Goal: Contribute content

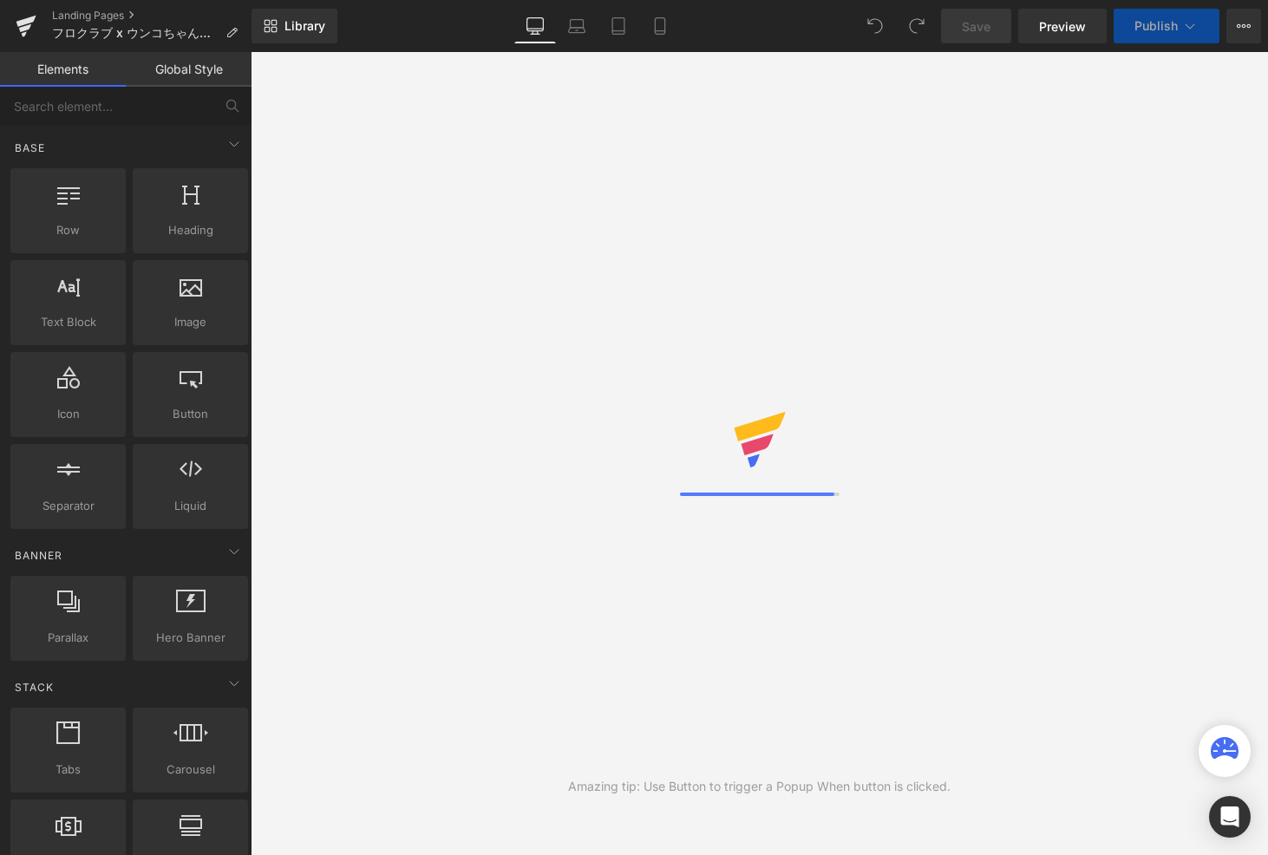
click at [1058, 164] on div "Amazing tip: Use Button to trigger a Popup When button is clicked." at bounding box center [760, 453] width 1018 height 803
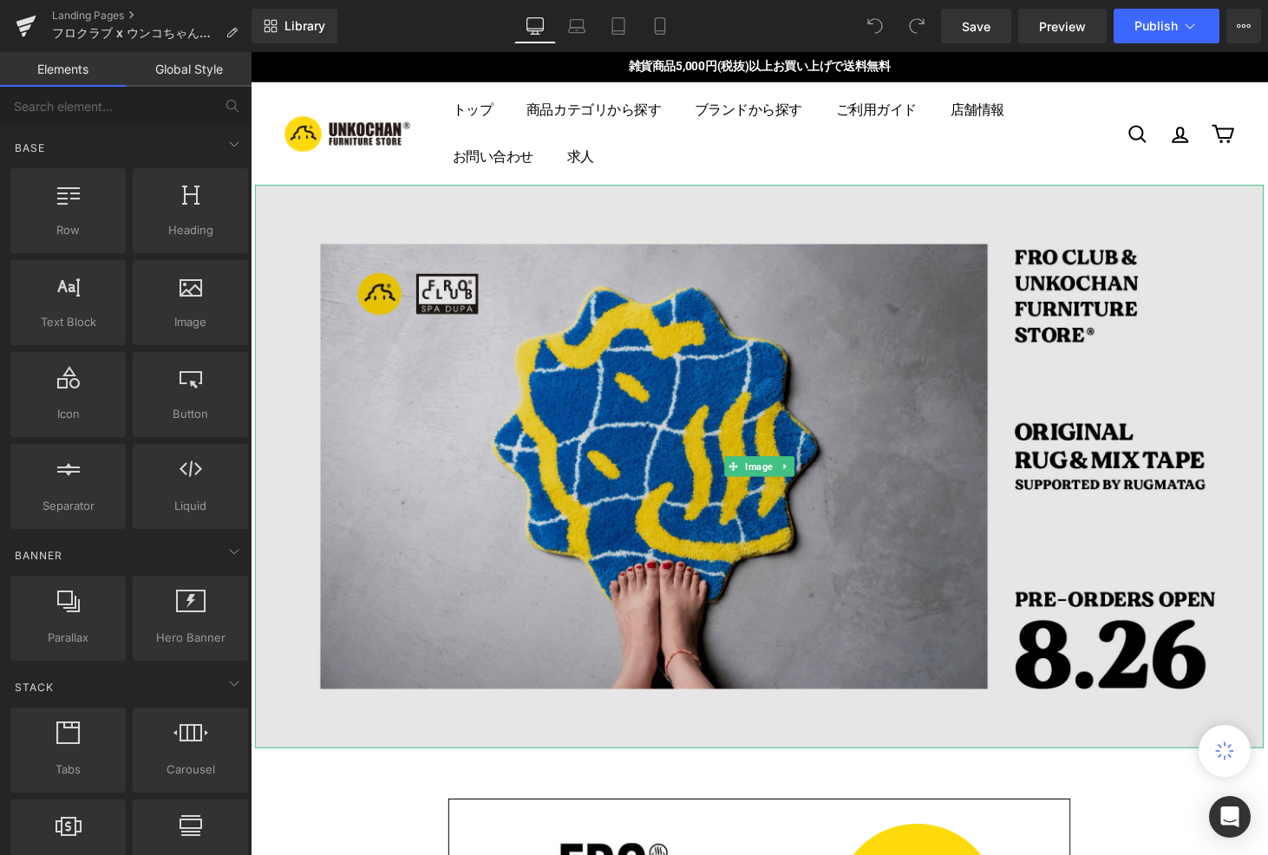
click at [605, 403] on img at bounding box center [775, 479] width 1041 height 581
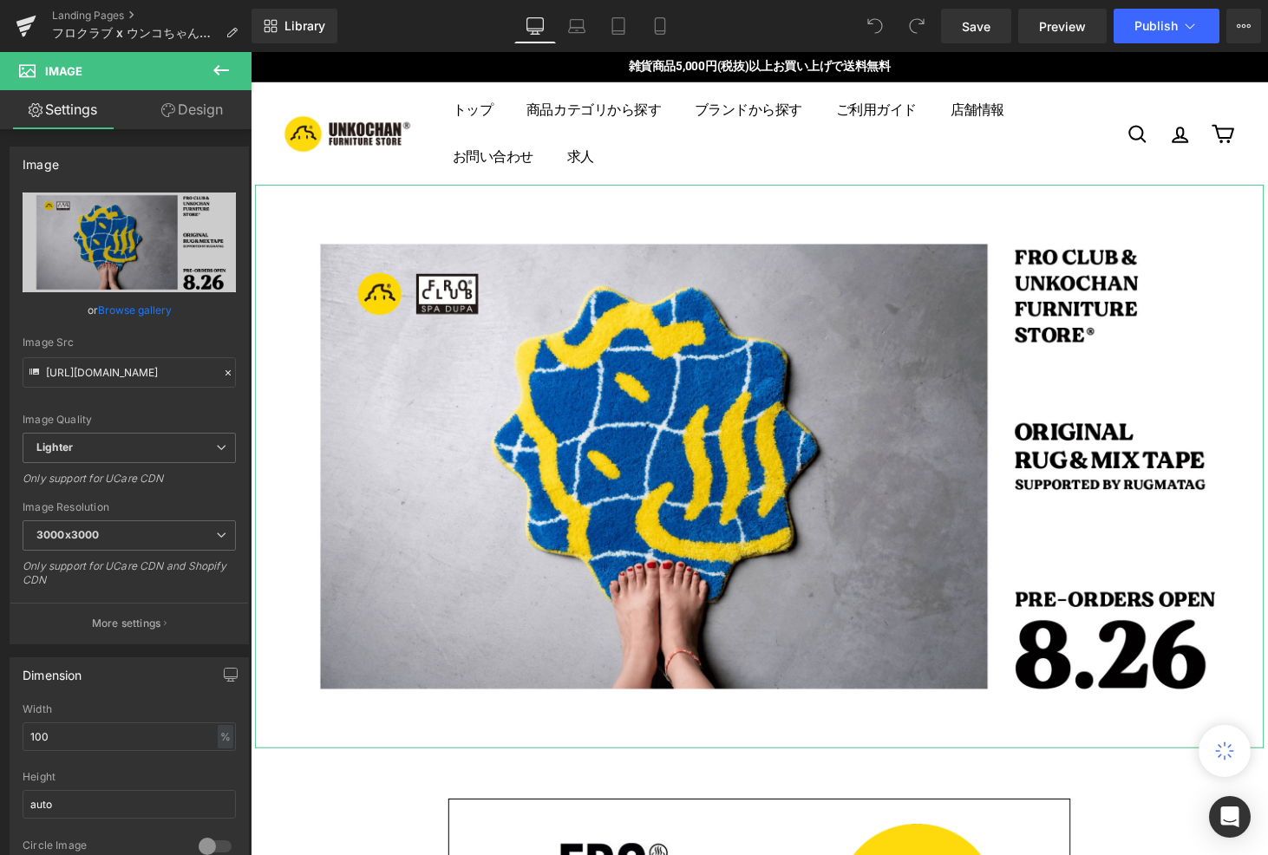
click at [149, 315] on link "Browse gallery" at bounding box center [135, 310] width 74 height 30
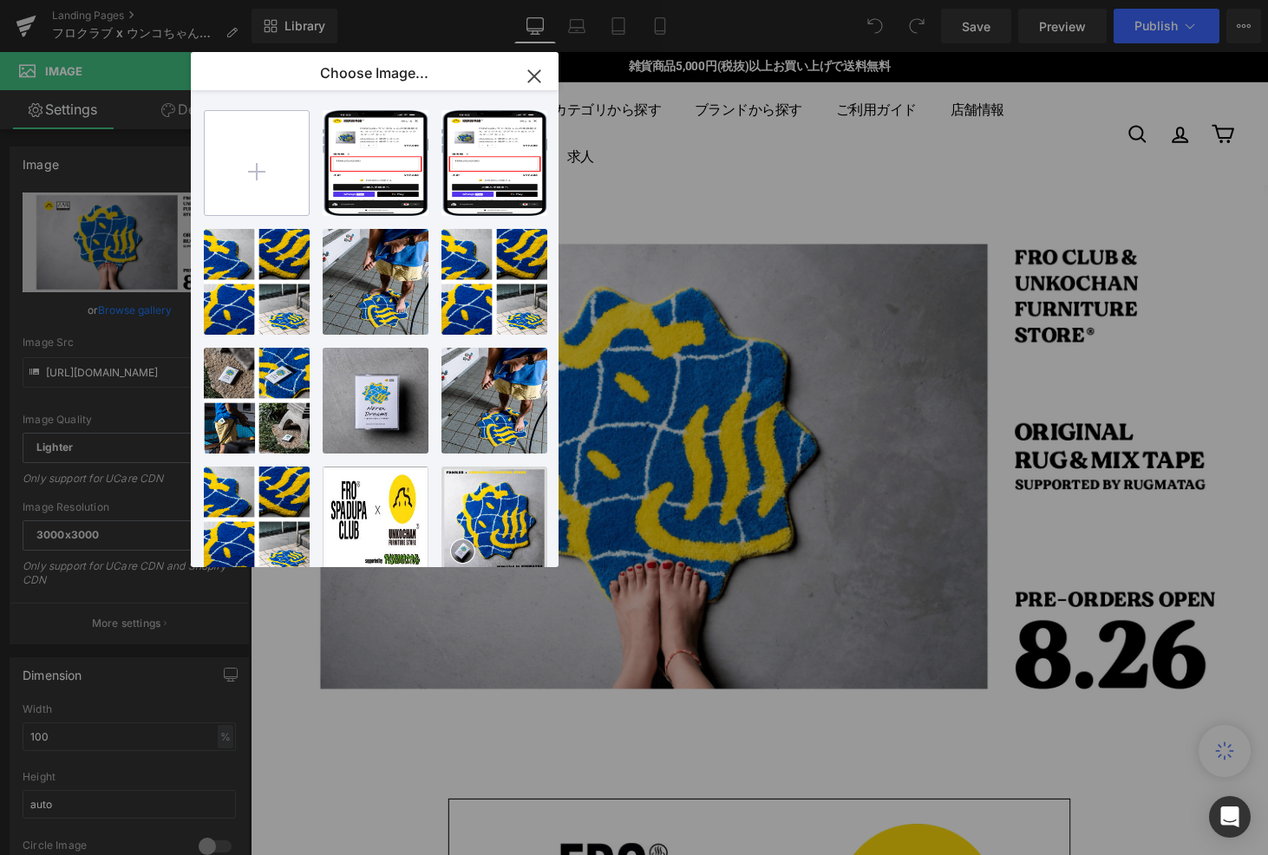
click at [261, 185] on input "file" at bounding box center [257, 163] width 104 height 104
type input "C:\fakepath\image_banner_ec.jpg"
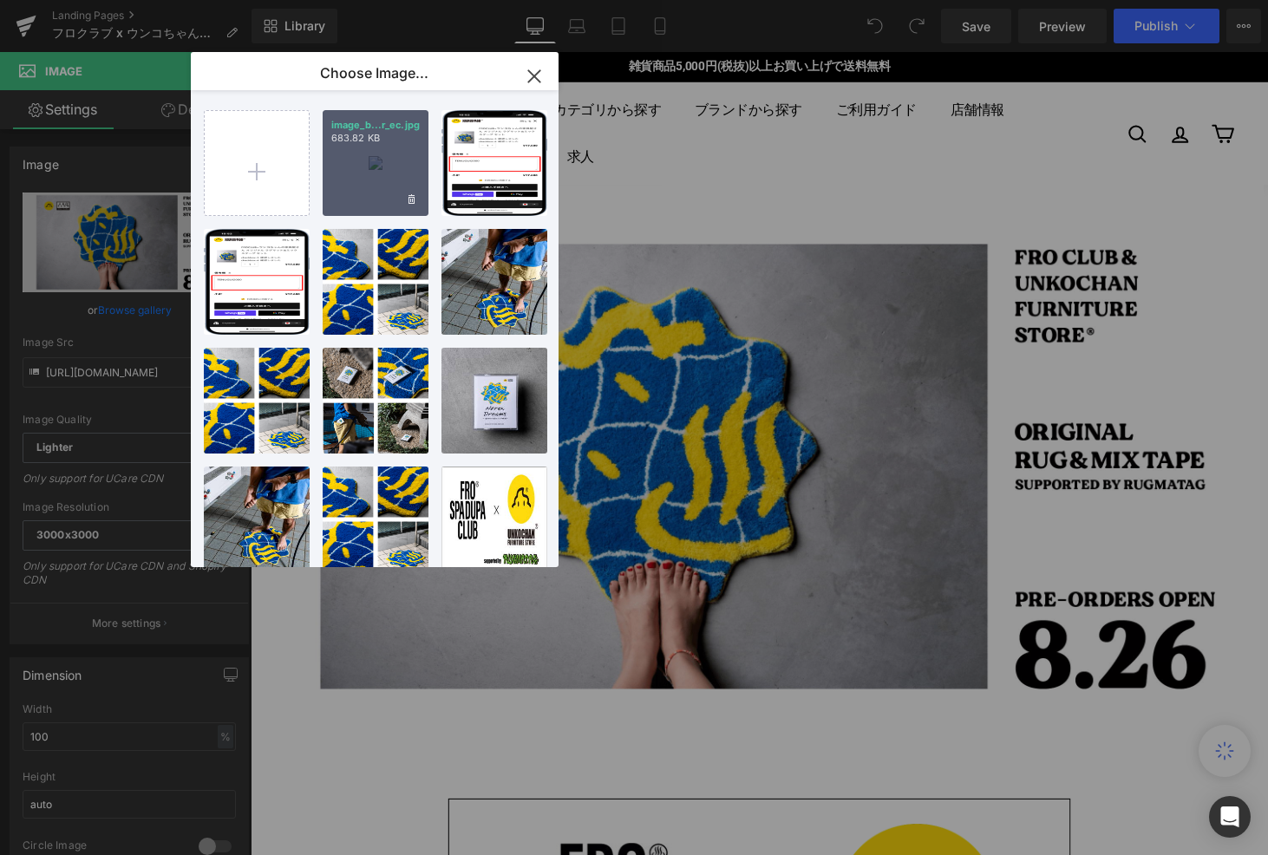
click at [379, 158] on div "image_b...r_ec.jpg 683.82 KB" at bounding box center [376, 163] width 106 height 106
type input "[URL][DOMAIN_NAME]"
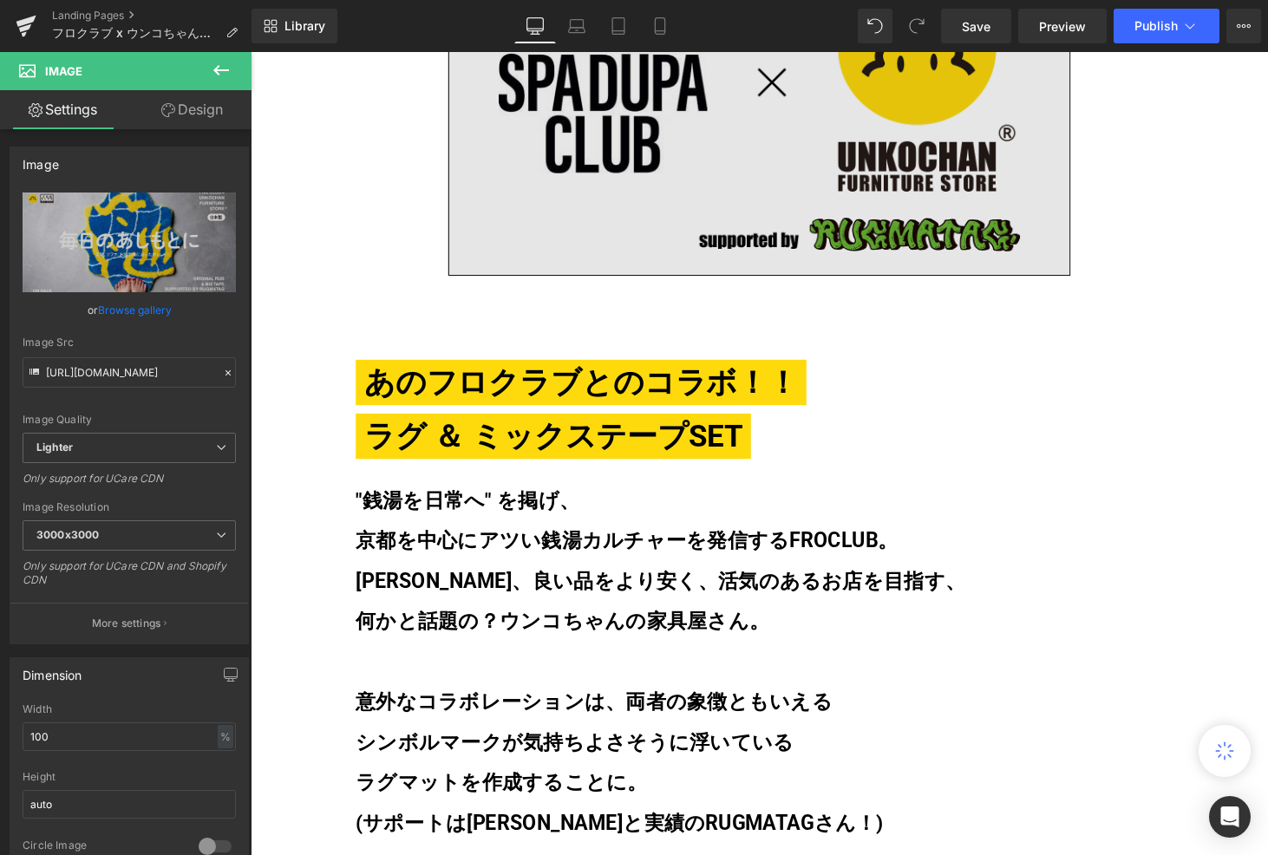
scroll to position [881, 0]
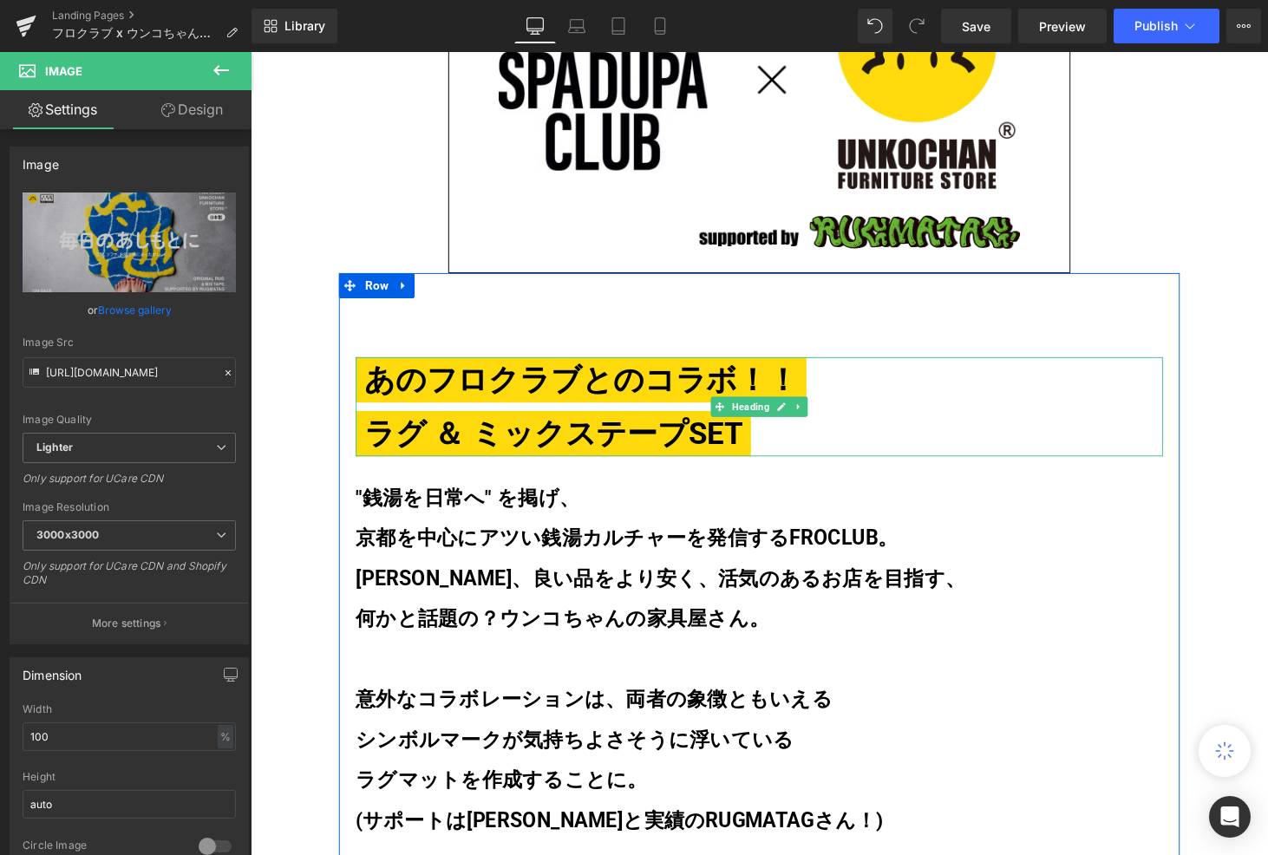
click at [741, 394] on span "あのフロクラブとのコラボ！！" at bounding box center [591, 390] width 465 height 47
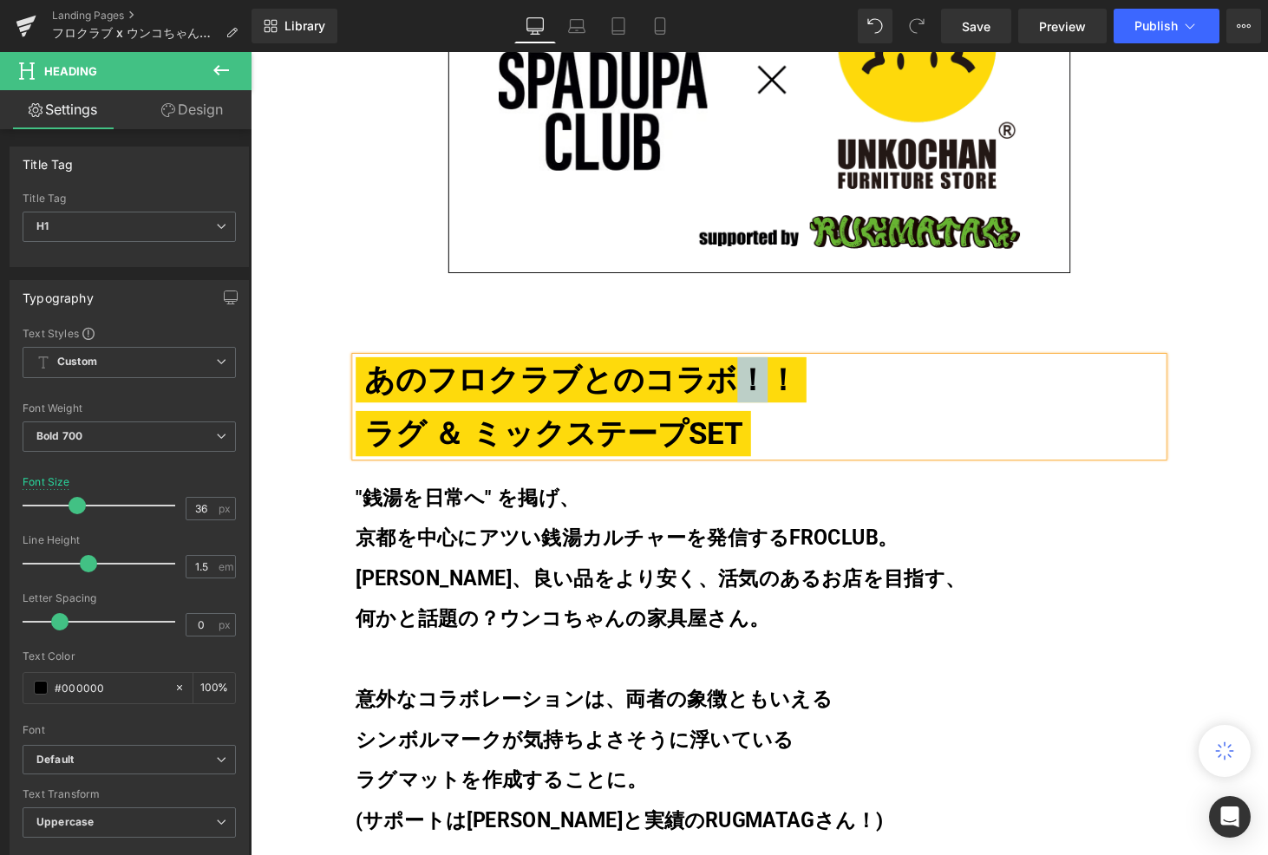
click at [781, 394] on span "あのフロクラブとのコラボ！！" at bounding box center [591, 390] width 465 height 47
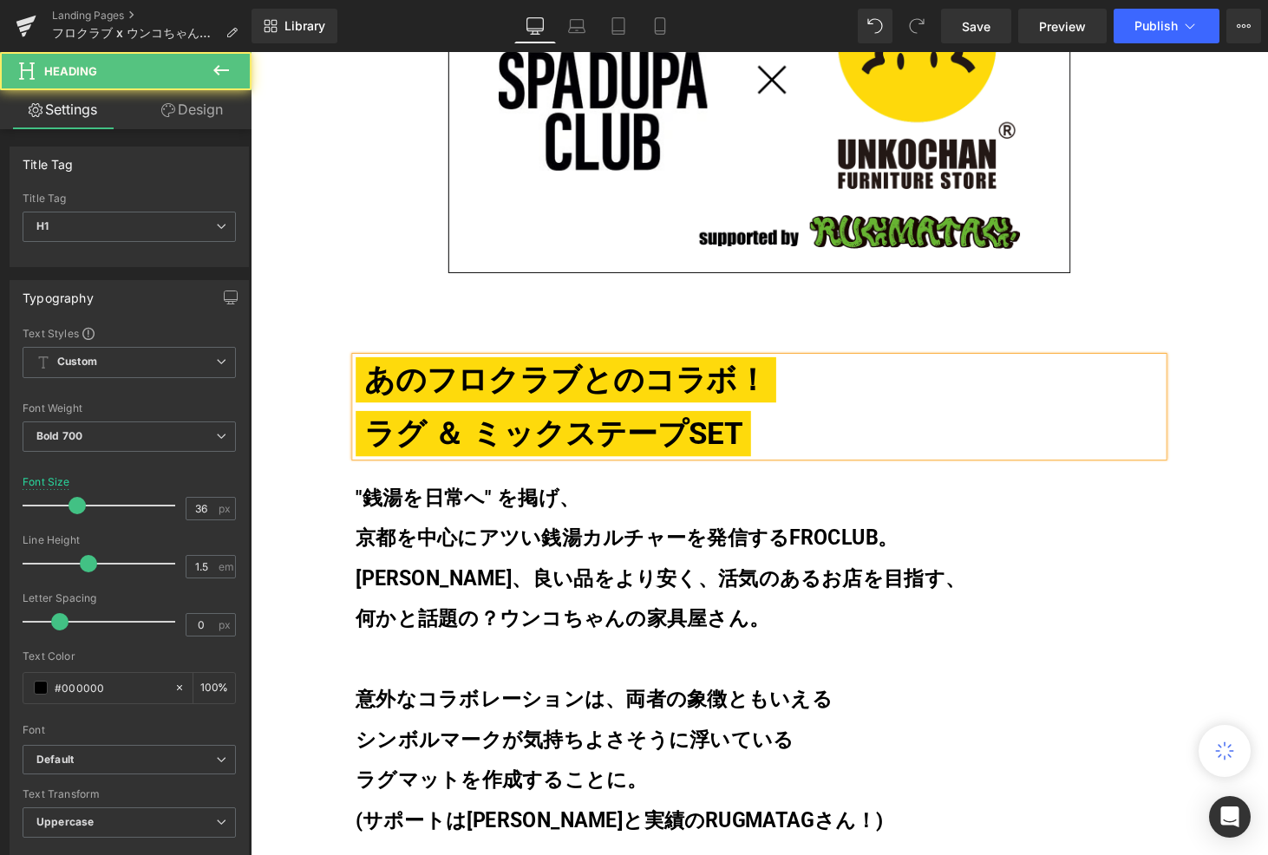
click at [690, 449] on span "ラグ ＆ ミックステープSET" at bounding box center [563, 446] width 408 height 47
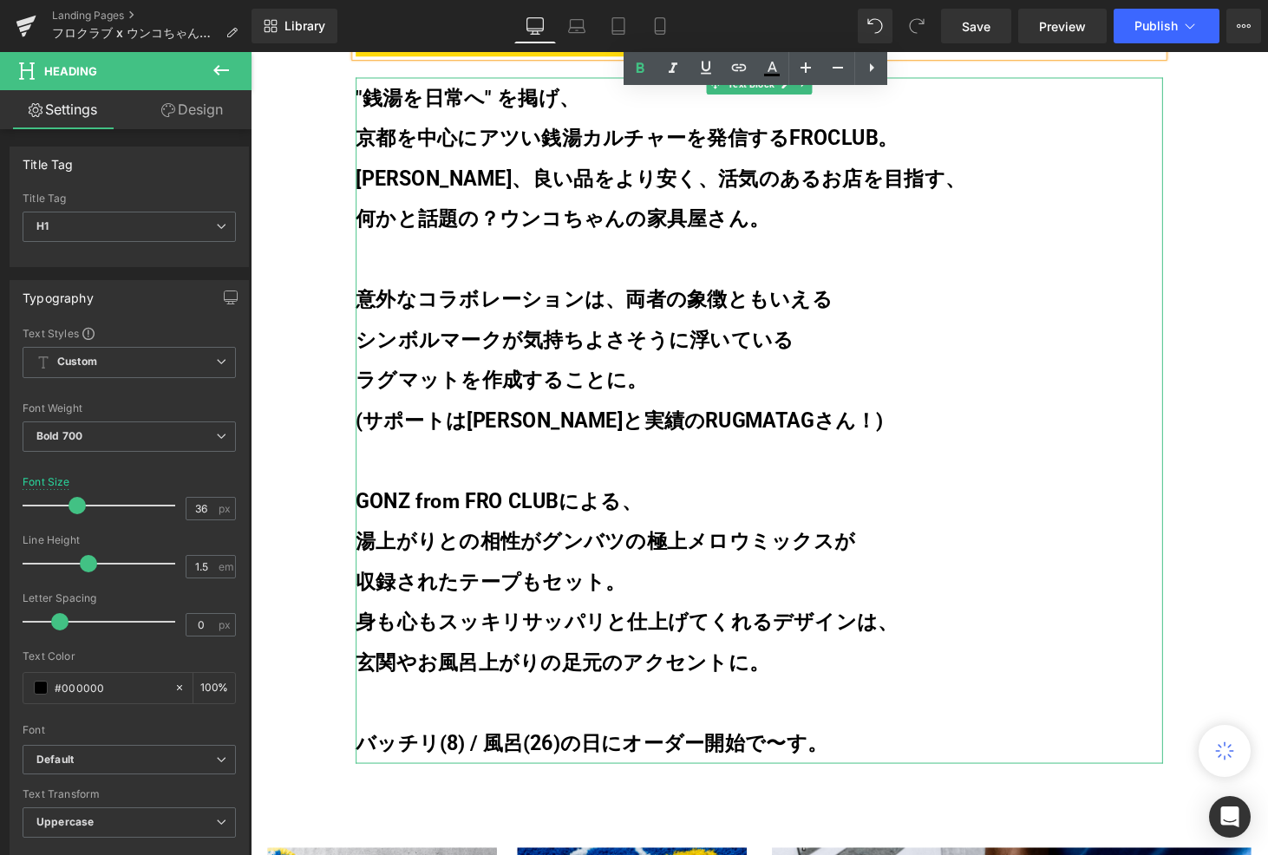
scroll to position [1296, 0]
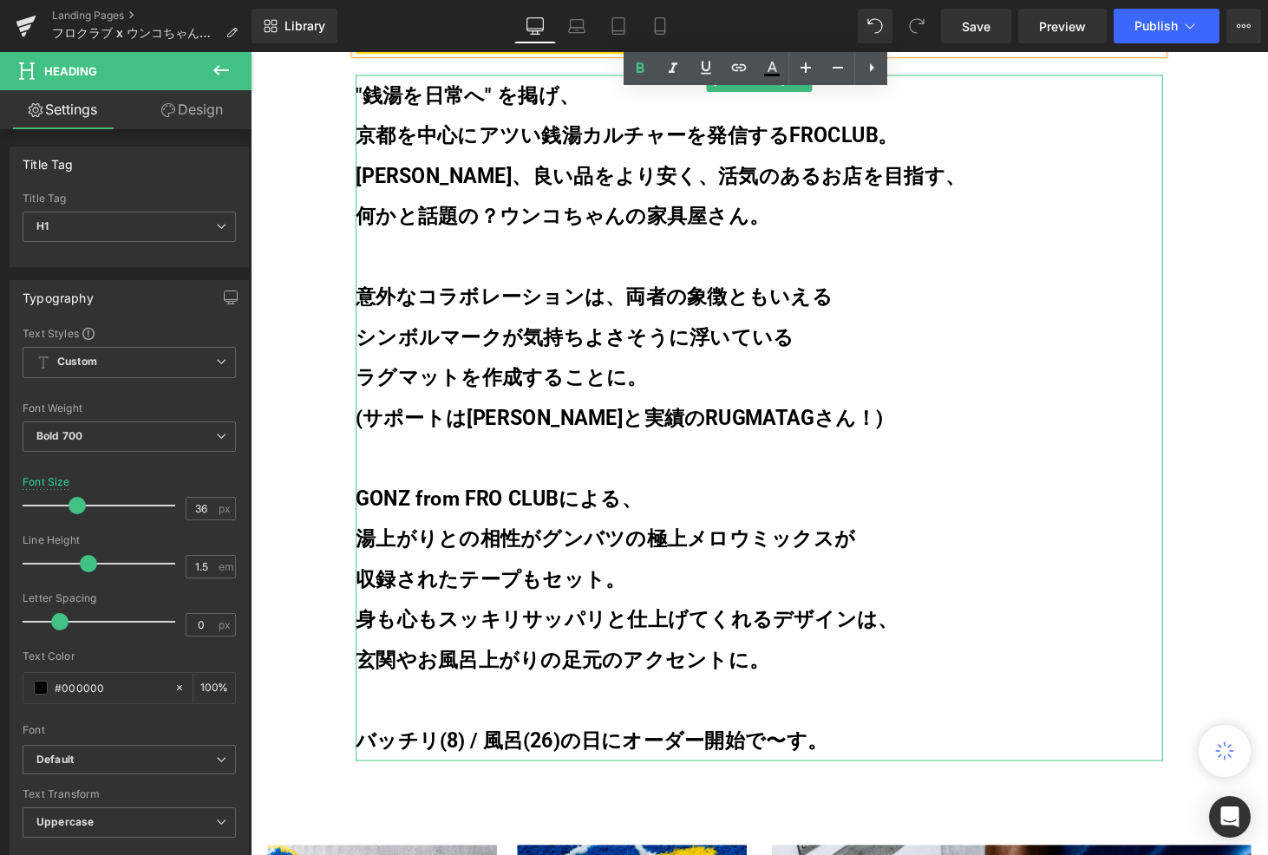
click at [373, 434] on b "(サポートは[PERSON_NAME]と実績のRUGMATAGさん！)" at bounding box center [631, 429] width 544 height 24
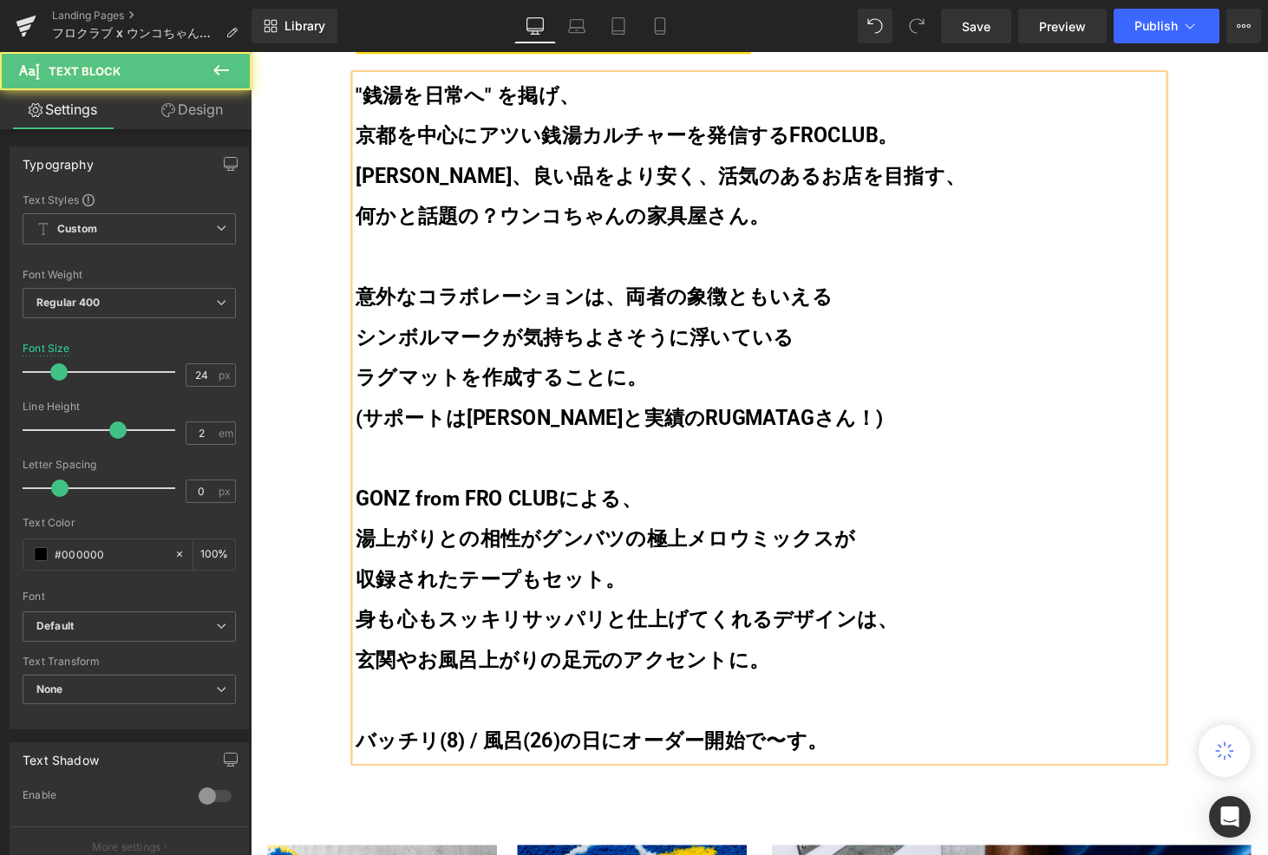
click at [369, 431] on b "(サポートは[PERSON_NAME]と実績のRUGMATAGさん！)" at bounding box center [631, 429] width 544 height 24
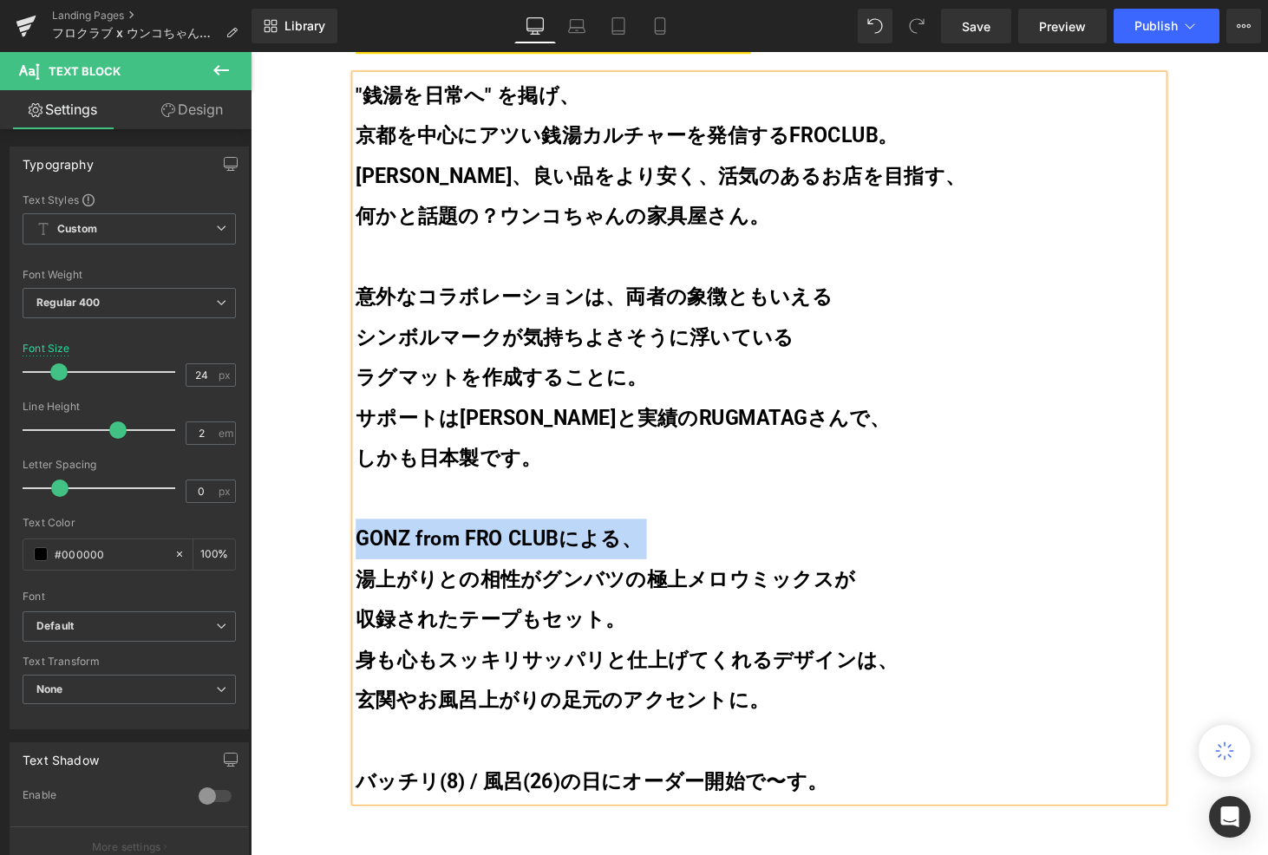
copy b "GONZ from FRO CLUBによる、"
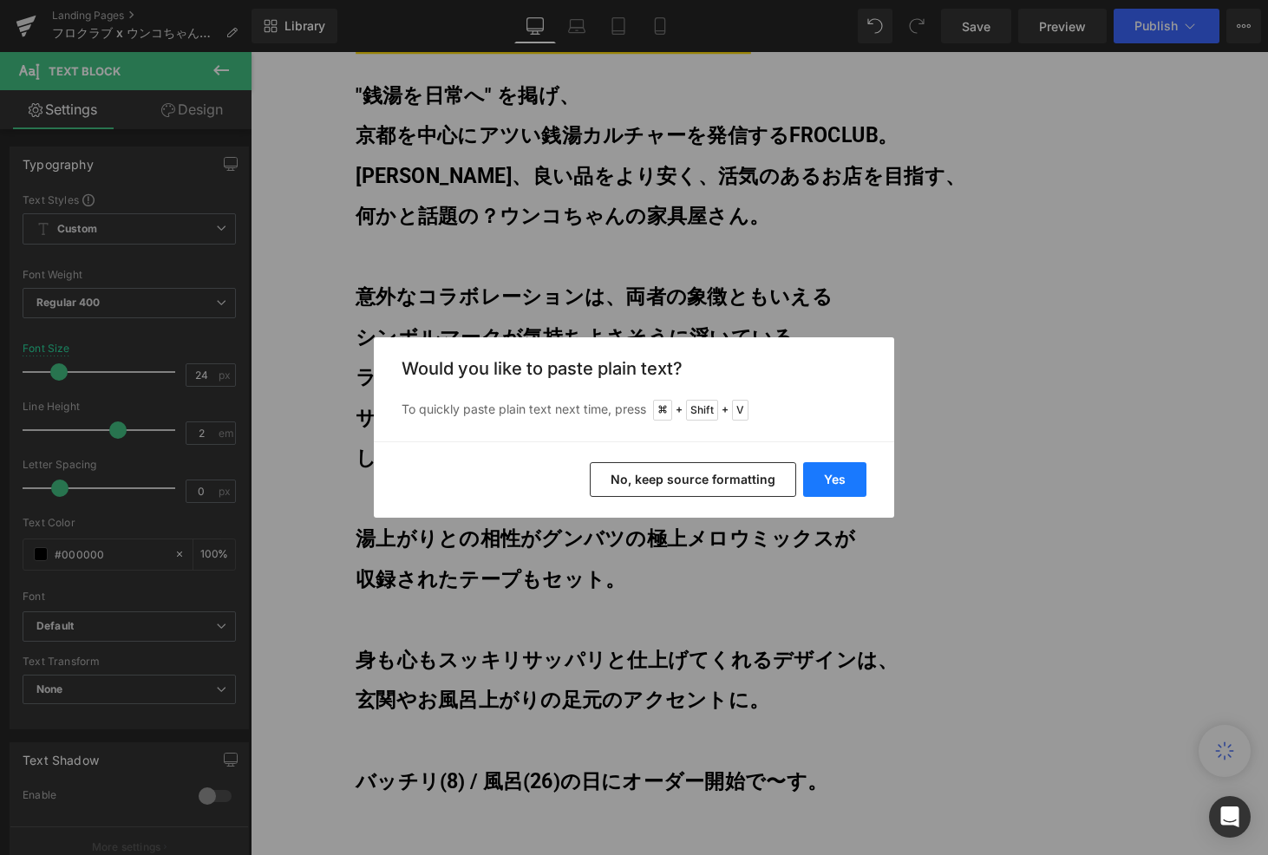
click at [828, 477] on button "Yes" at bounding box center [834, 479] width 63 height 35
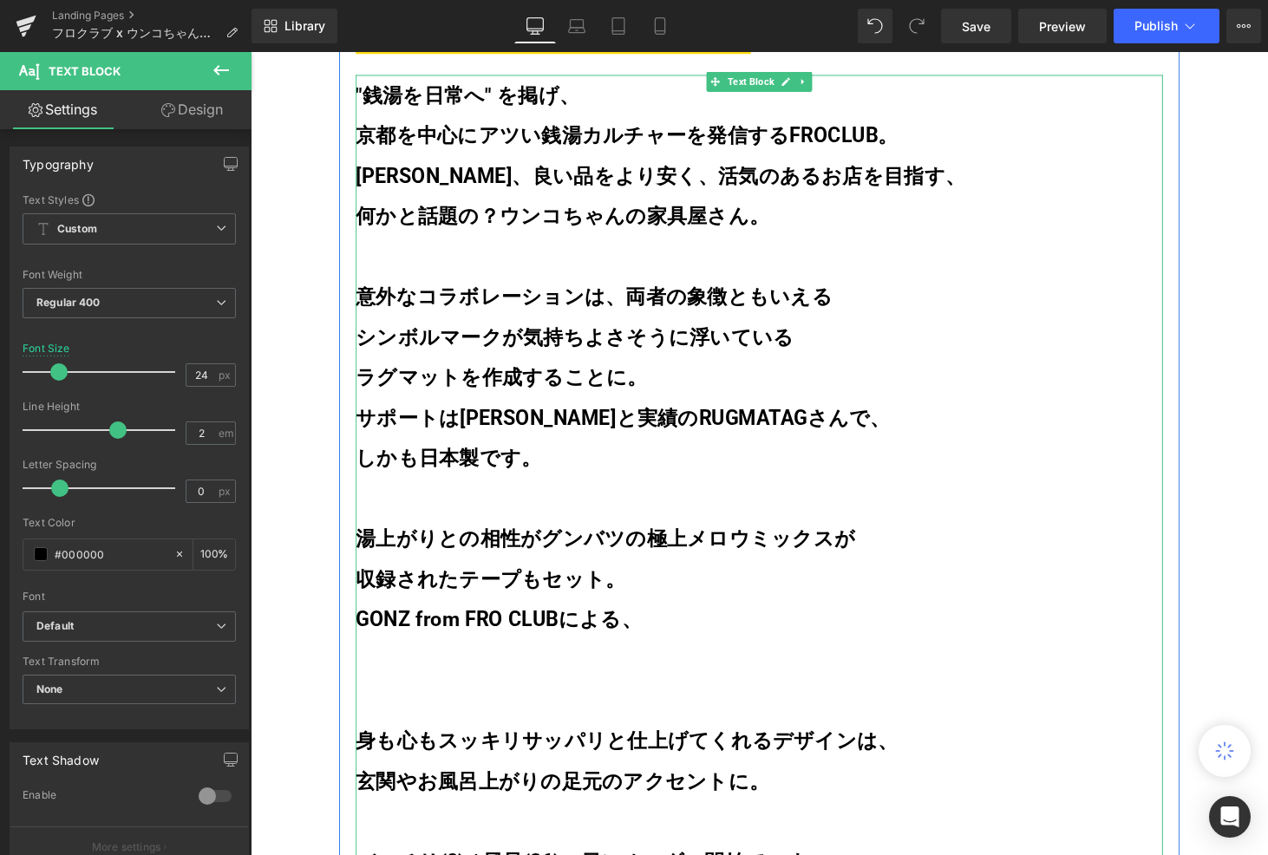
click at [365, 757] on b "身も心もスッキリサッパリと仕上げてくれるデザインは、" at bounding box center [639, 762] width 560 height 24
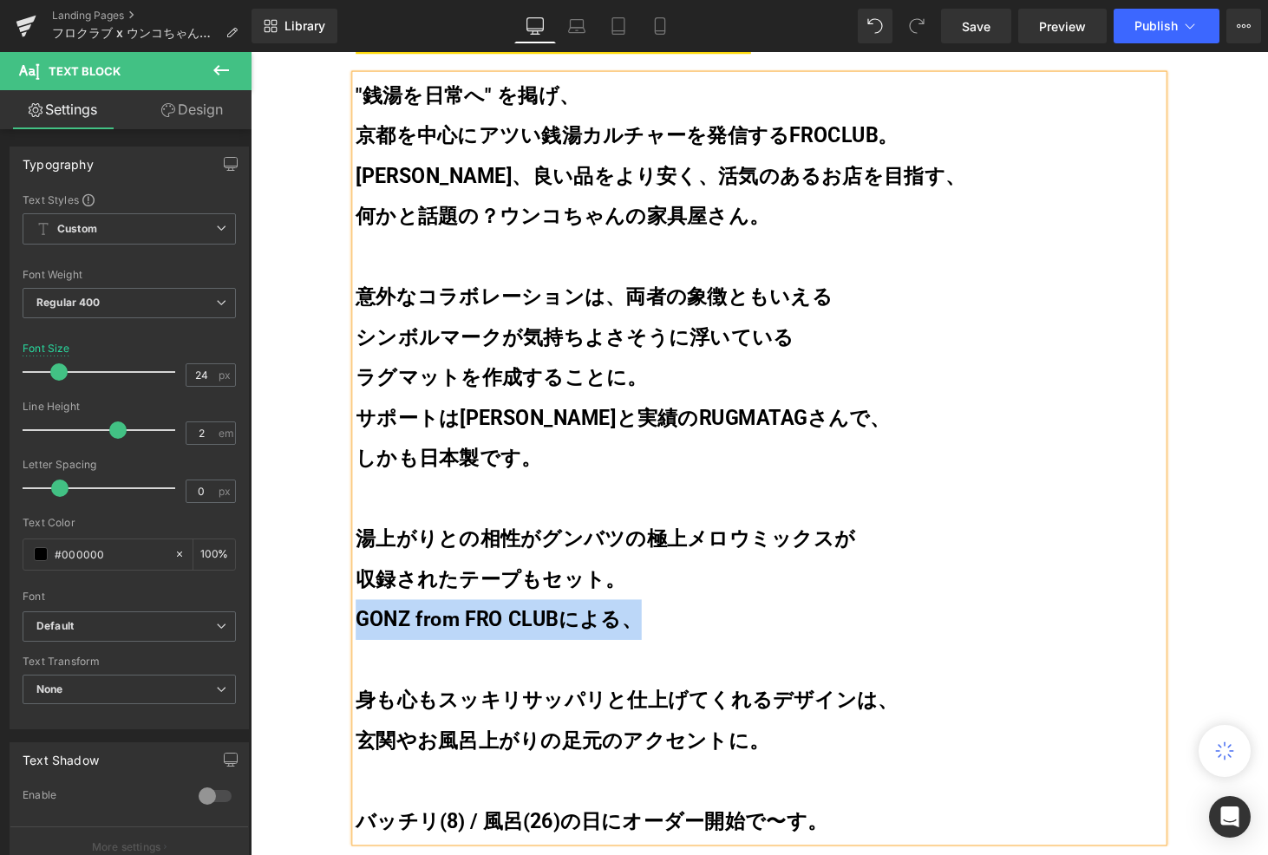
copy b "GONZ from FRO CLUBによる、"
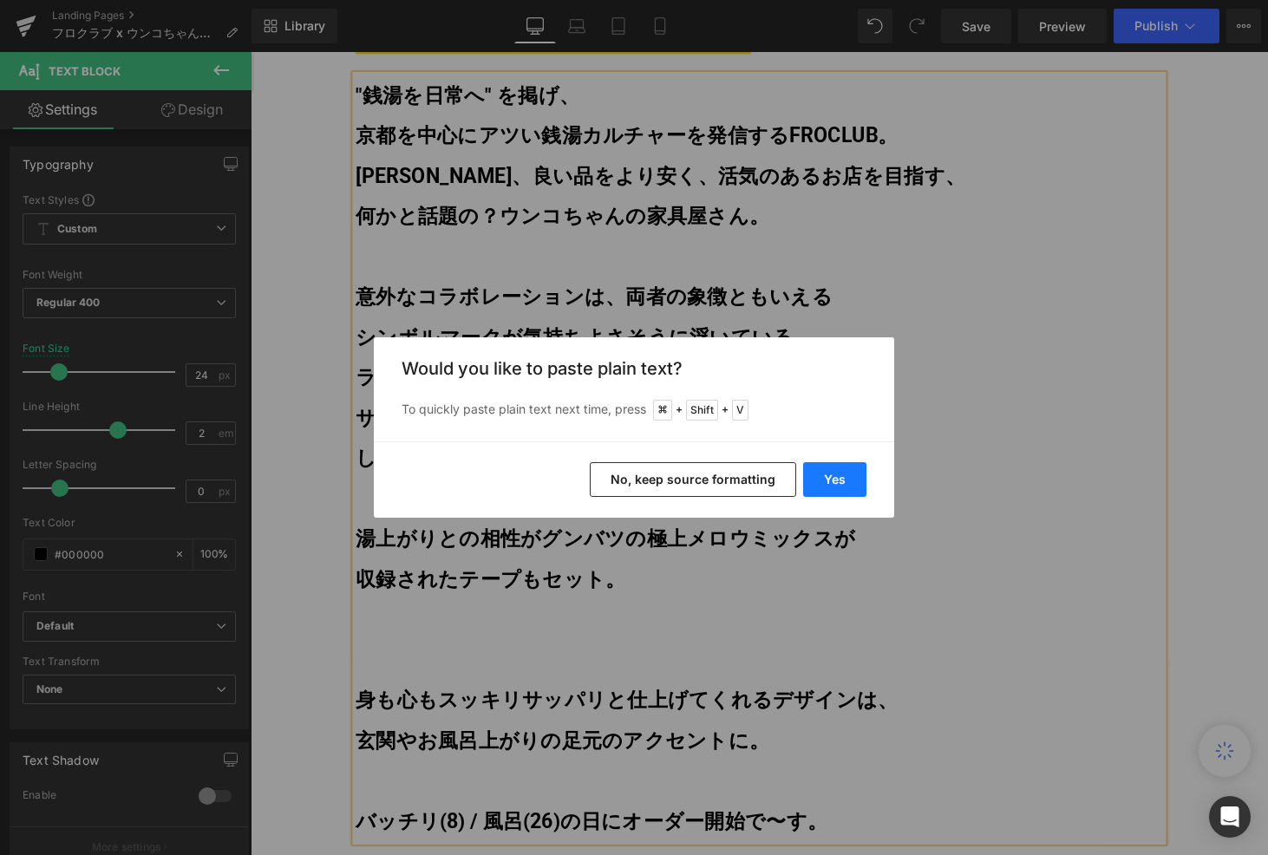
click at [835, 467] on button "Yes" at bounding box center [834, 479] width 63 height 35
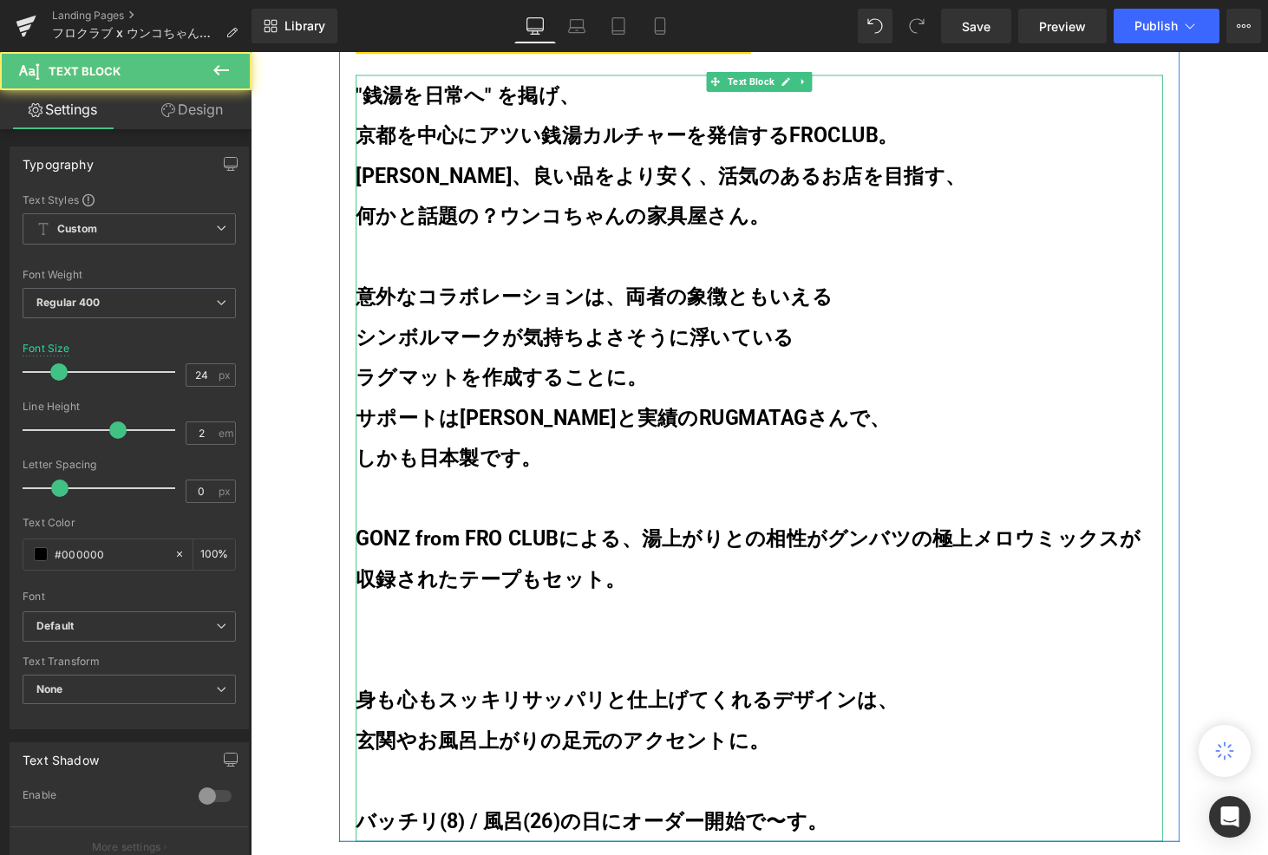
click at [659, 554] on b "GONZ from FRO CLUBによる、湯上がりとの相性がグンバツの極上メロウミックスが" at bounding box center [764, 554] width 810 height 24
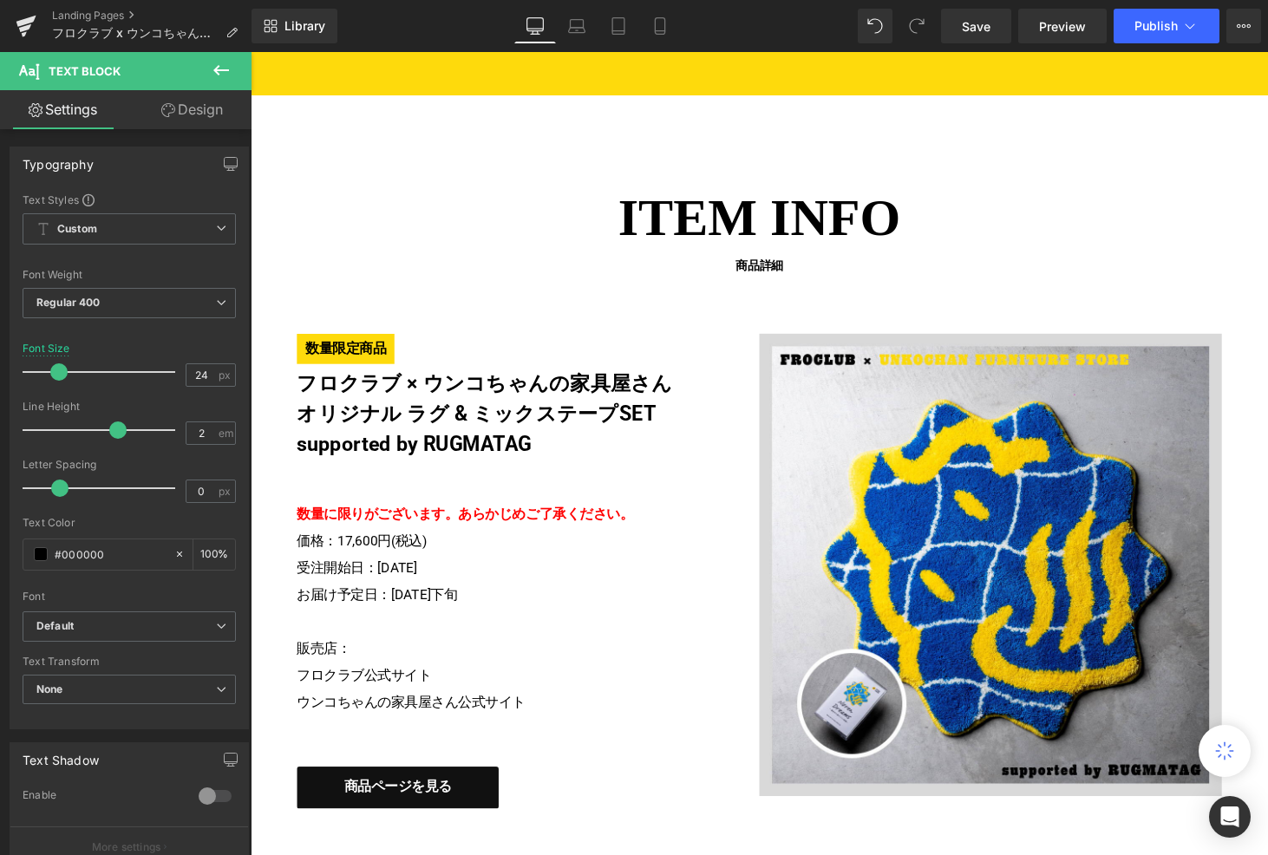
scroll to position [4235, 0]
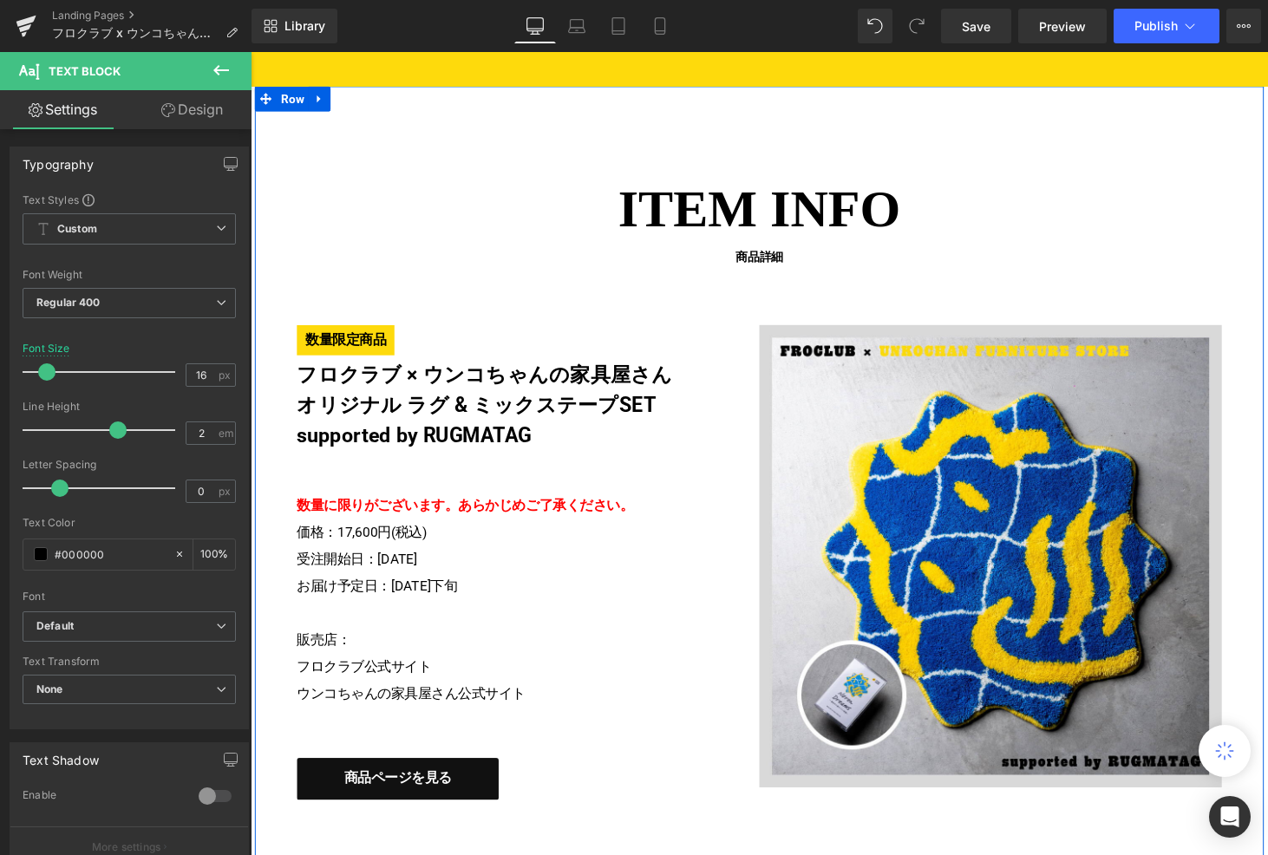
drag, startPoint x: 469, startPoint y: 521, endPoint x: 297, endPoint y: 525, distance: 171.8
click at [297, 525] on div "ITEM INFO 商品詳細 Heading 数量限定商品 フロクラブ × ウンコちゃんの家具屋さん オリジナル ラグ & ミックステープSET suppor…" at bounding box center [775, 499] width 1041 height 650
click at [358, 529] on p "数量に限りがございます。 あらかじめご了承ください。 価格：17,600円(税込) 受注開始日：[DATE] お届け予定日：[DATE]下旬" at bounding box center [523, 562] width 451 height 111
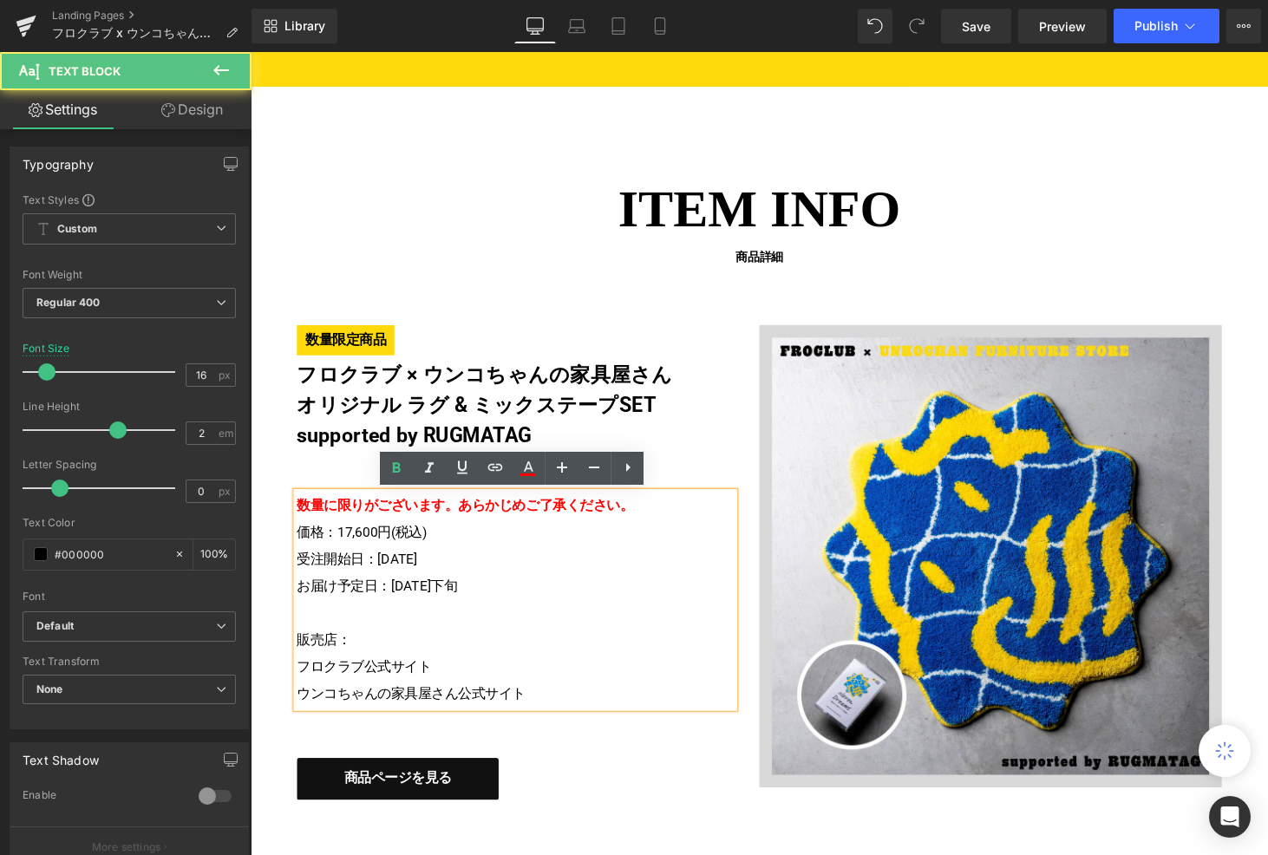
click at [478, 525] on strong "数量に限りがございます。 あらかじめご了承ください。" at bounding box center [471, 520] width 347 height 16
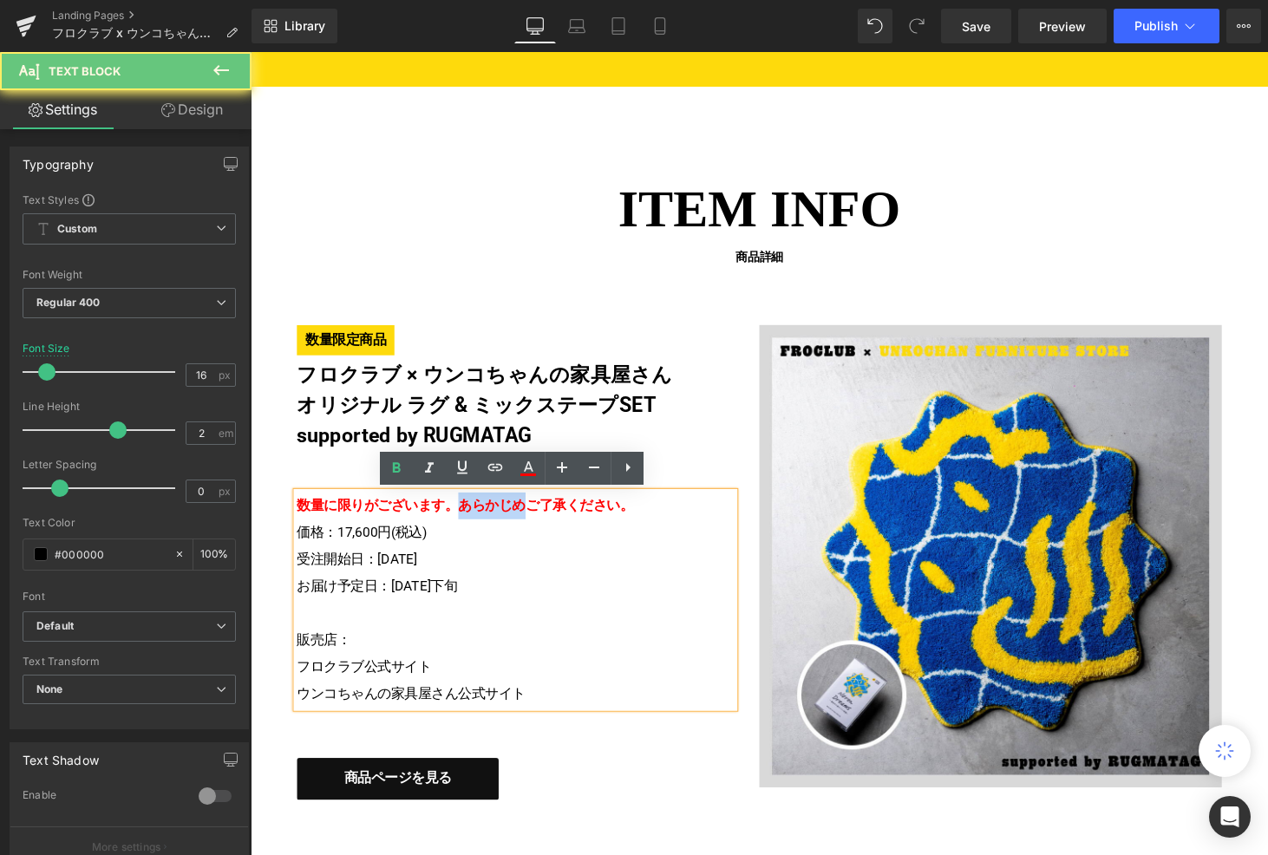
click at [478, 525] on strong "数量に限りがございます。 あらかじめご了承ください。" at bounding box center [471, 520] width 347 height 16
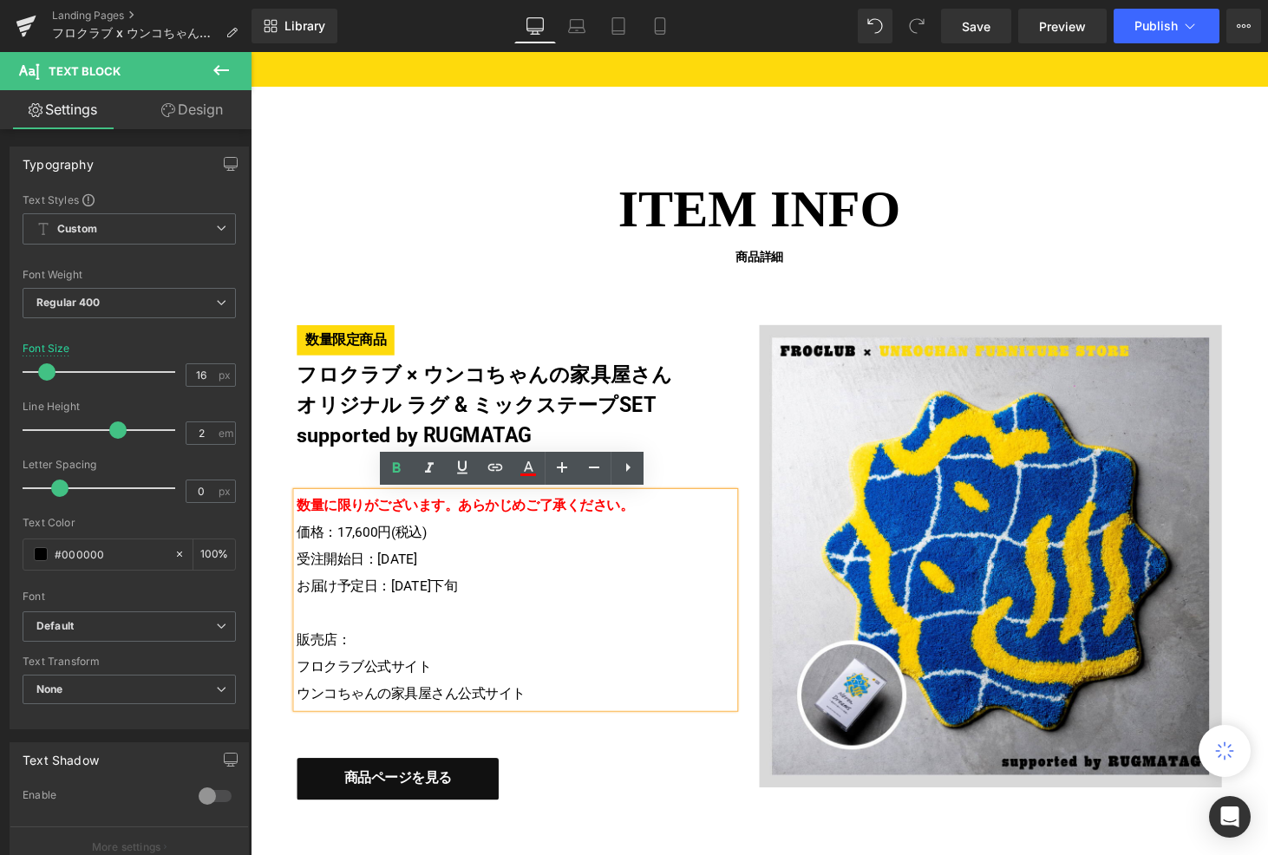
click at [478, 525] on strong "数量に限りがございます。 あらかじめご了承ください。" at bounding box center [471, 520] width 347 height 16
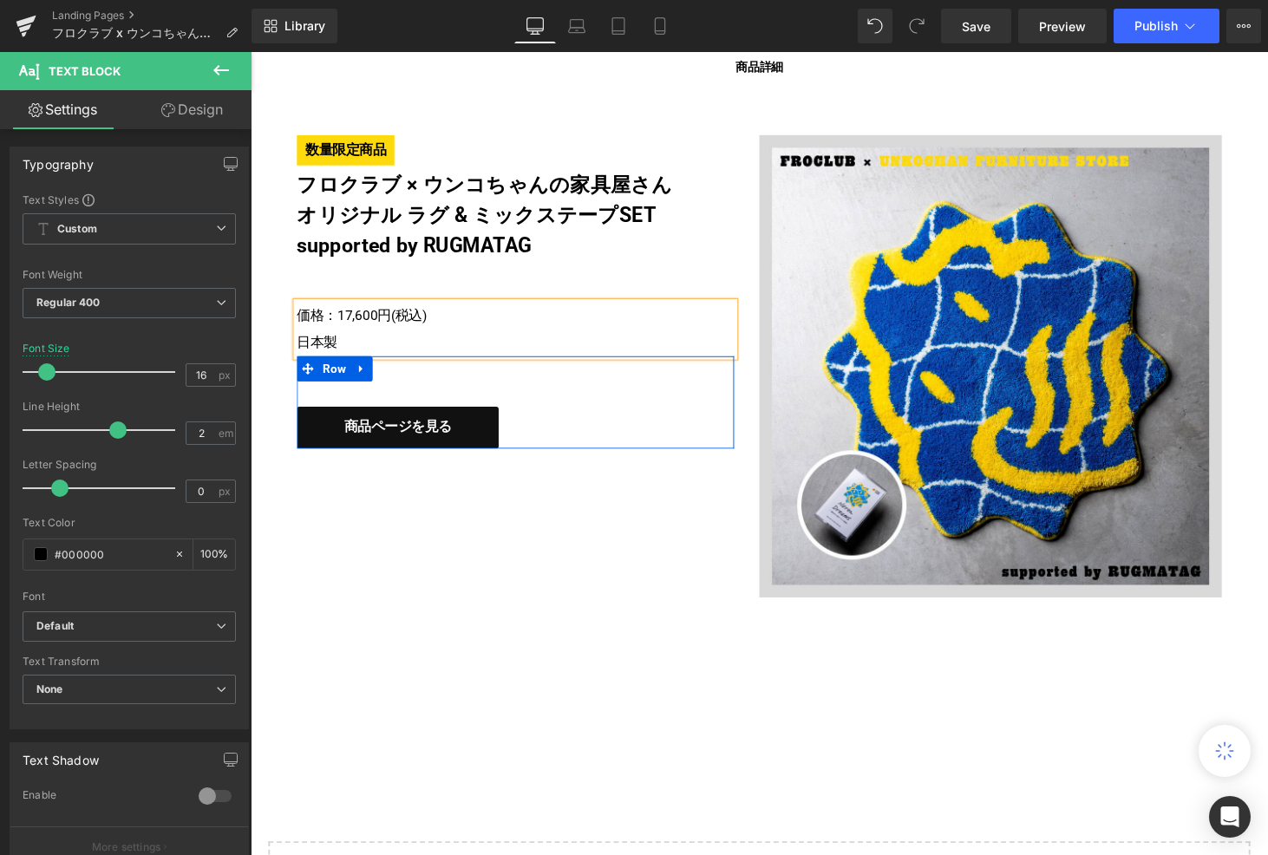
scroll to position [4444, 0]
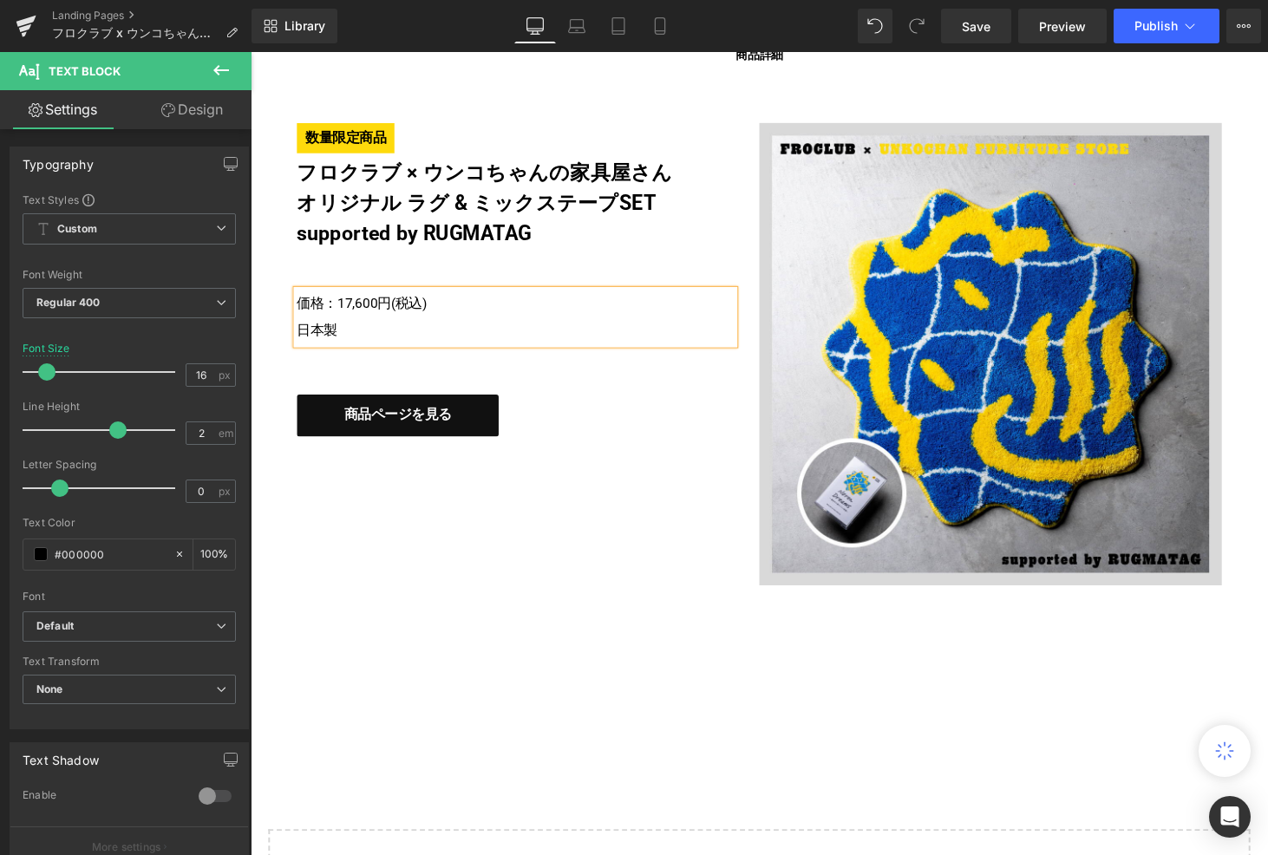
click at [515, 649] on div "ITEM INFO 商品詳細 Heading 数量限定商品 フロクラブ × ウンコちゃんの家具屋さん オリジナル ラグ & ミックステープSET suppor…" at bounding box center [775, 323] width 1041 height 888
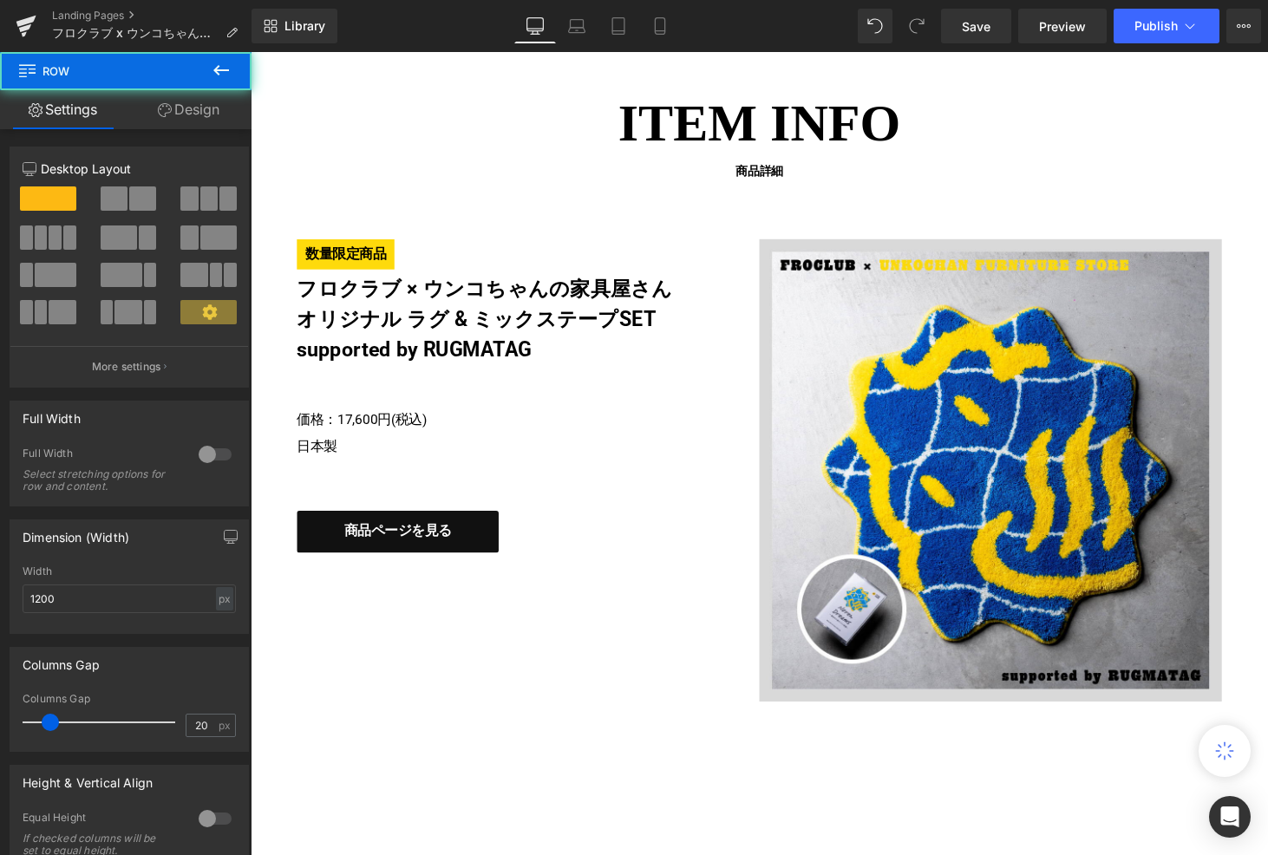
scroll to position [4316, 0]
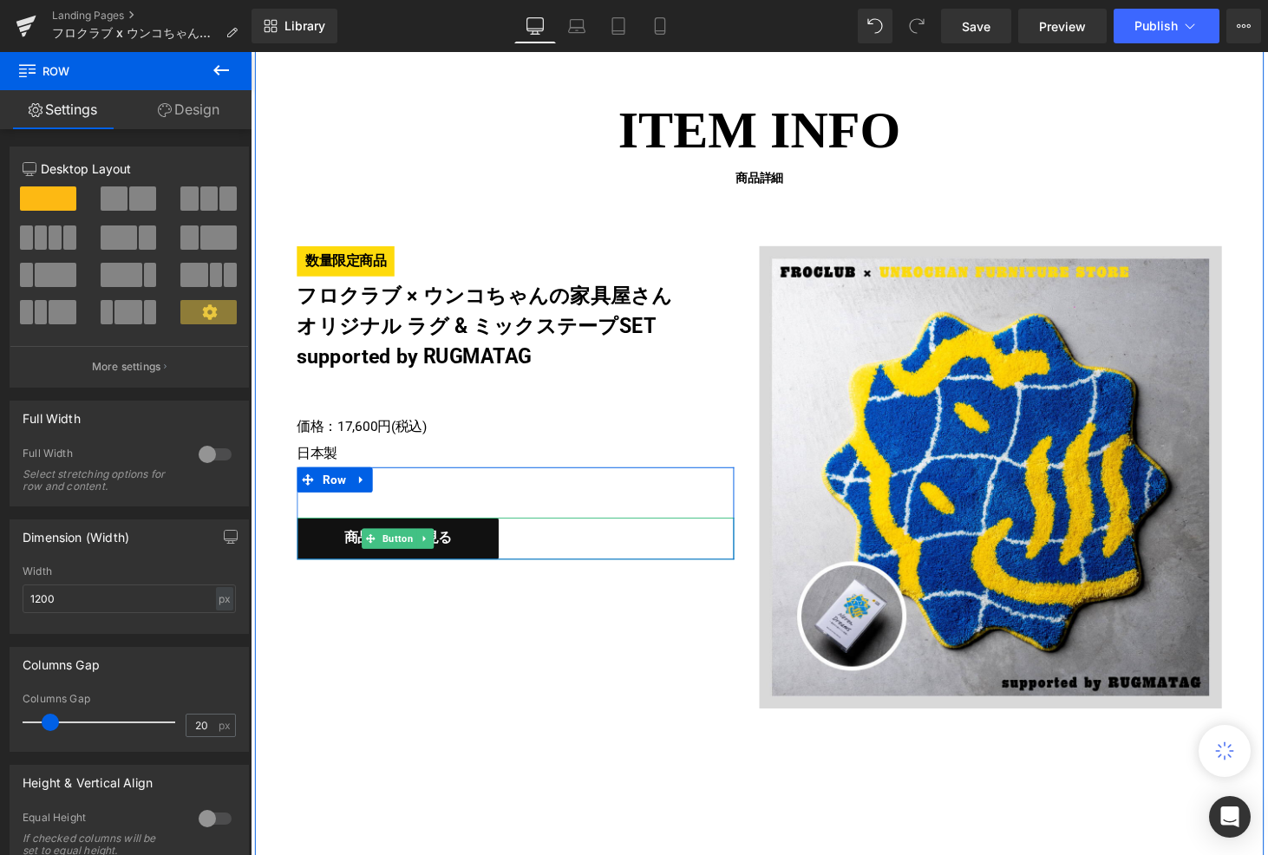
click at [311, 560] on link "商品ページを見る" at bounding box center [402, 554] width 208 height 43
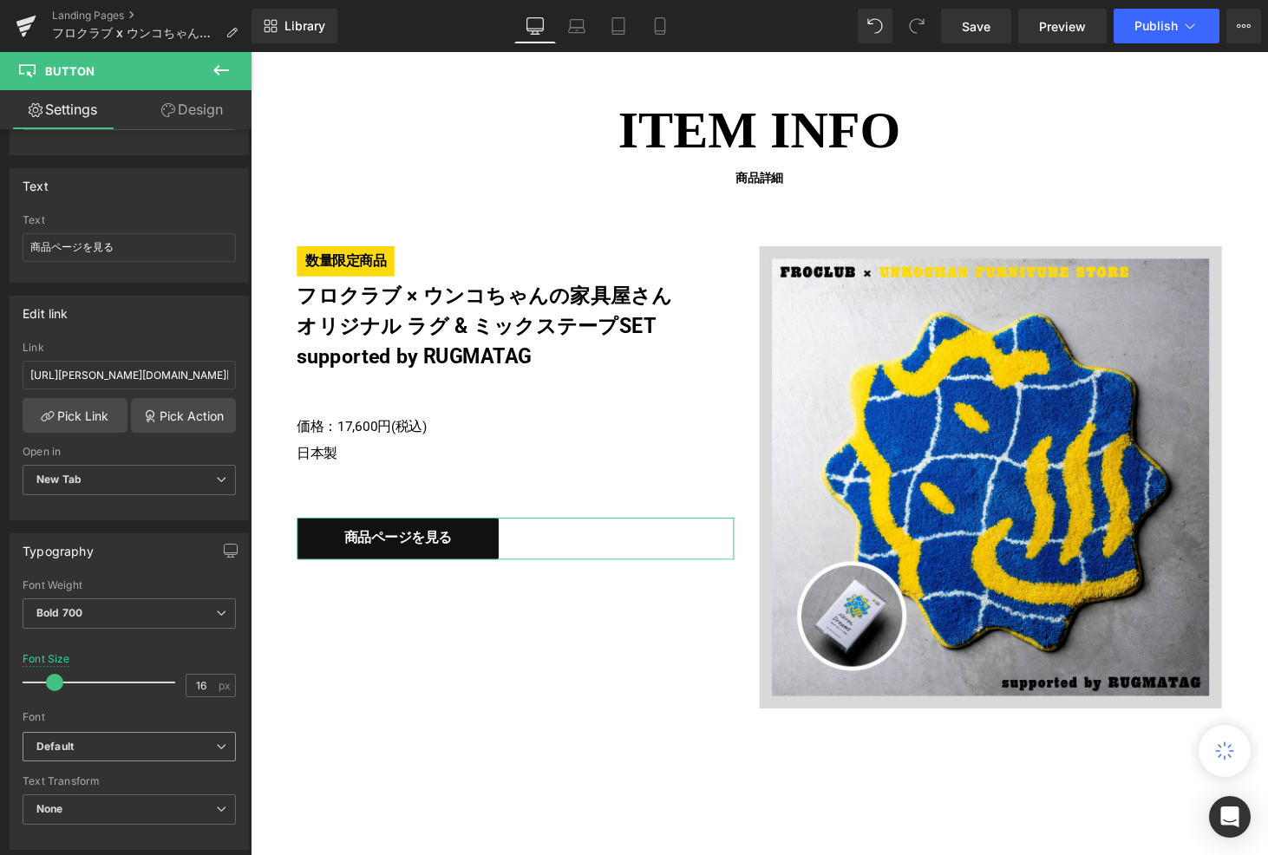
scroll to position [0, 0]
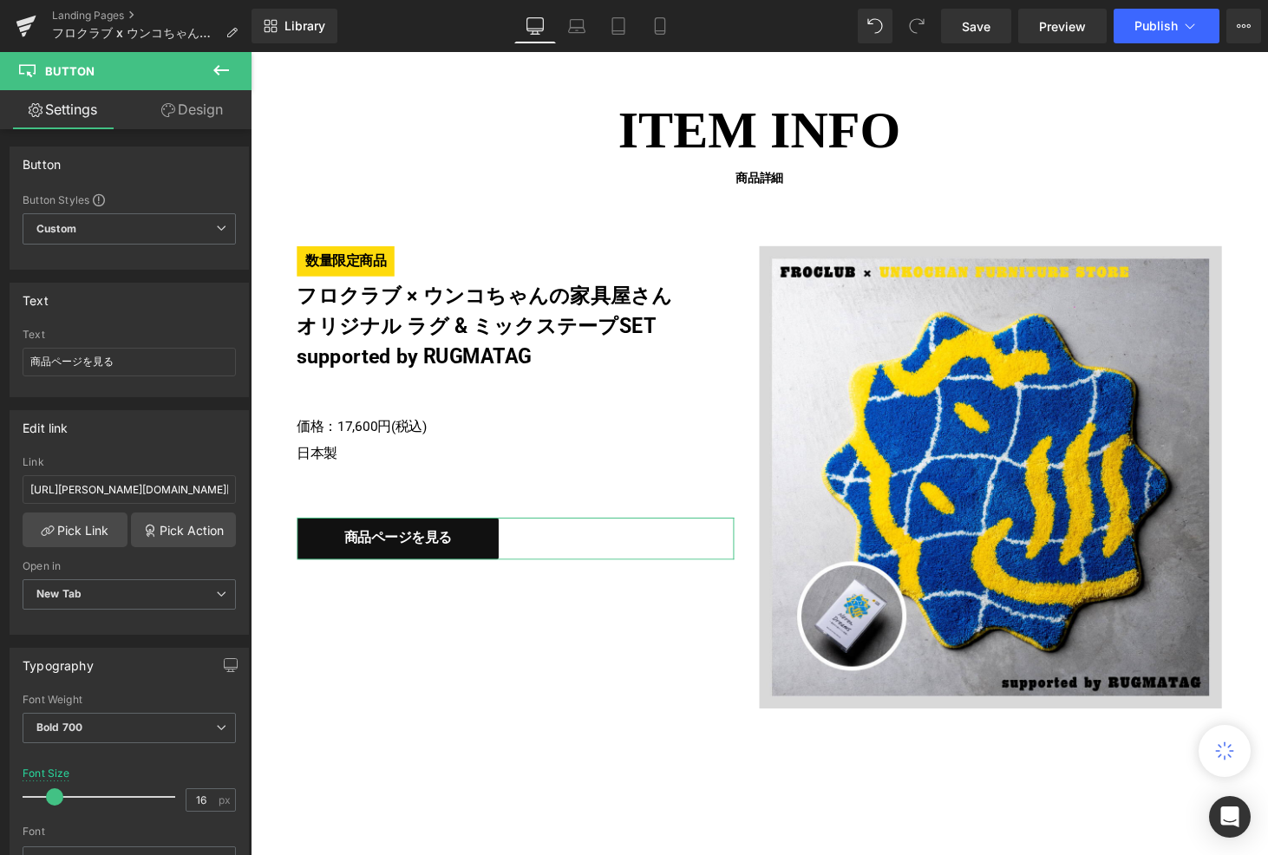
click at [184, 115] on link "Design" at bounding box center [192, 109] width 126 height 39
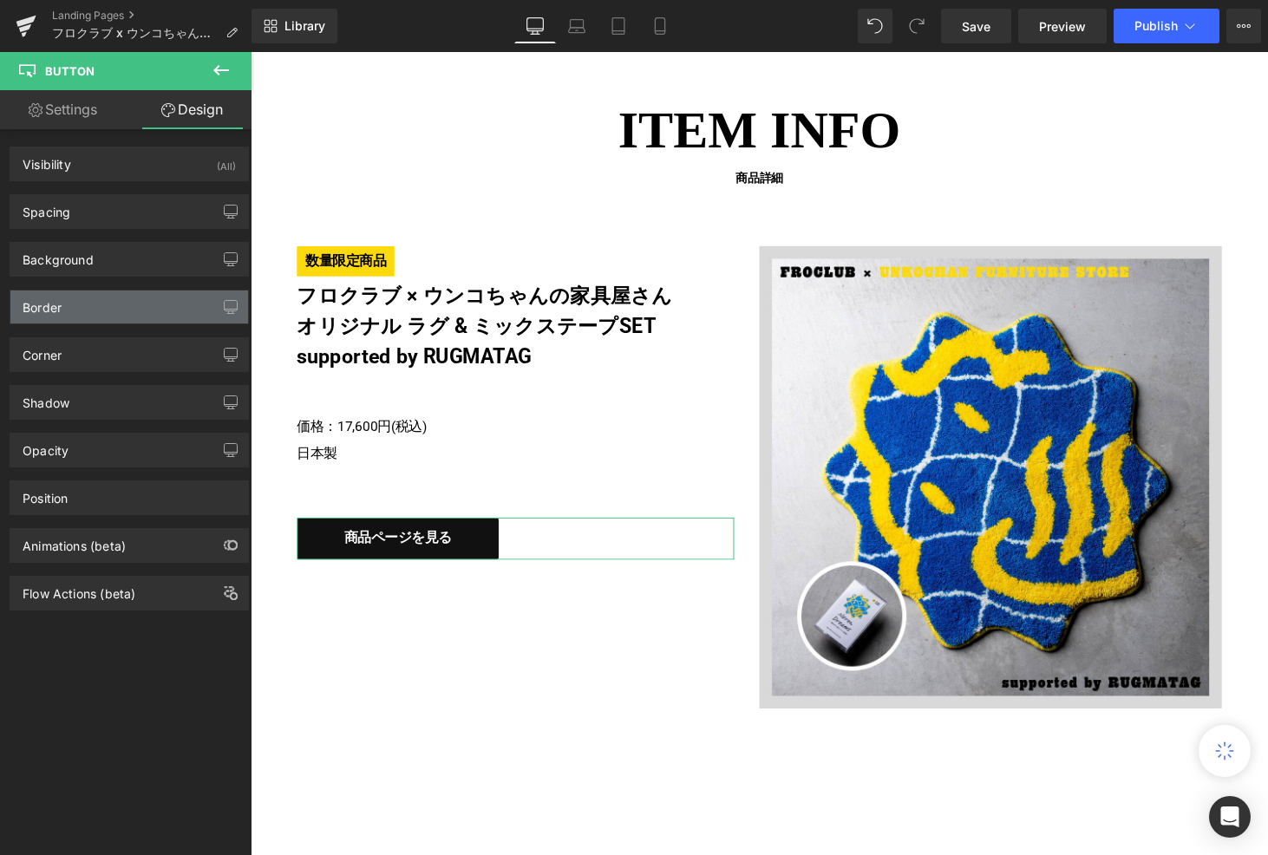
click at [154, 312] on div "Border" at bounding box center [129, 307] width 238 height 33
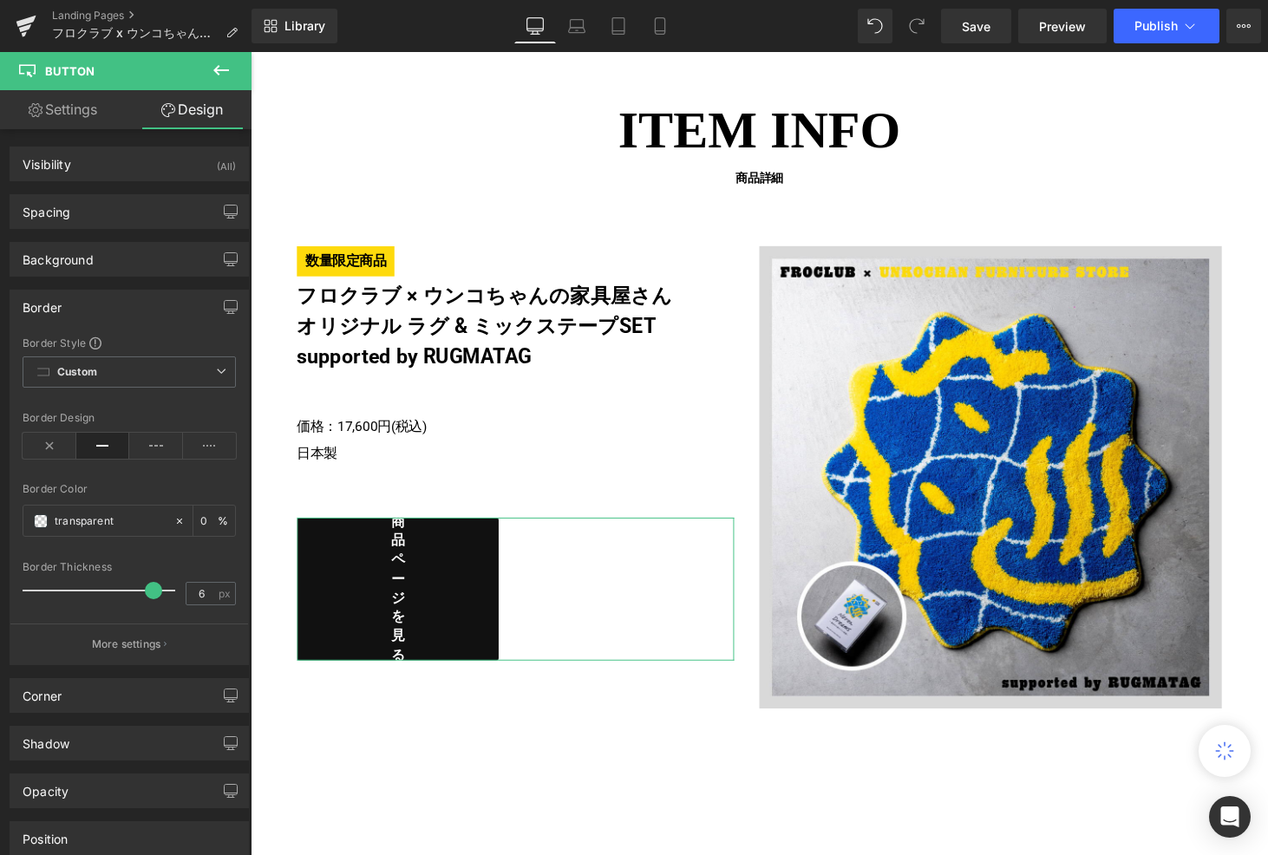
type input "0"
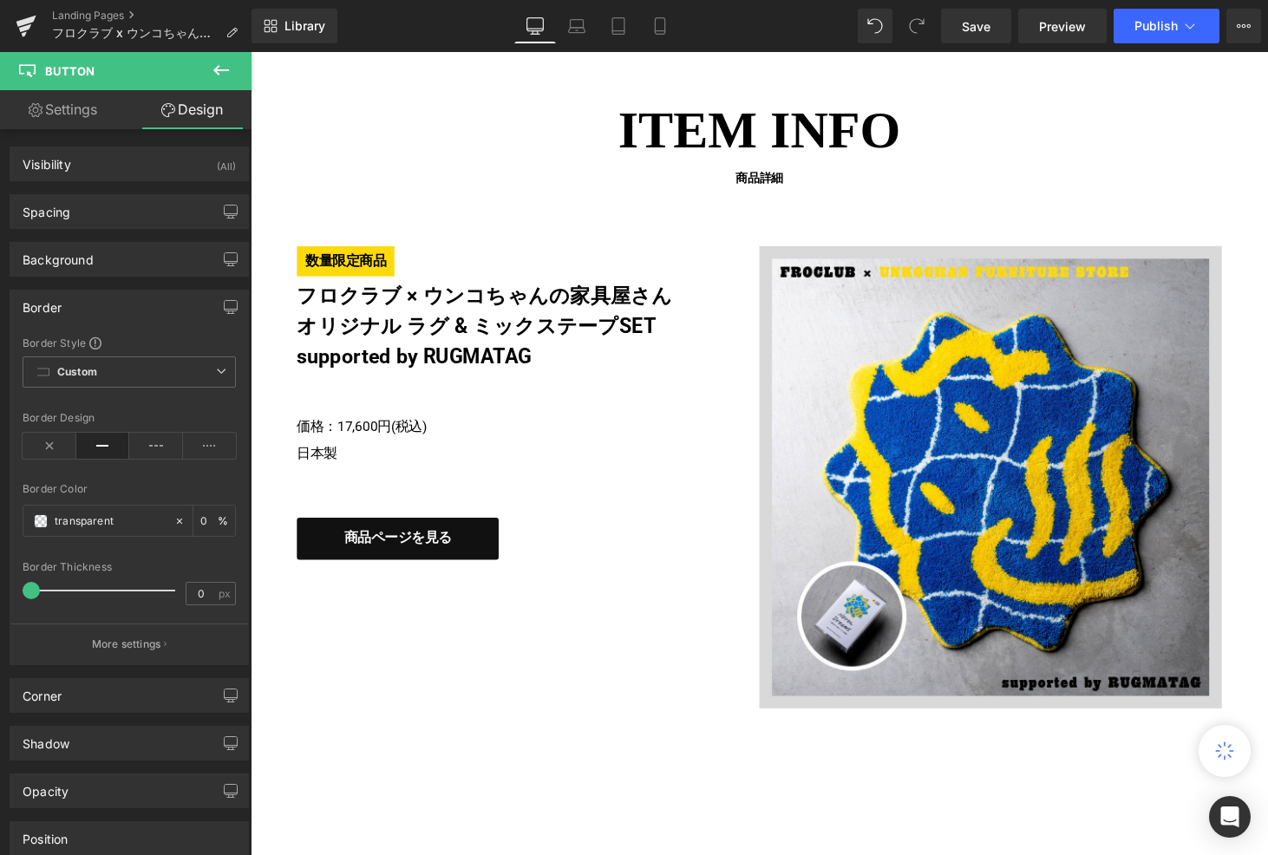
drag, startPoint x: 33, startPoint y: 591, endPoint x: -8, endPoint y: 594, distance: 40.9
click at [95, 370] on b "Custom" at bounding box center [77, 372] width 40 height 15
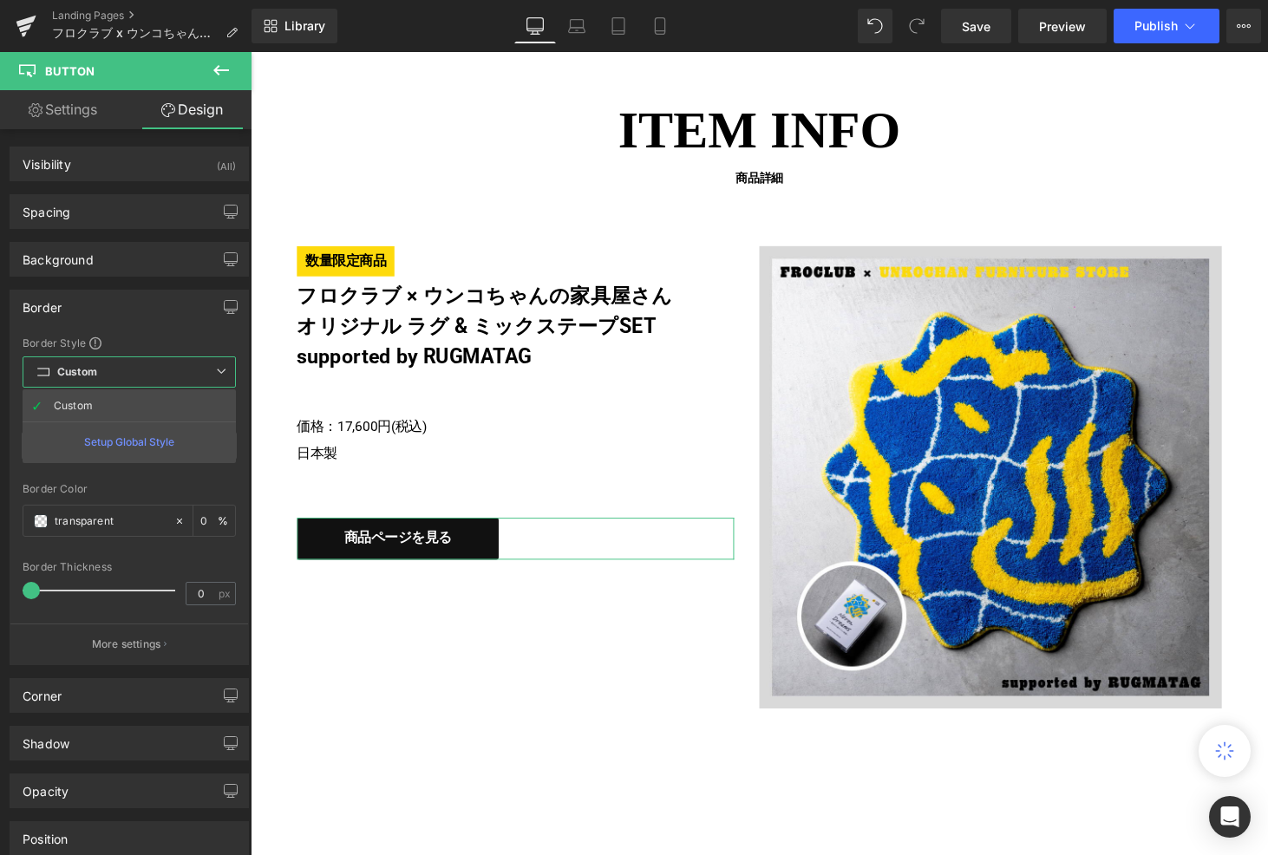
click at [106, 367] on span "Custom Setup Global Style" at bounding box center [129, 372] width 213 height 31
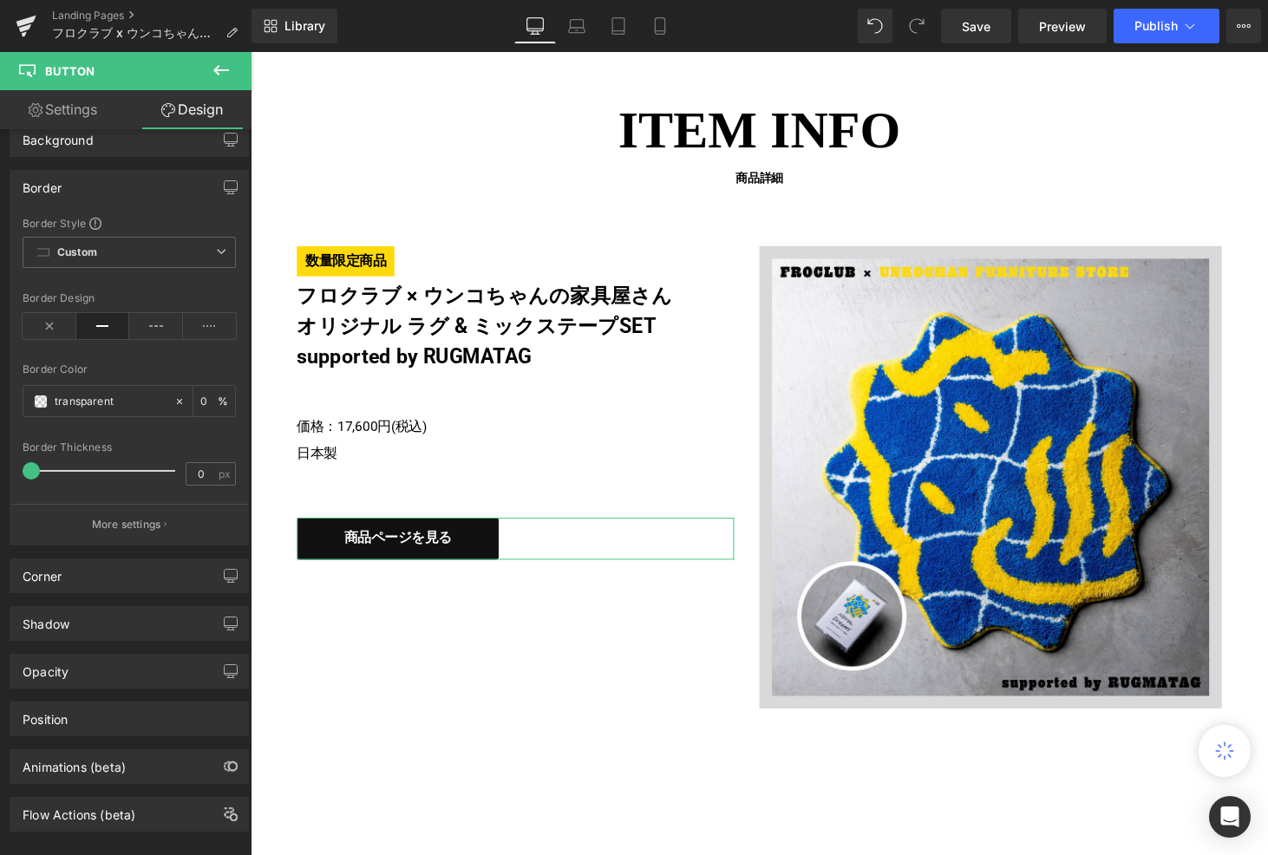
scroll to position [132, 0]
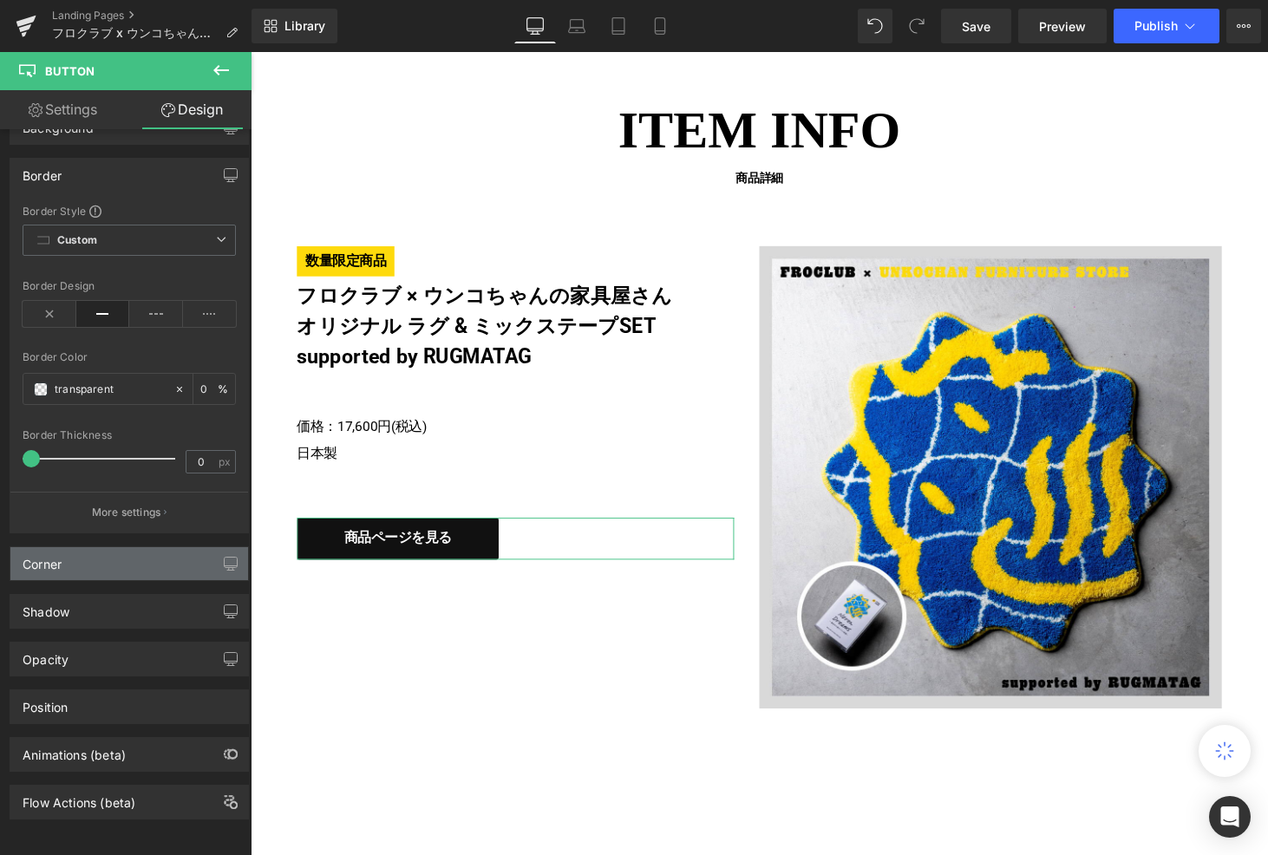
click at [109, 570] on div "Corner" at bounding box center [129, 563] width 238 height 33
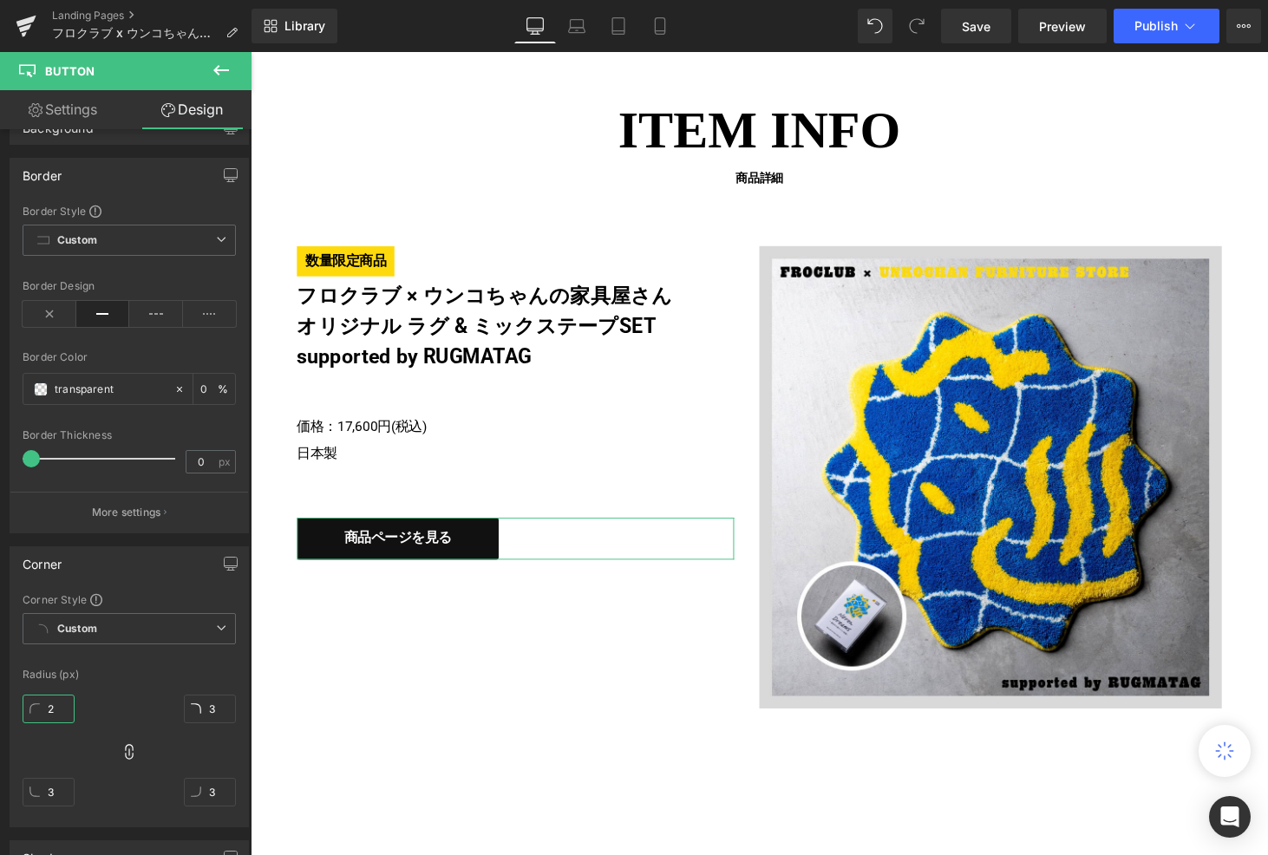
type input "3"
drag, startPoint x: 60, startPoint y: 712, endPoint x: 88, endPoint y: 711, distance: 28.6
click at [75, 711] on input "3" at bounding box center [49, 709] width 52 height 29
click at [131, 758] on icon at bounding box center [129, 752] width 8 height 16
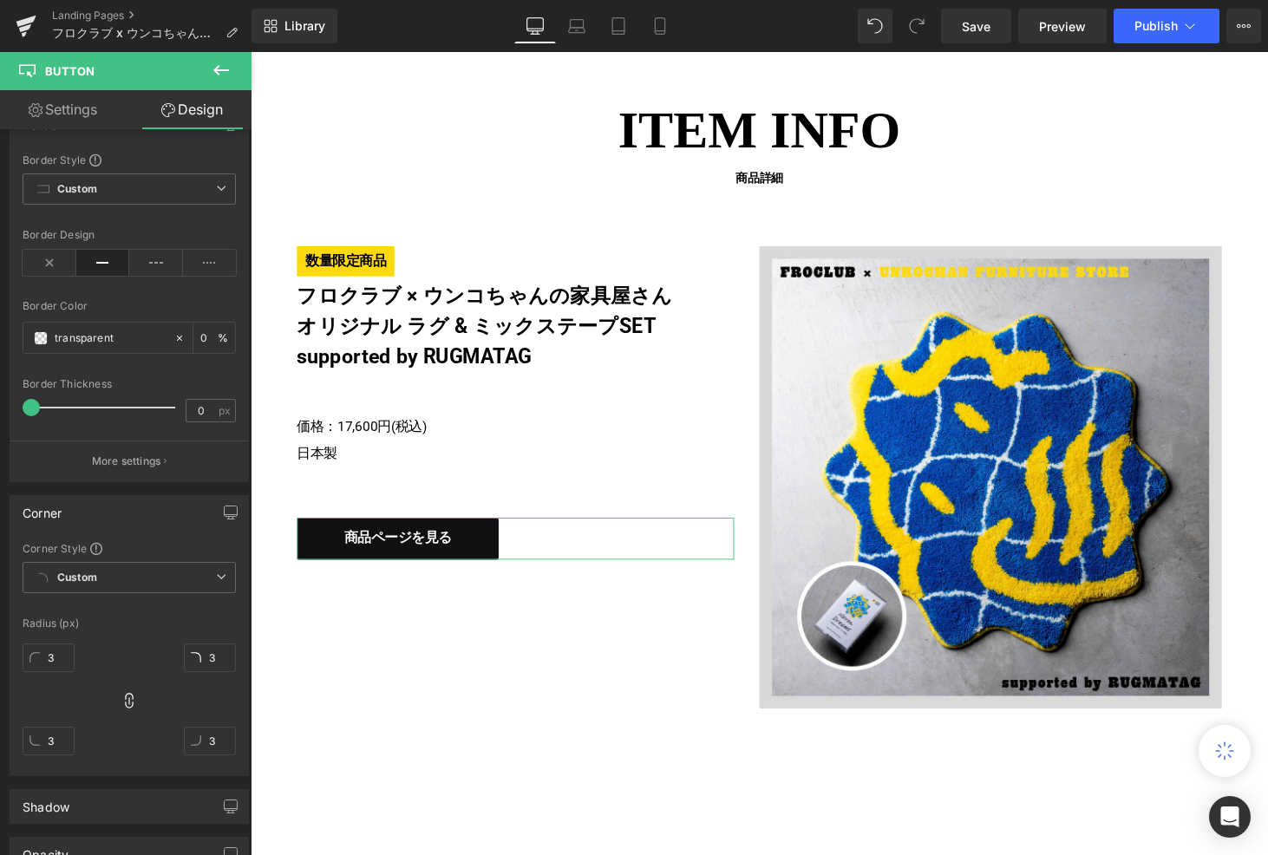
scroll to position [184, 0]
click at [223, 750] on input "3" at bounding box center [210, 740] width 52 height 29
type input "2"
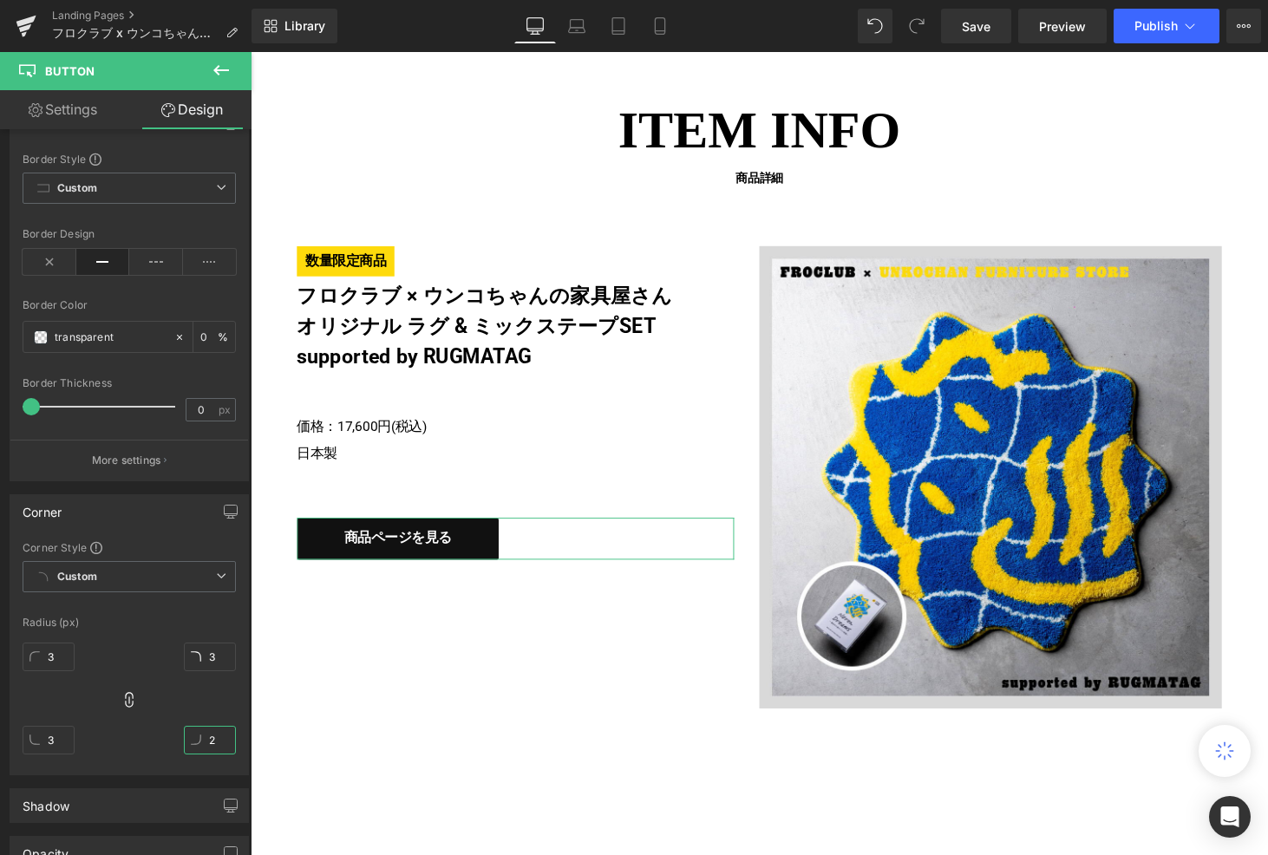
type input "2"
type input "3"
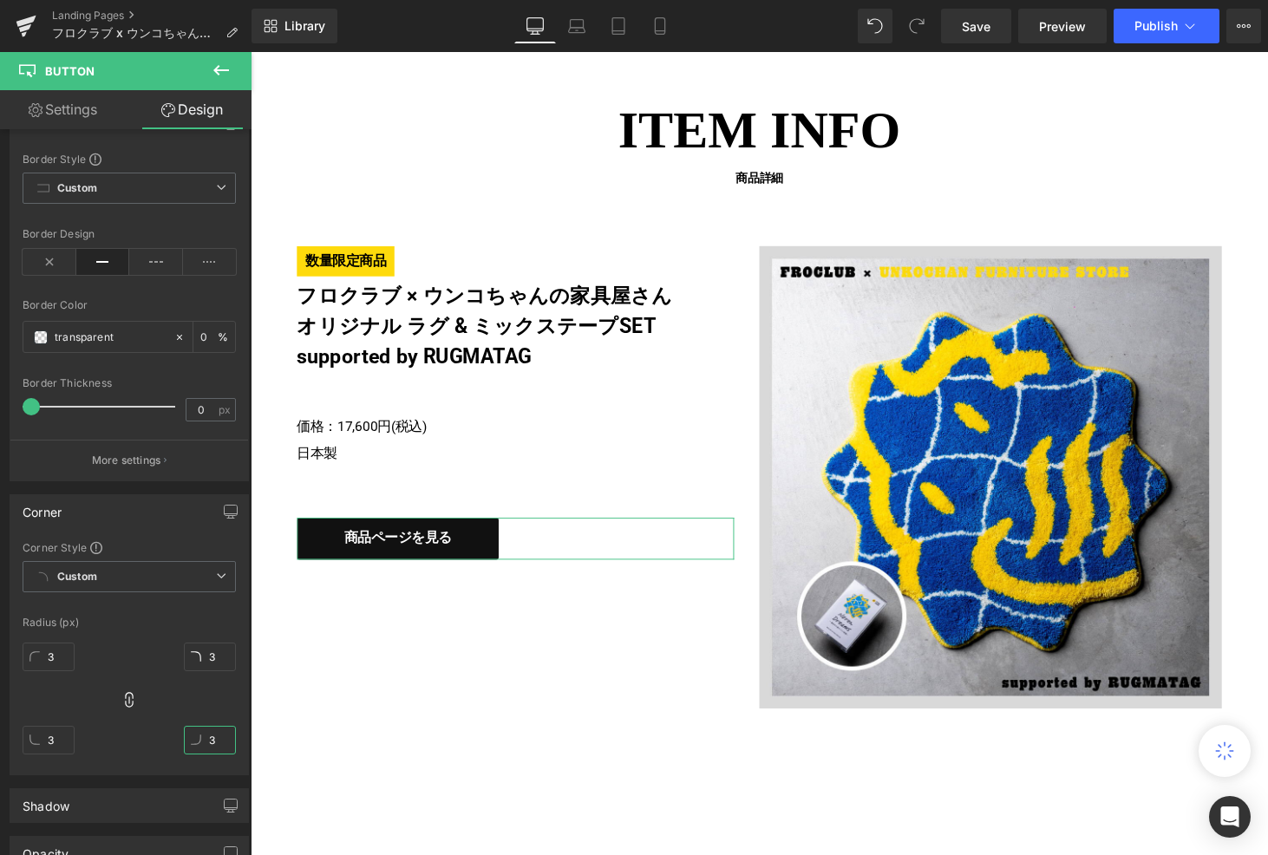
type input "4"
type input "5"
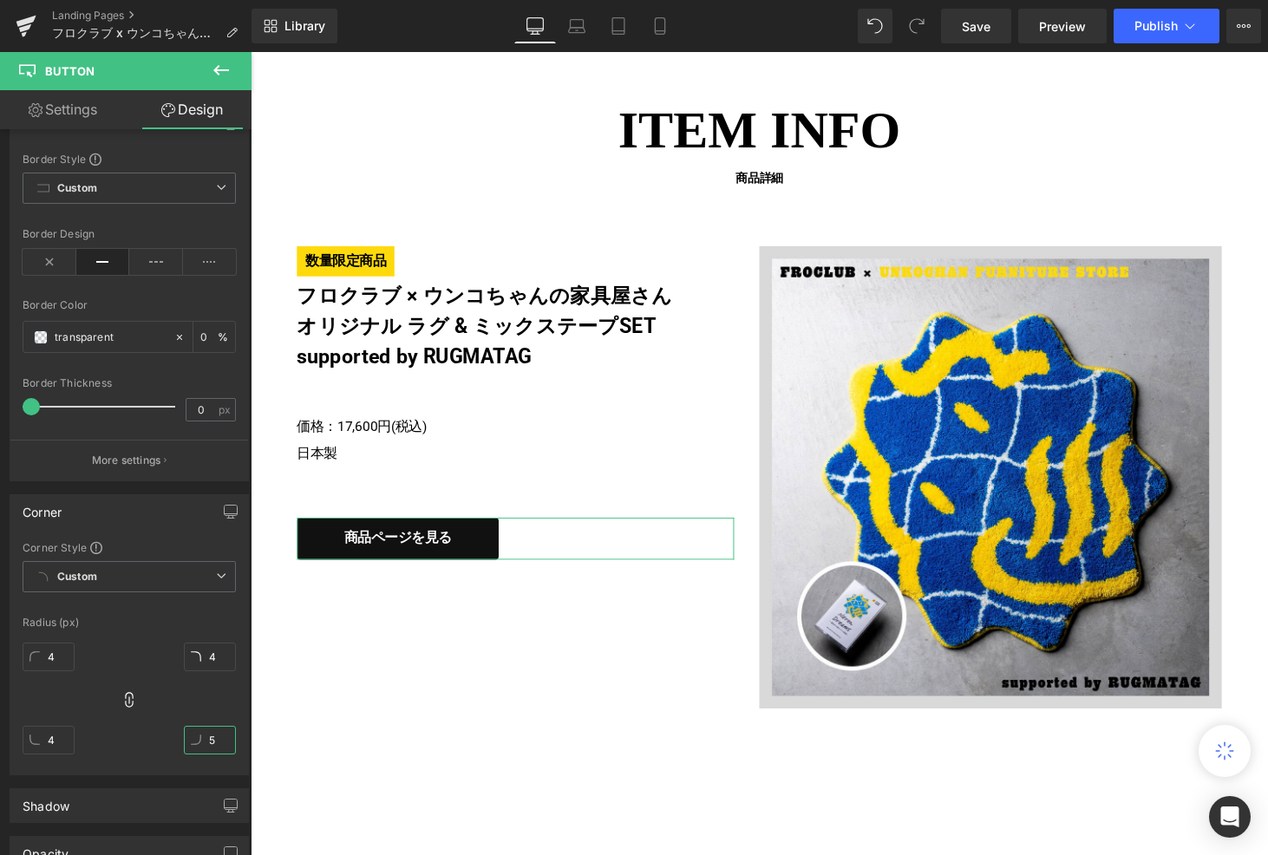
type input "5"
type input "6"
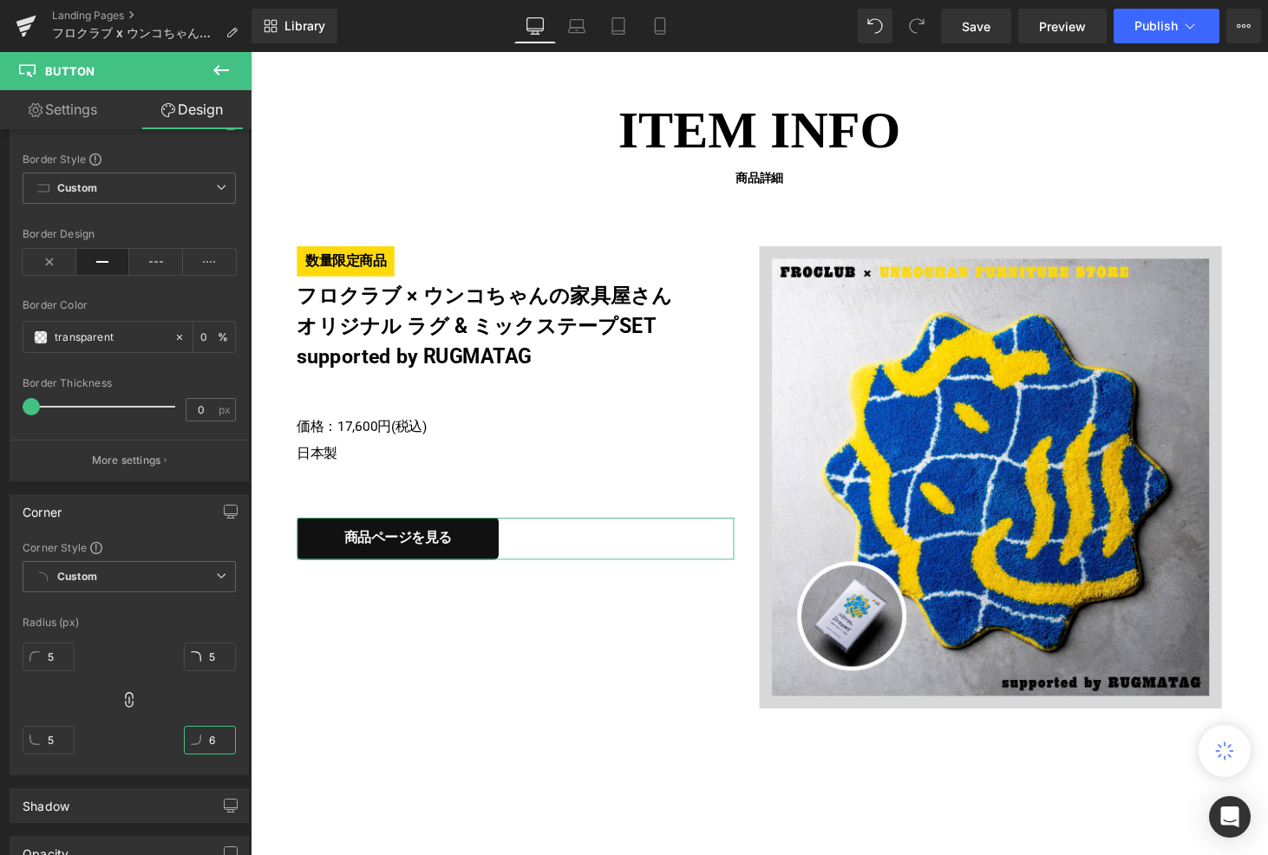
type input "6"
type input "7"
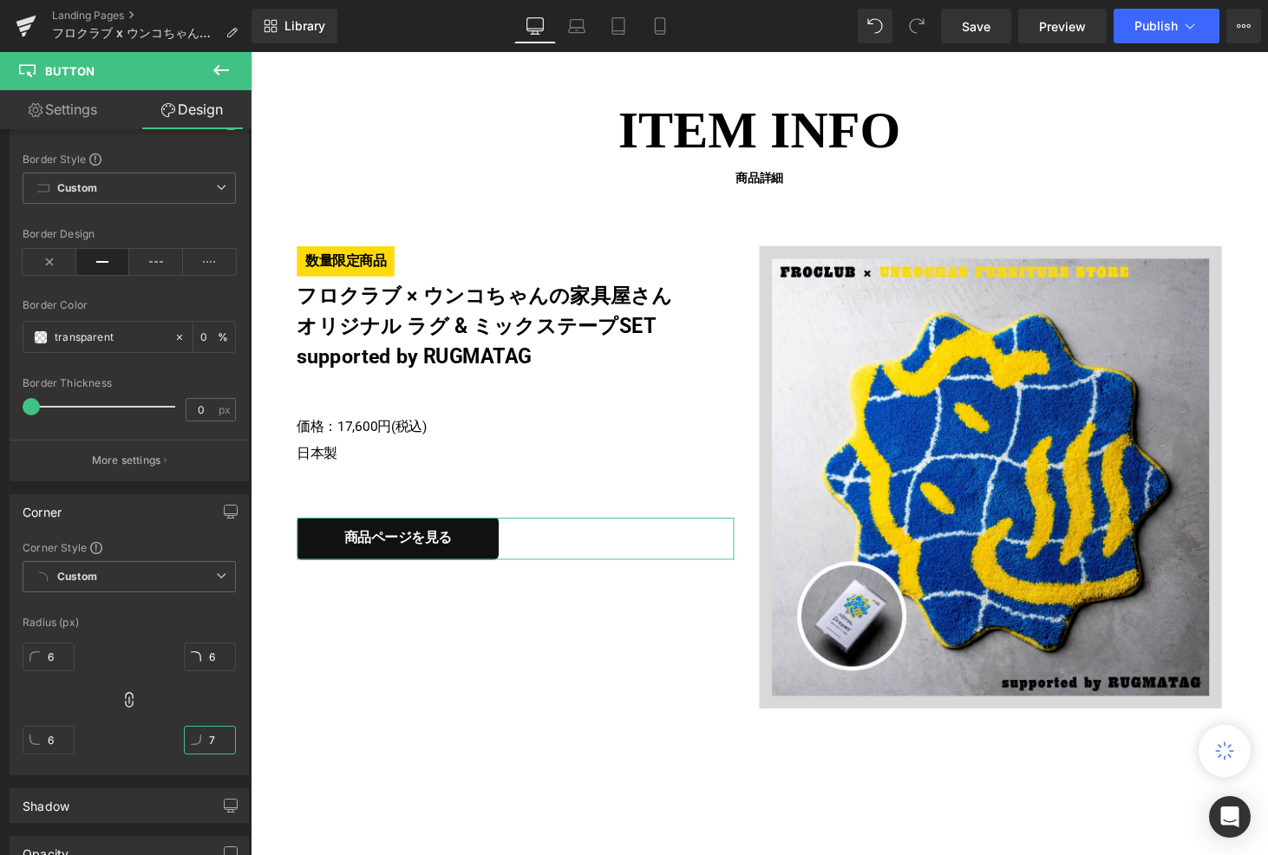
type input "7"
type input "17"
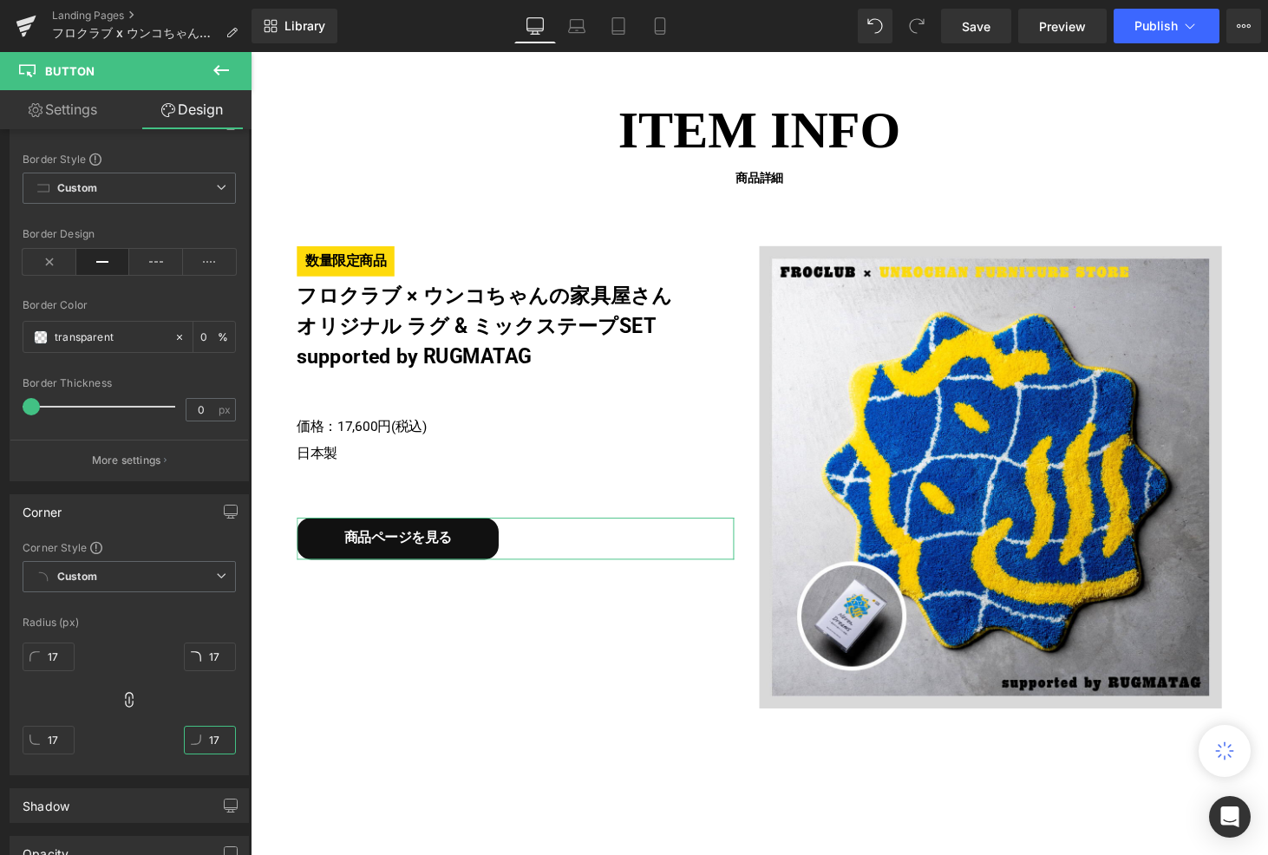
type input "27"
type input "37"
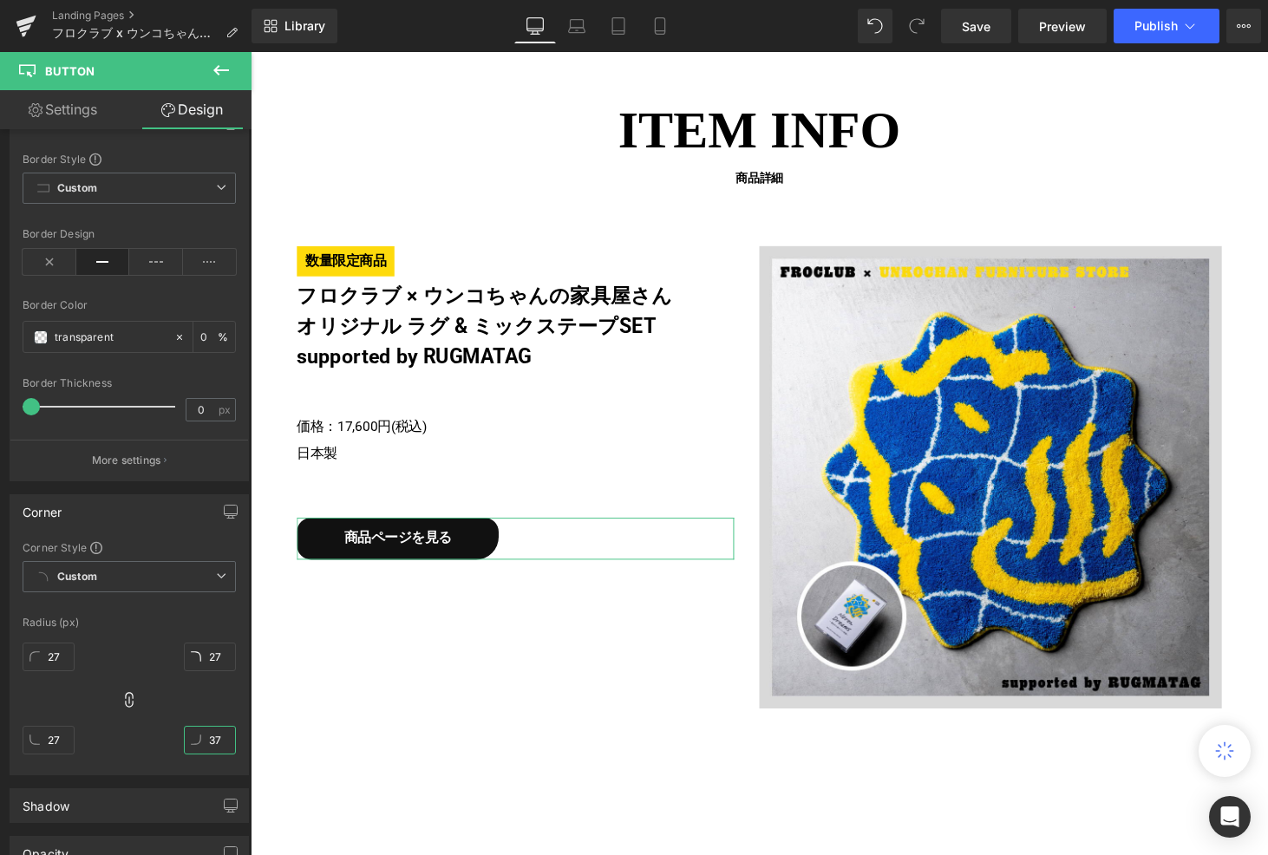
type input "37"
type input "47"
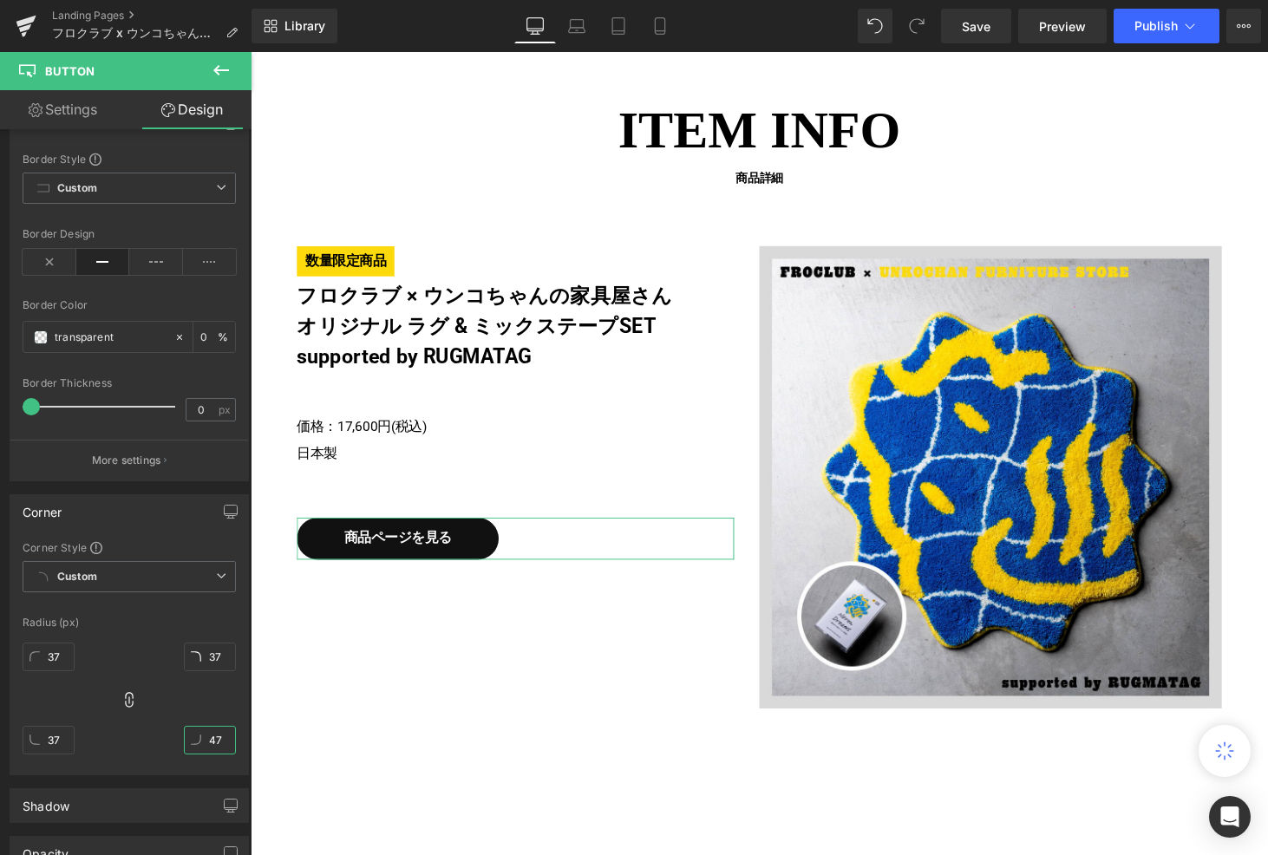
type input "47"
type input "57"
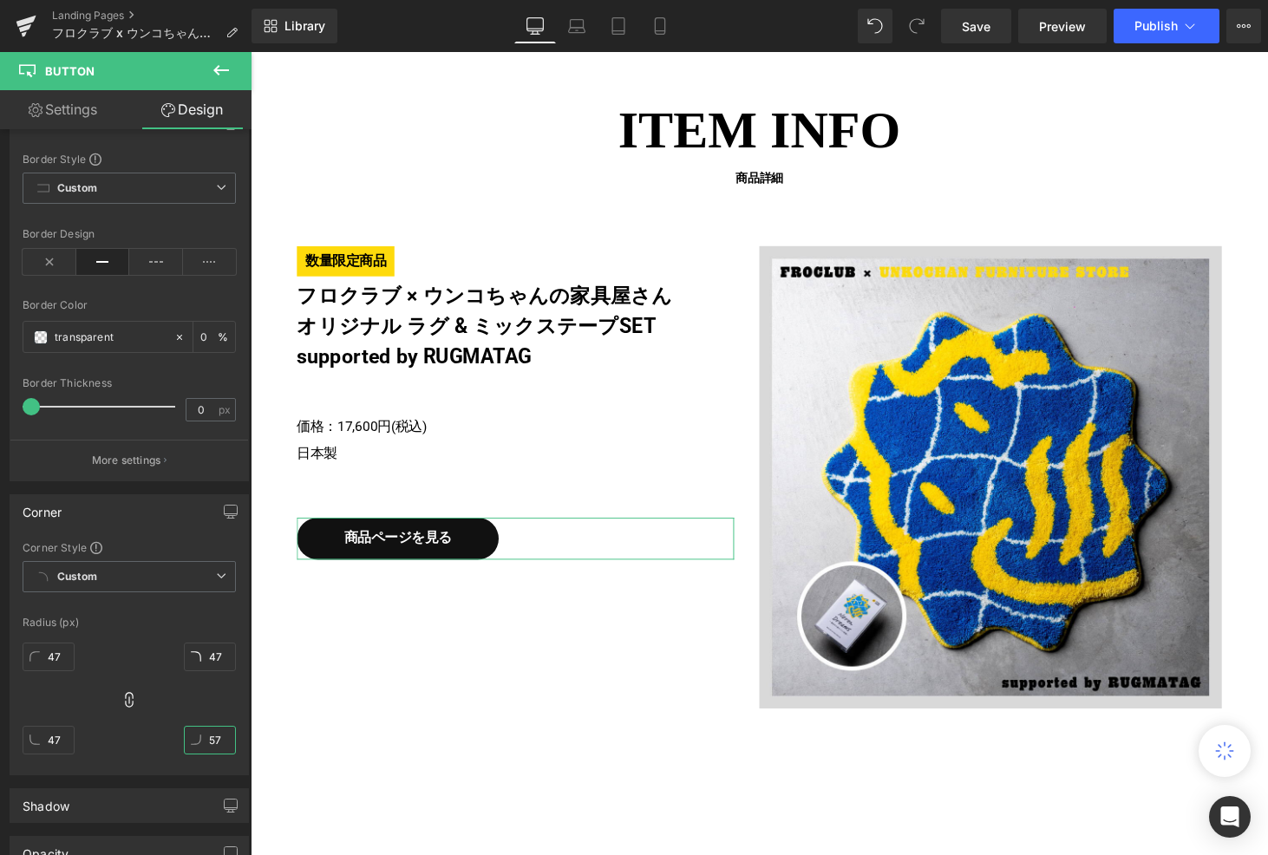
type input "57"
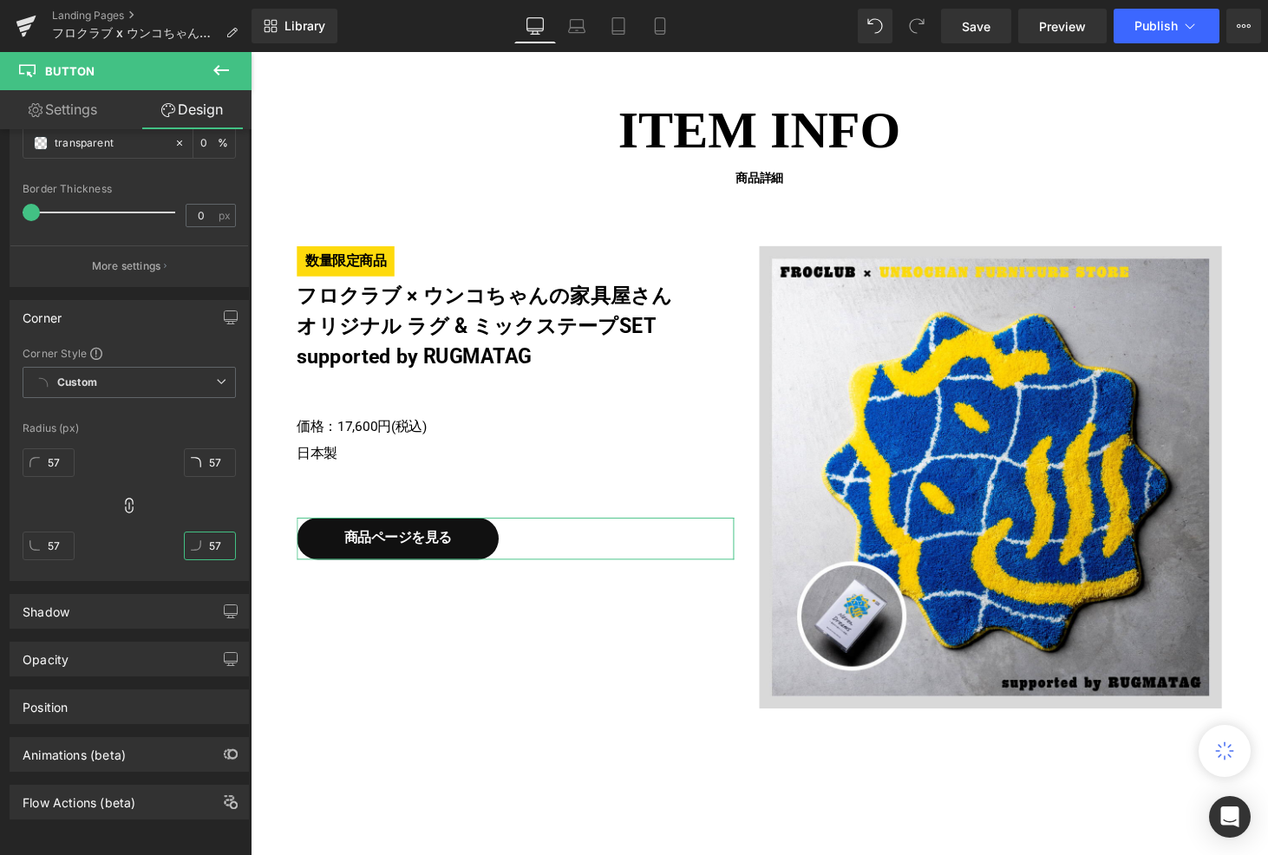
scroll to position [0, 0]
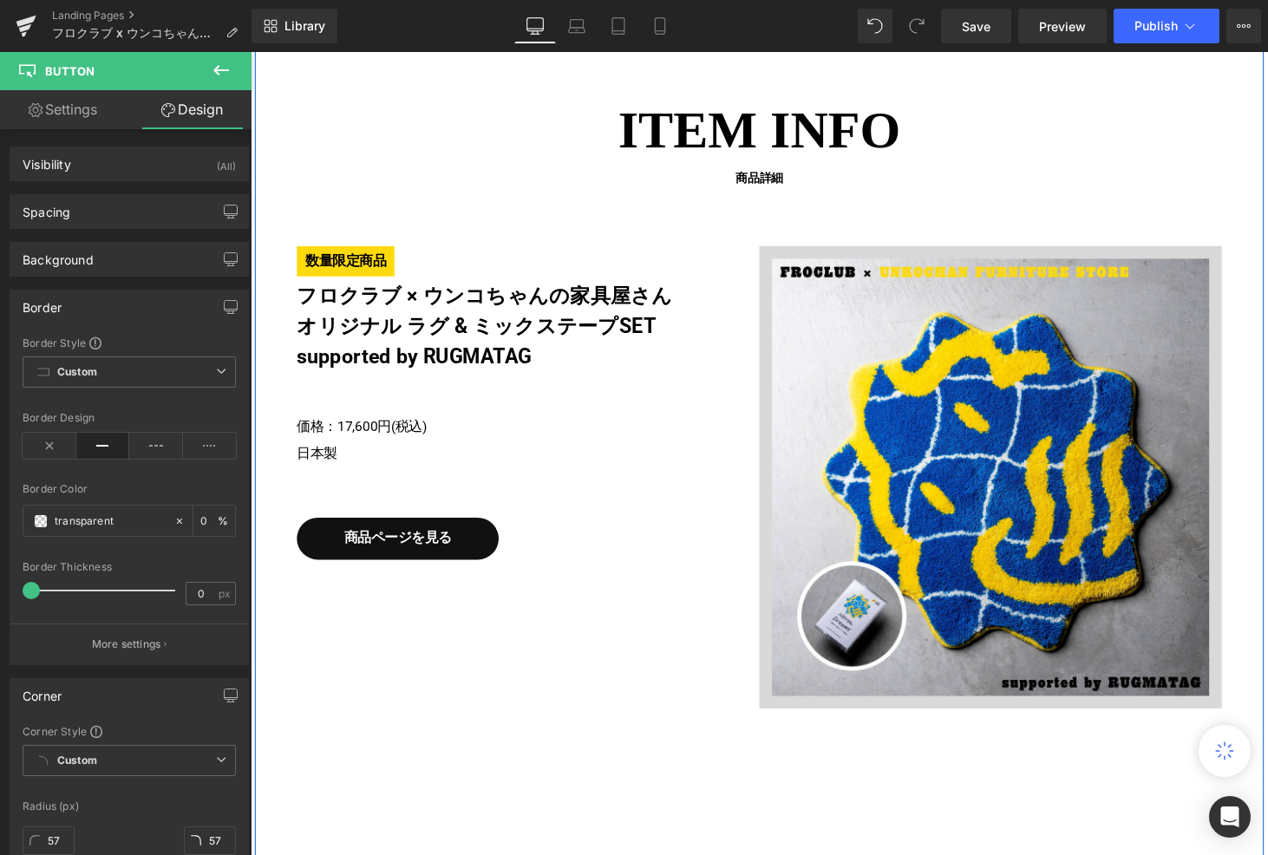
click at [459, 765] on div "ITEM INFO 商品詳細 Heading 数量限定商品 フロクラブ × ウンコちゃんの家具屋さん オリジナル ラグ & ミックステープSET suppor…" at bounding box center [775, 450] width 1041 height 888
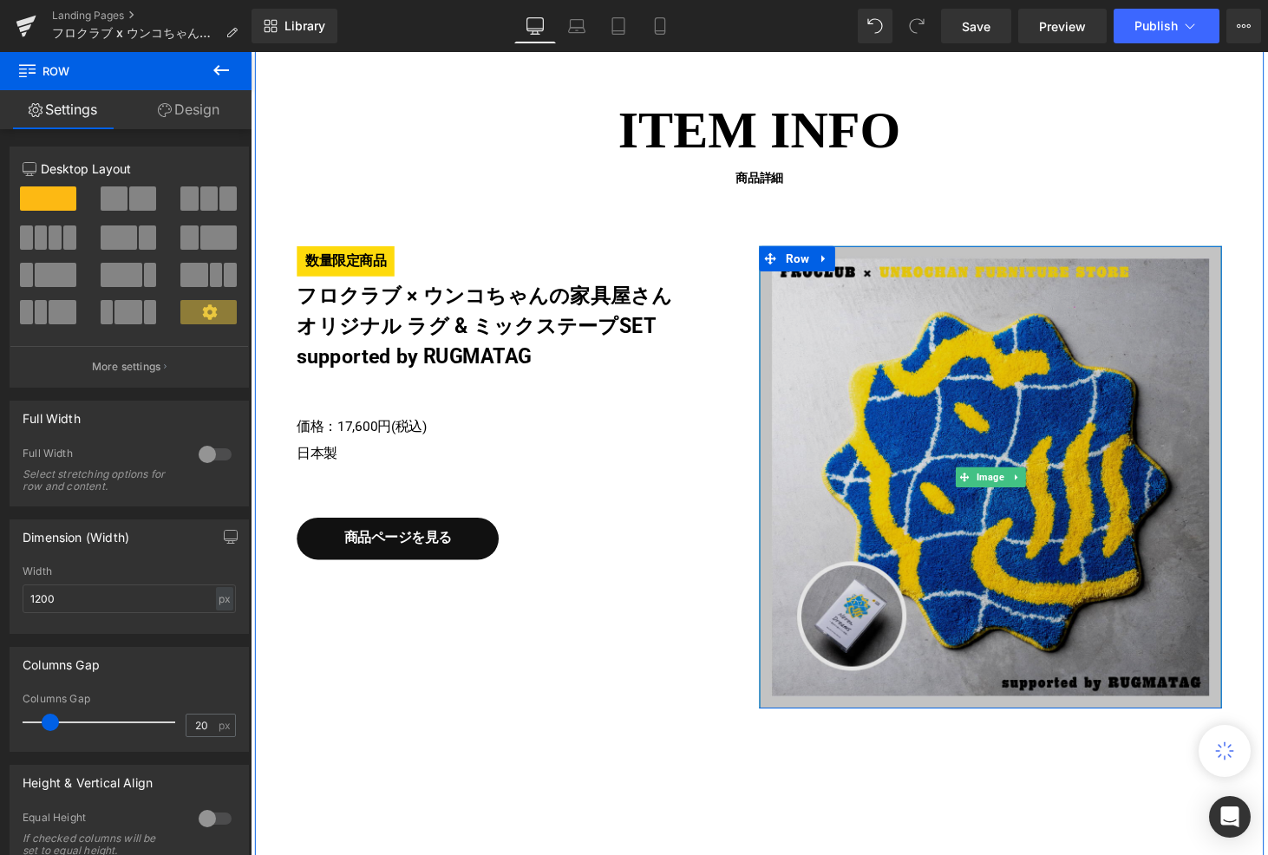
click at [943, 552] on img at bounding box center [1014, 490] width 477 height 477
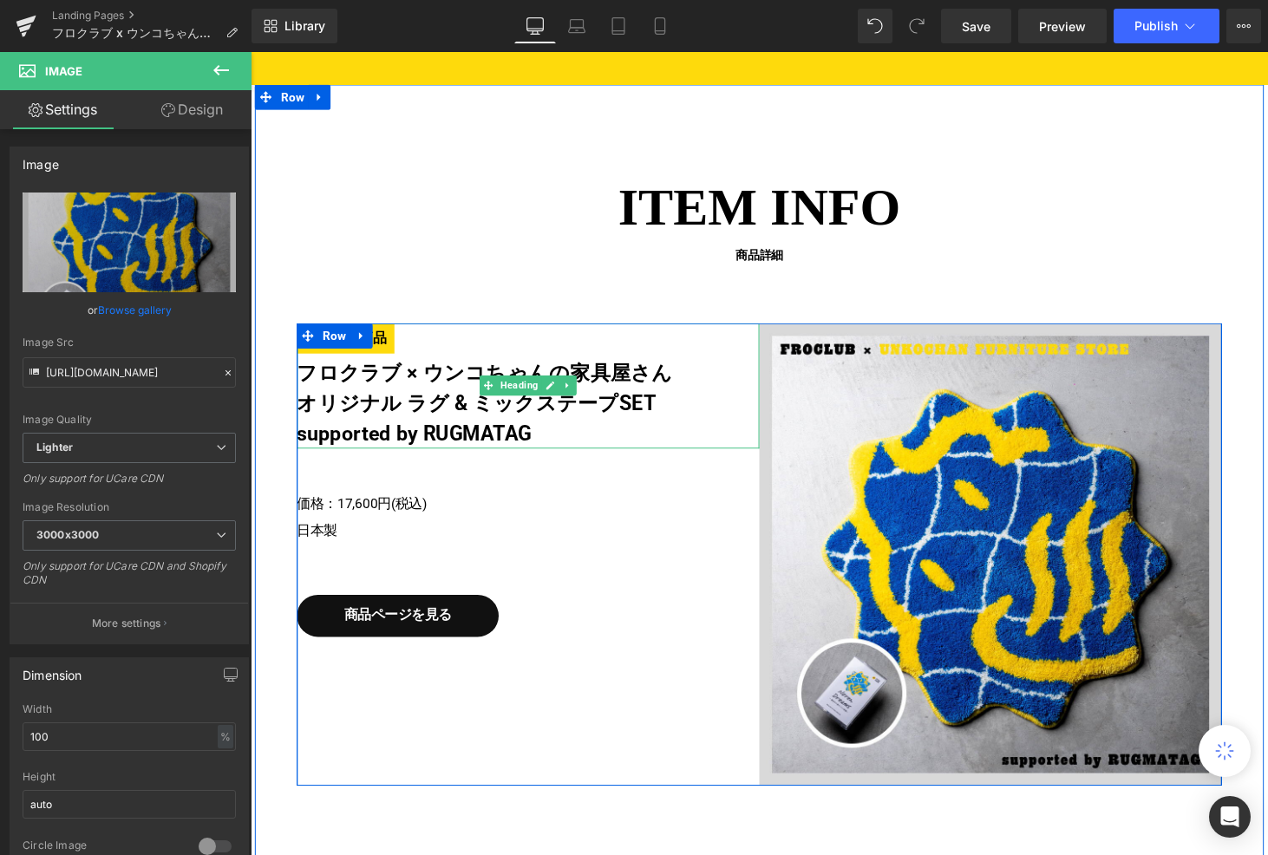
scroll to position [4234, 0]
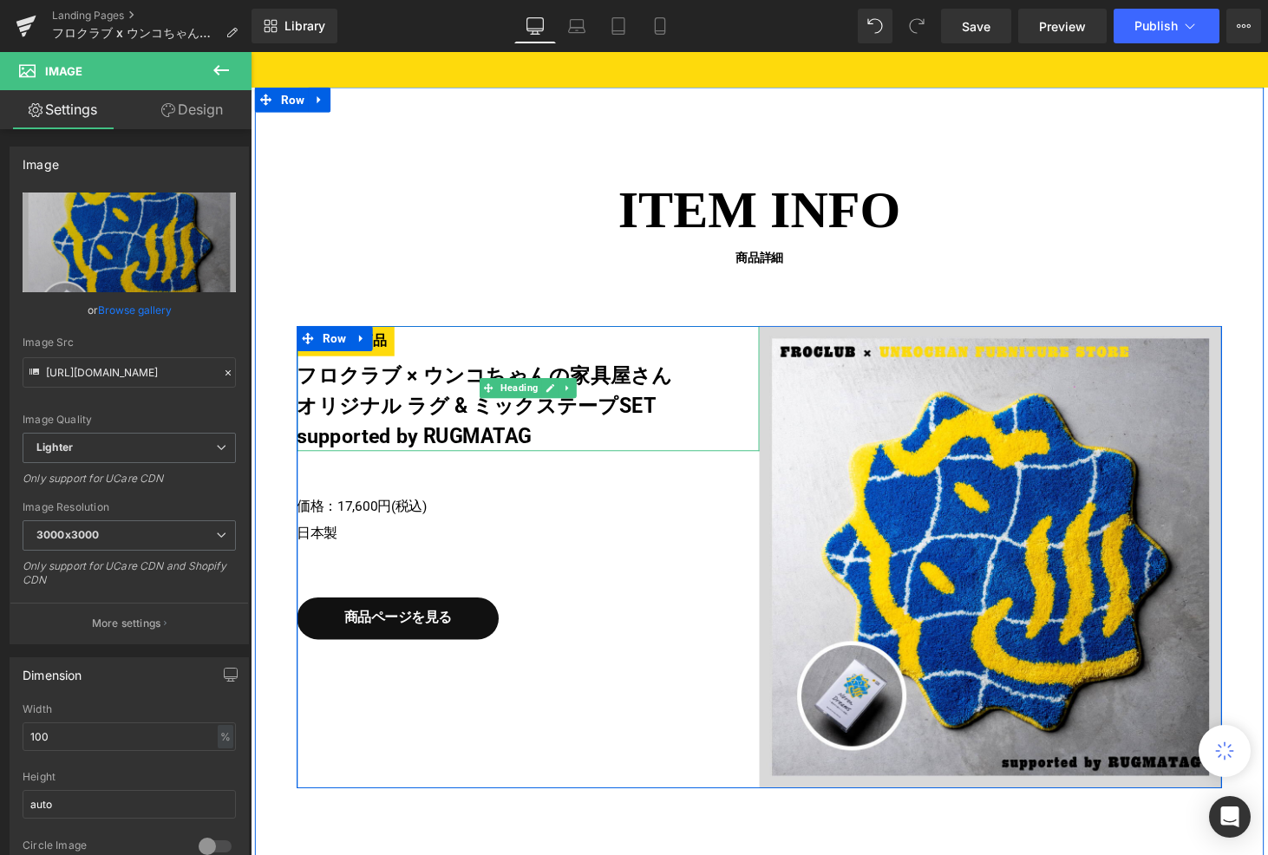
click at [396, 357] on span "数量限定商品" at bounding box center [348, 350] width 101 height 31
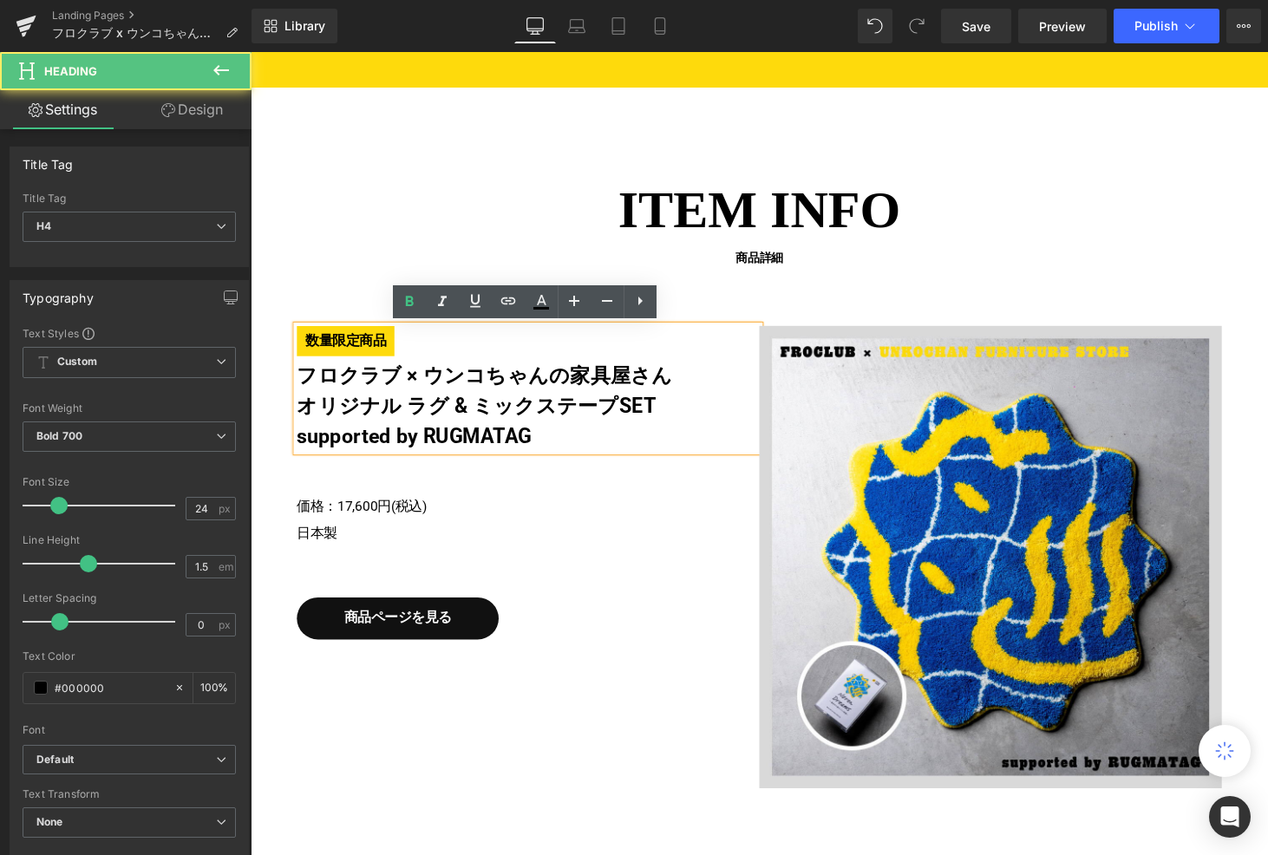
click at [343, 356] on span "数量限定商品" at bounding box center [348, 350] width 101 height 31
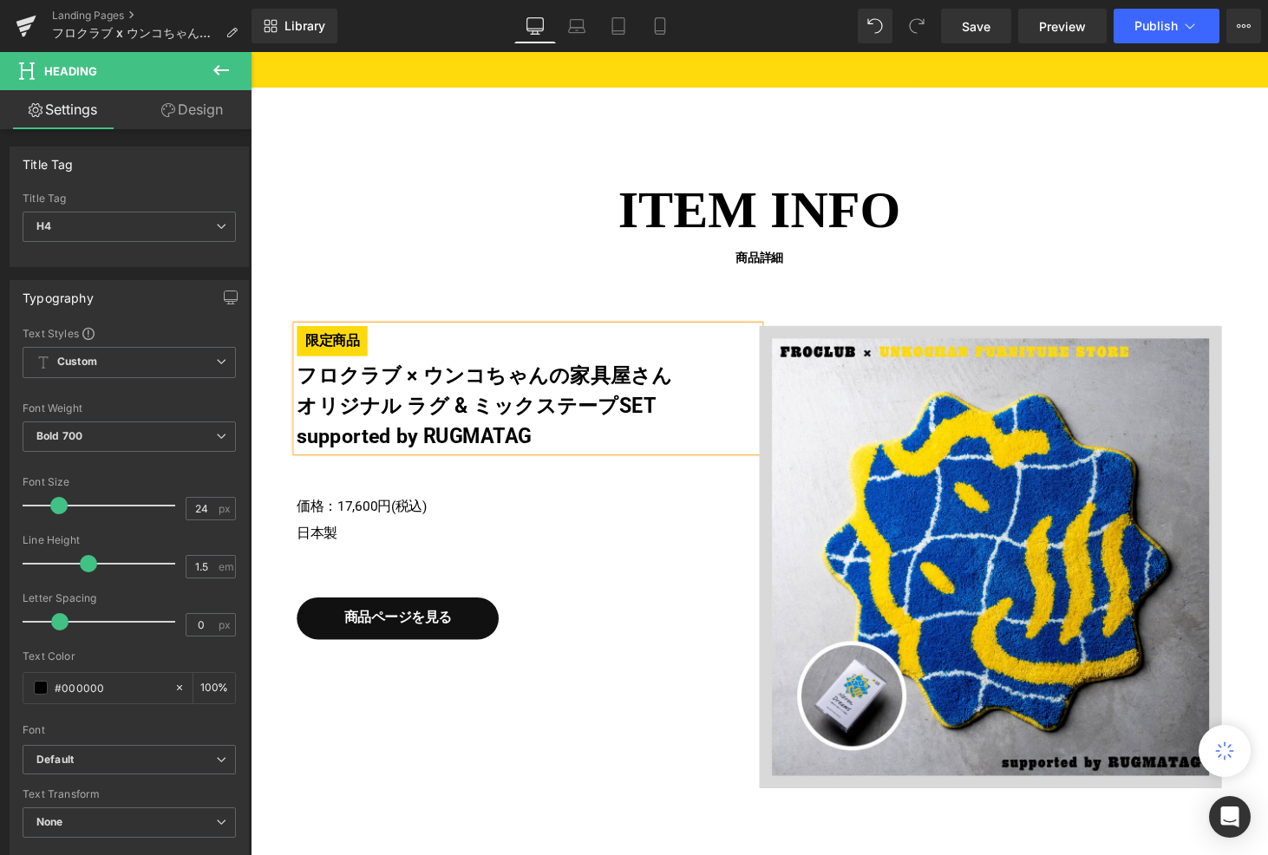
click at [699, 735] on div "限定商品 フロクラブ × ウンコちゃんの家具屋さん オリジナル ラグ & ミックステープSET supported by RUGMATAG Heading 数…" at bounding box center [775, 573] width 954 height 477
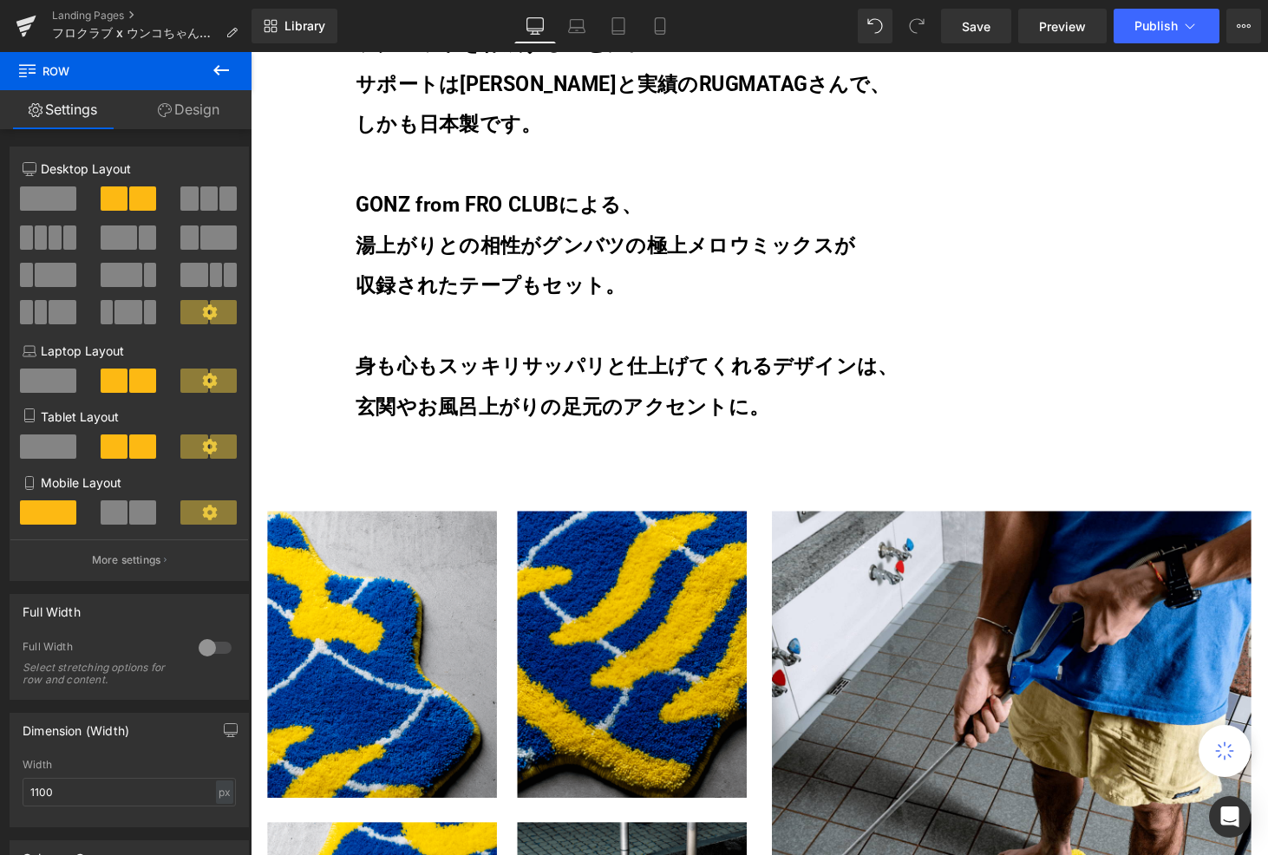
scroll to position [1648, 0]
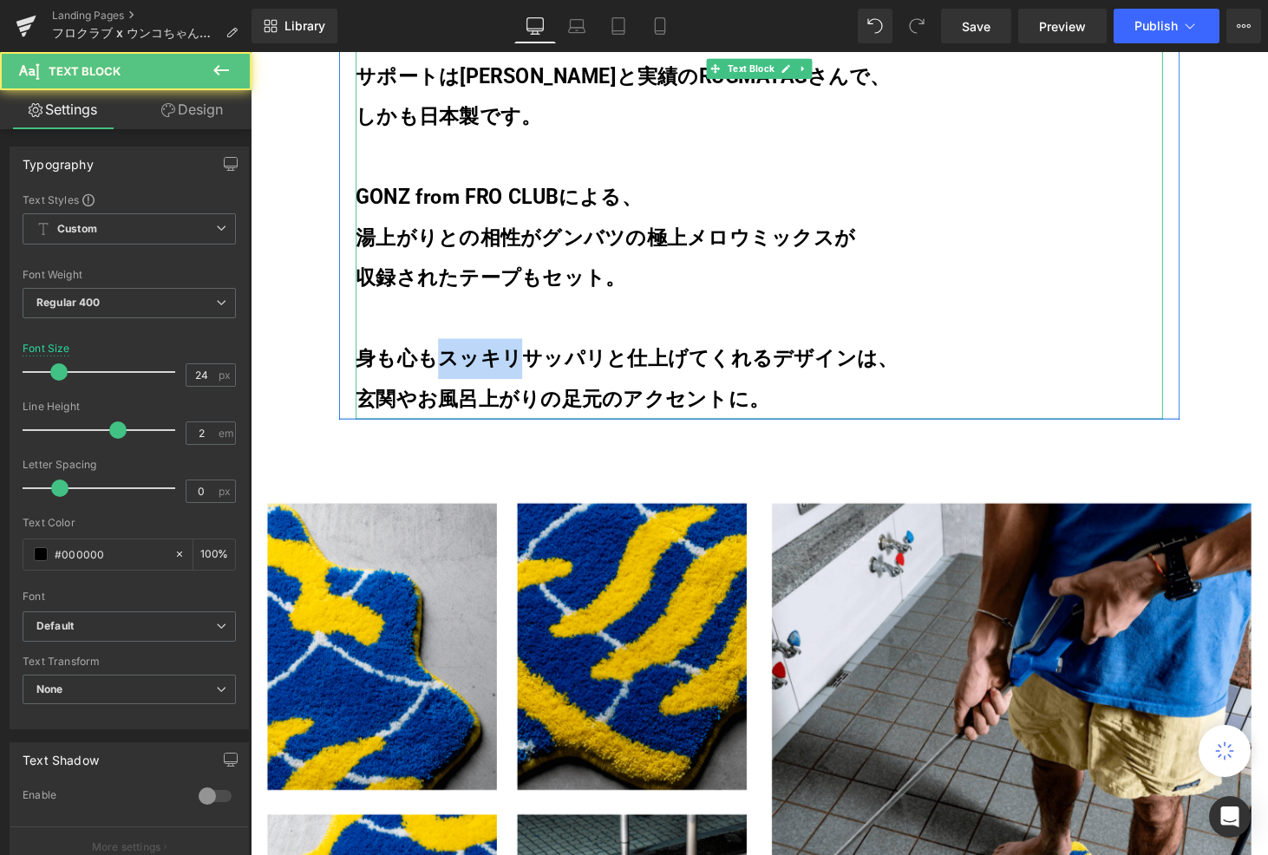
drag, startPoint x: 528, startPoint y: 371, endPoint x: 449, endPoint y: 369, distance: 79.9
click at [449, 369] on b "収録されたテープもセット。 身も心もスッキリサッパリと仕上げてくれるデザインは、" at bounding box center [639, 327] width 560 height 108
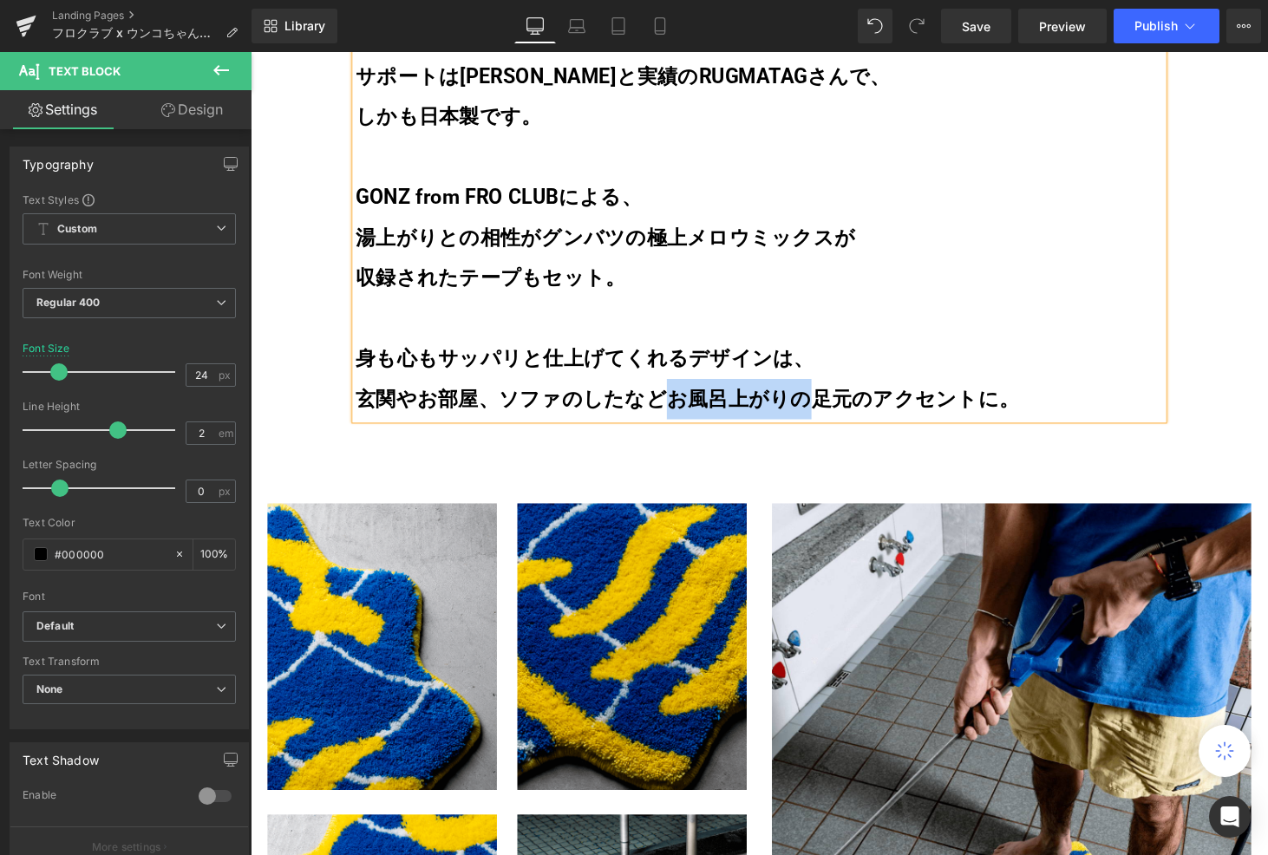
copy b "お風呂上がりの"
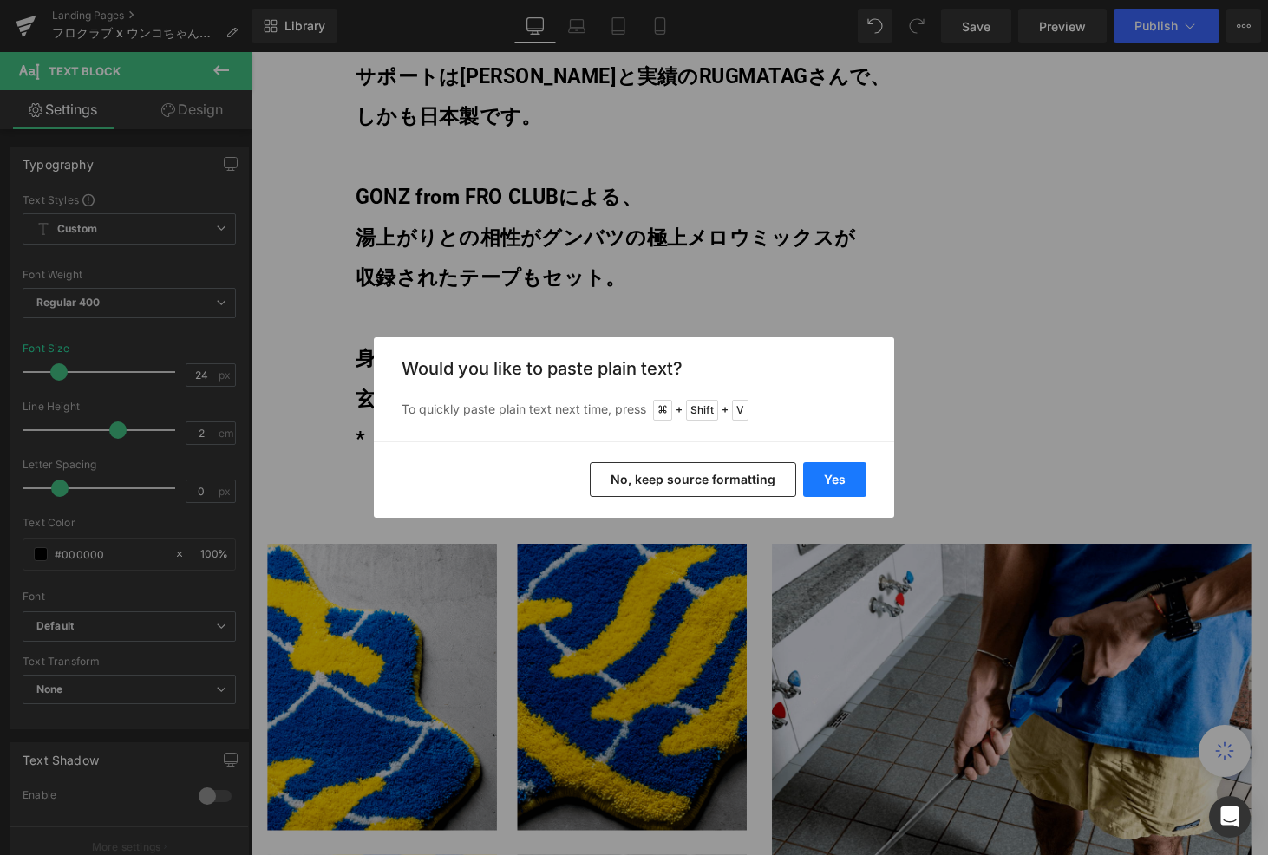
drag, startPoint x: 838, startPoint y: 478, endPoint x: 558, endPoint y: 426, distance: 285.0
click at [838, 478] on button "Yes" at bounding box center [834, 479] width 63 height 35
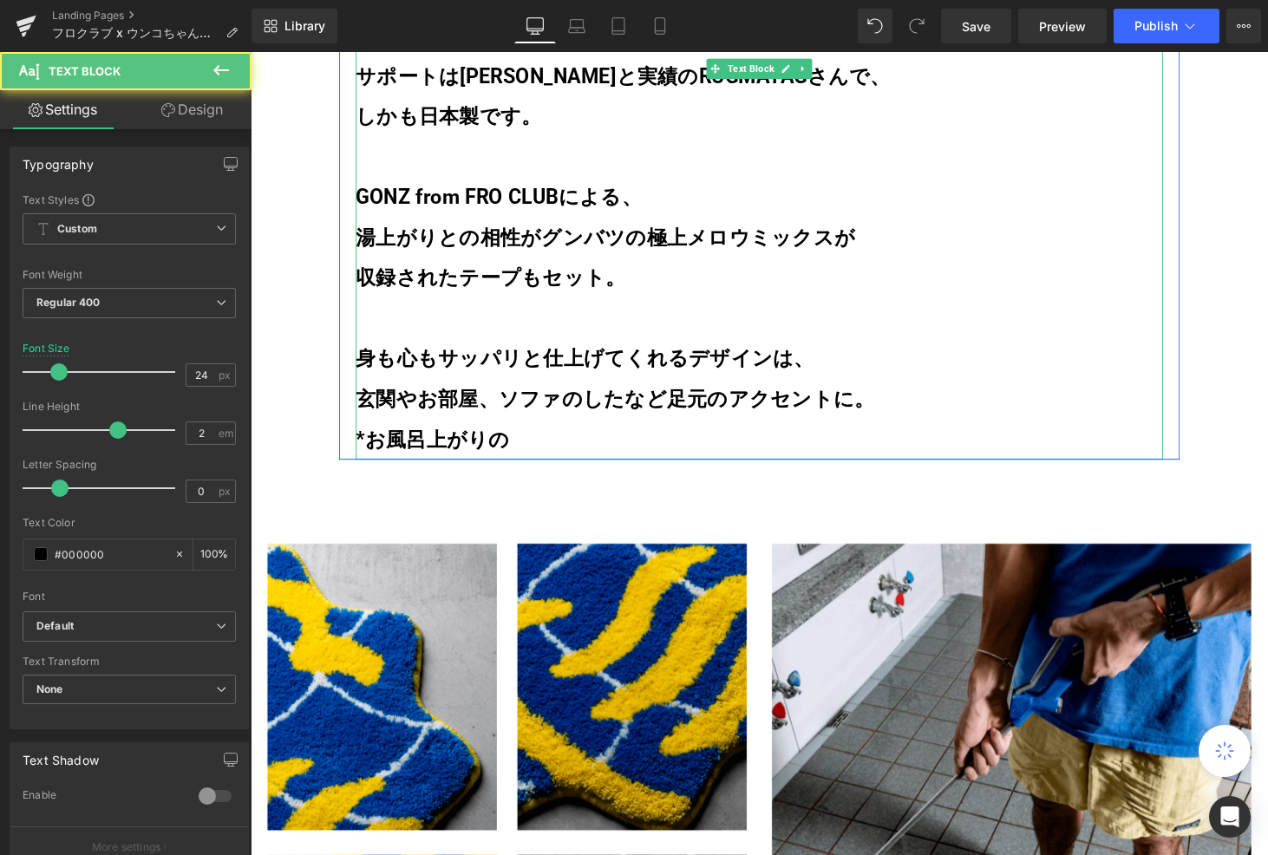
click at [375, 450] on b "玄関やお部屋、ソファのしたなど足元のアクセントに。 *お風呂上がりの" at bounding box center [626, 431] width 535 height 66
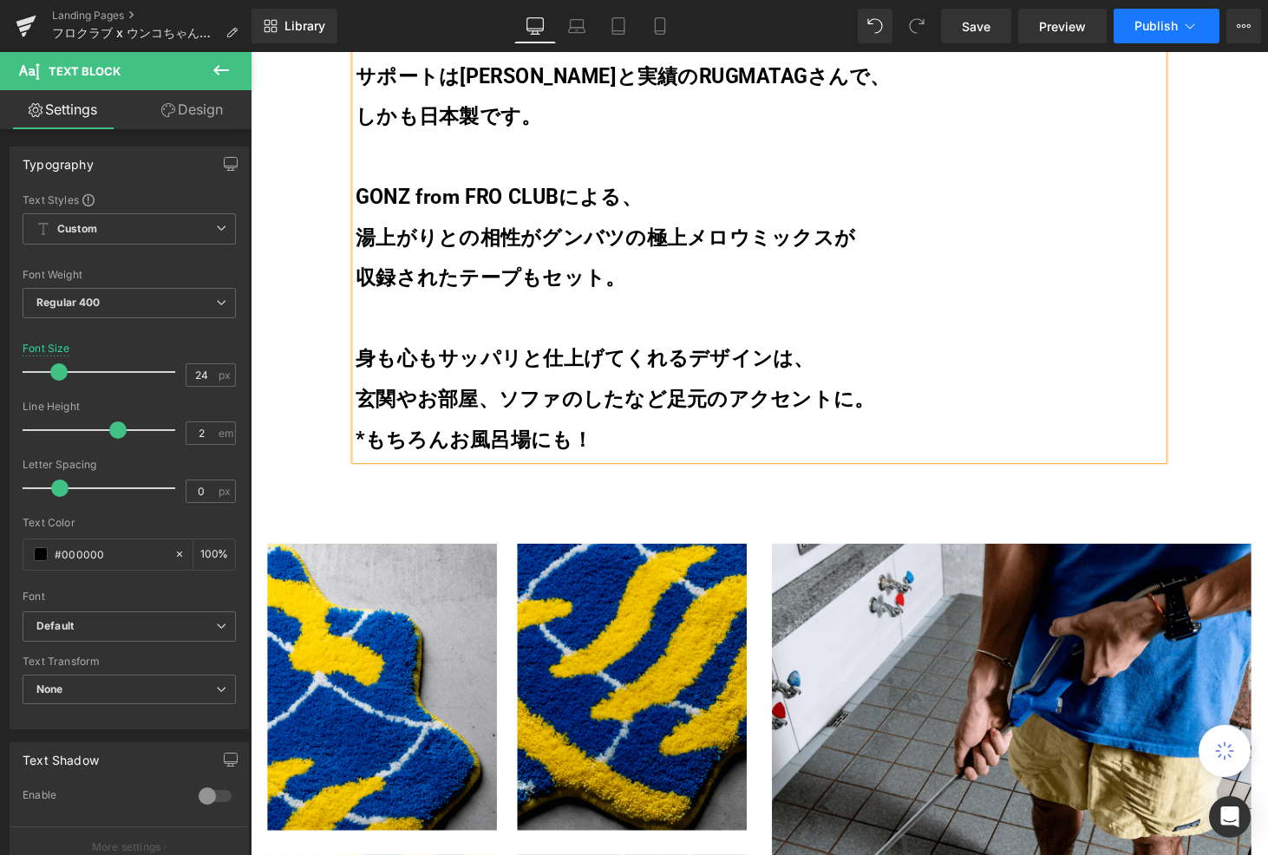
click at [1157, 27] on span "Publish" at bounding box center [1156, 26] width 43 height 14
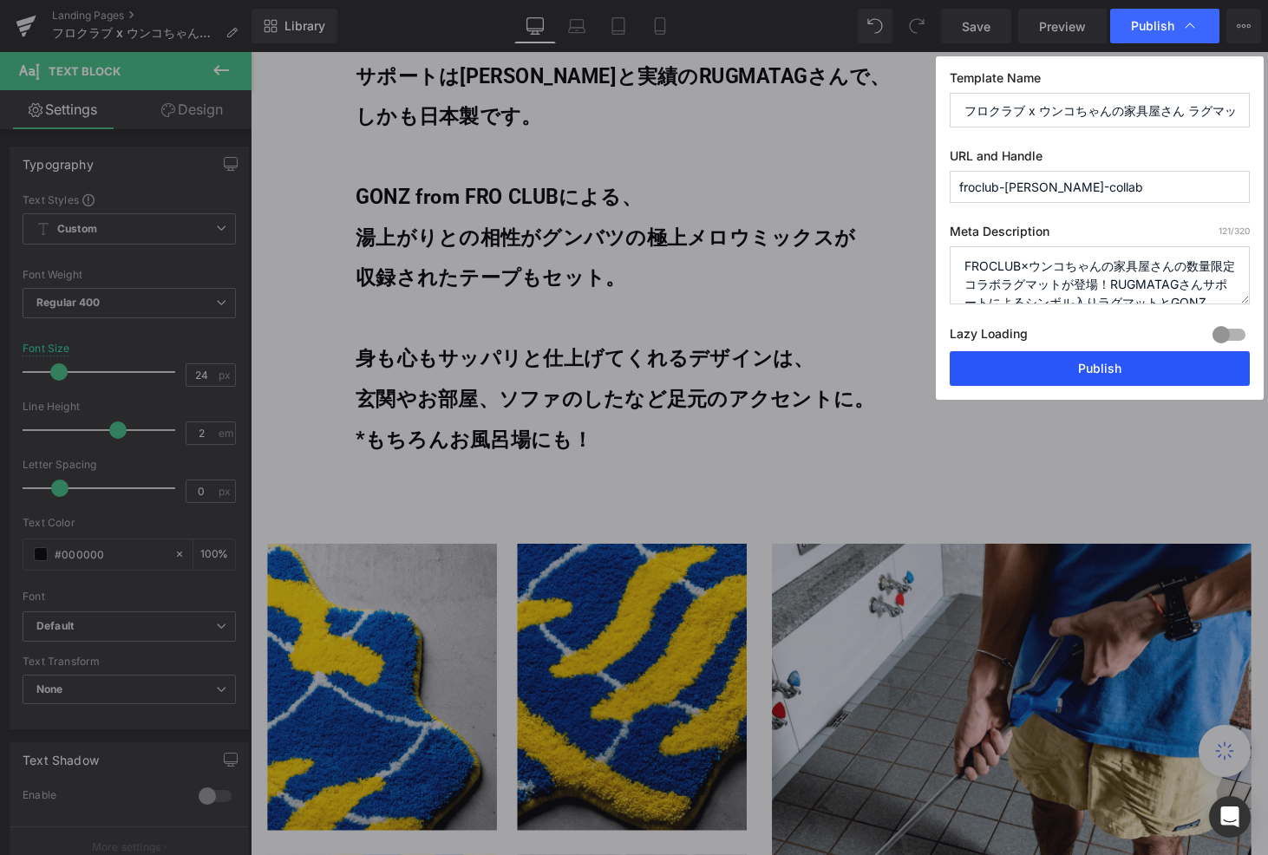
click at [1094, 369] on button "Publish" at bounding box center [1100, 368] width 300 height 35
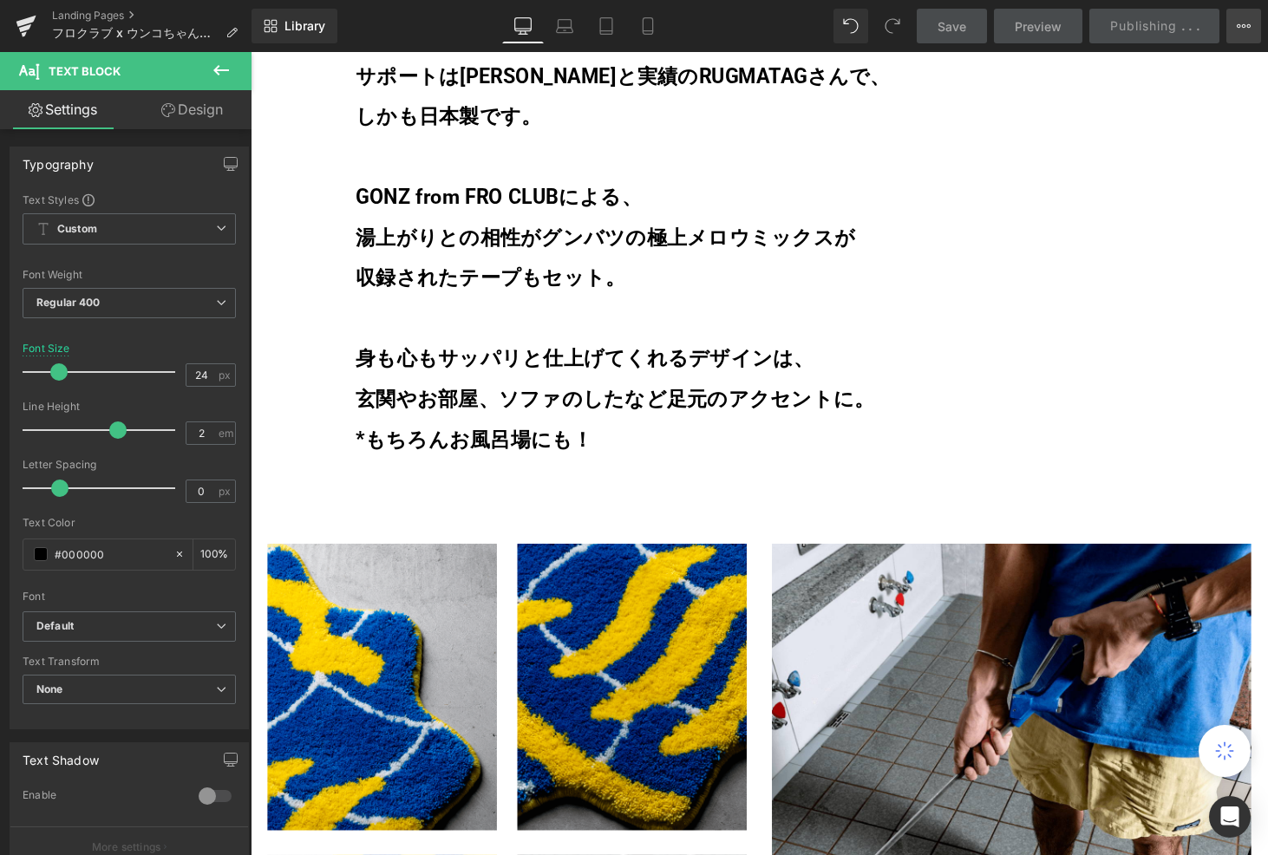
click at [1247, 23] on icon at bounding box center [1244, 26] width 14 height 14
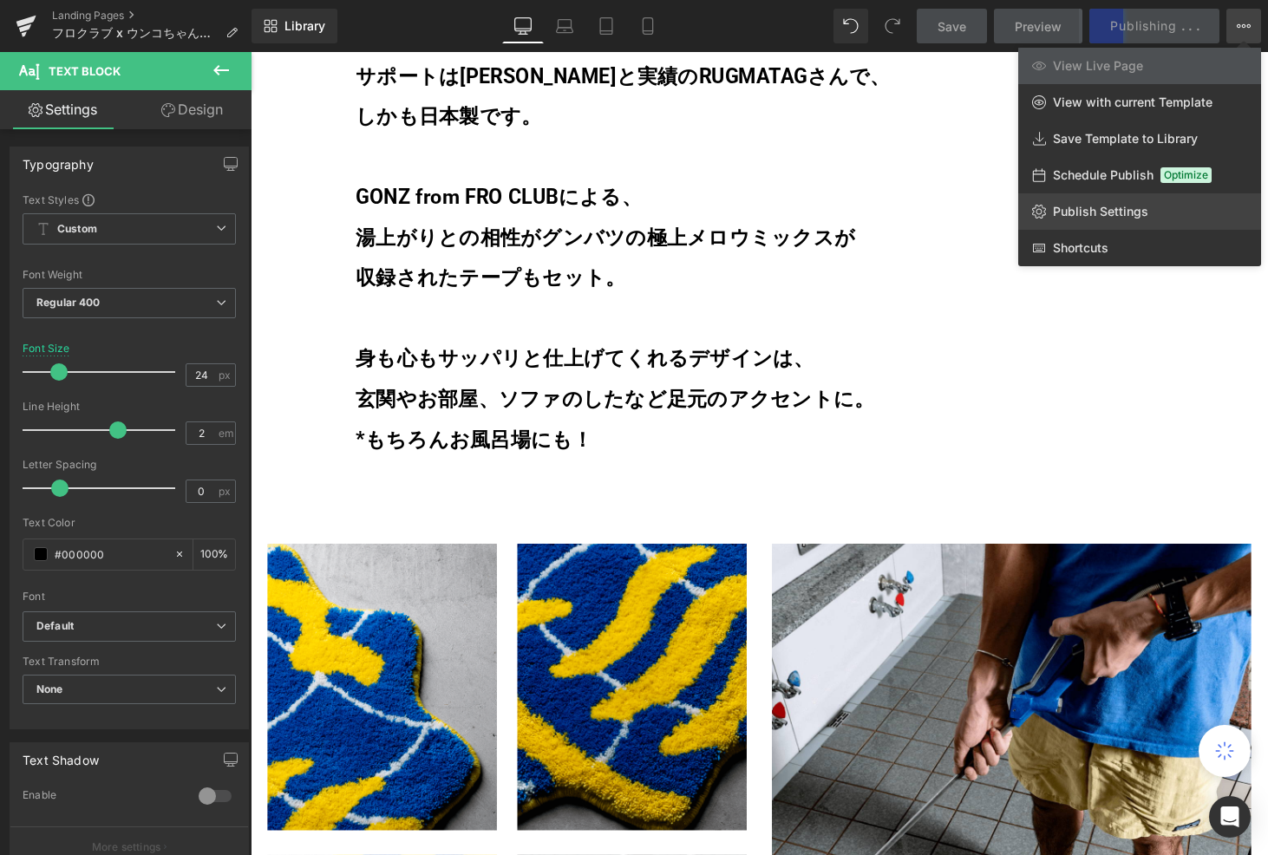
click at [1066, 214] on span "Publish Settings" at bounding box center [1100, 212] width 95 height 16
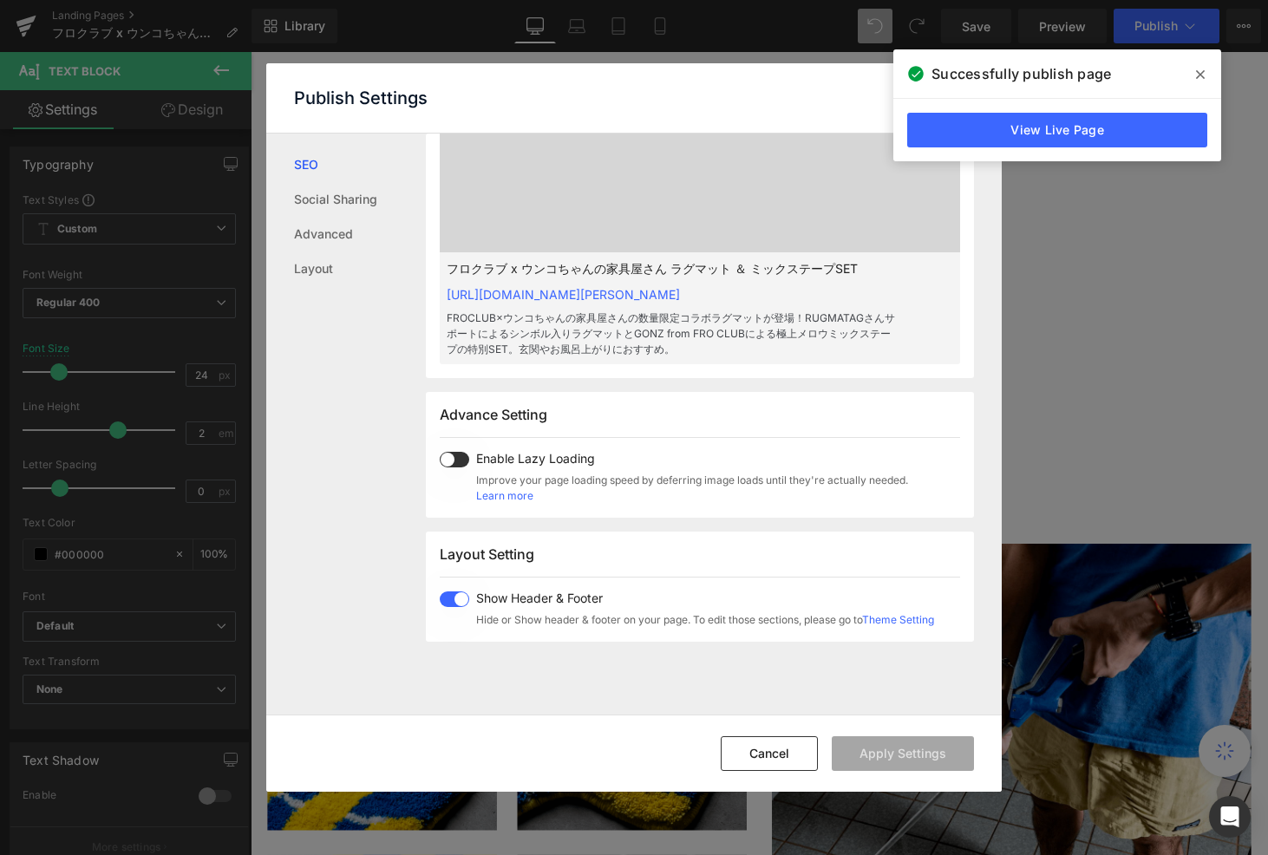
scroll to position [714, 0]
click at [331, 201] on link "Social Sharing" at bounding box center [360, 199] width 132 height 35
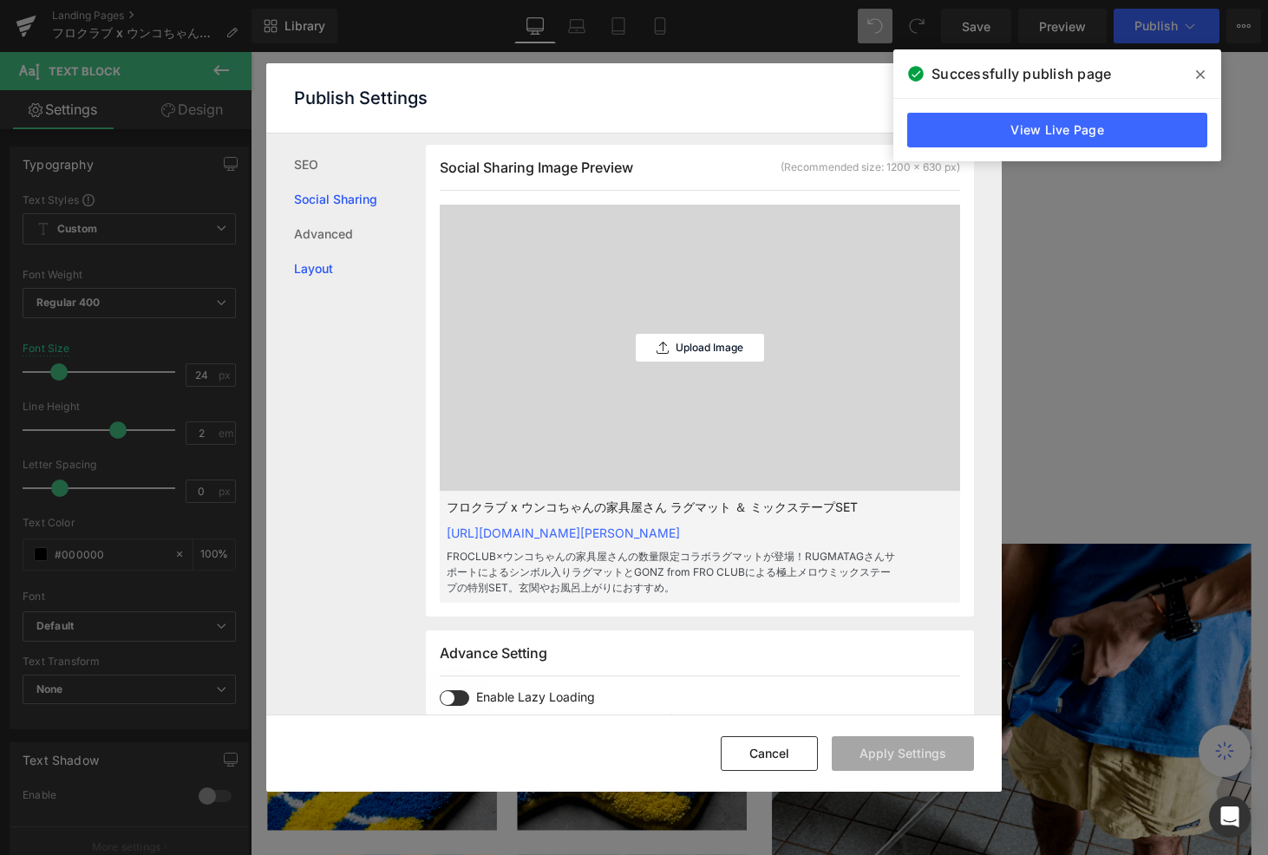
scroll to position [473, 0]
click at [703, 347] on p "Upload Image" at bounding box center [710, 349] width 68 height 12
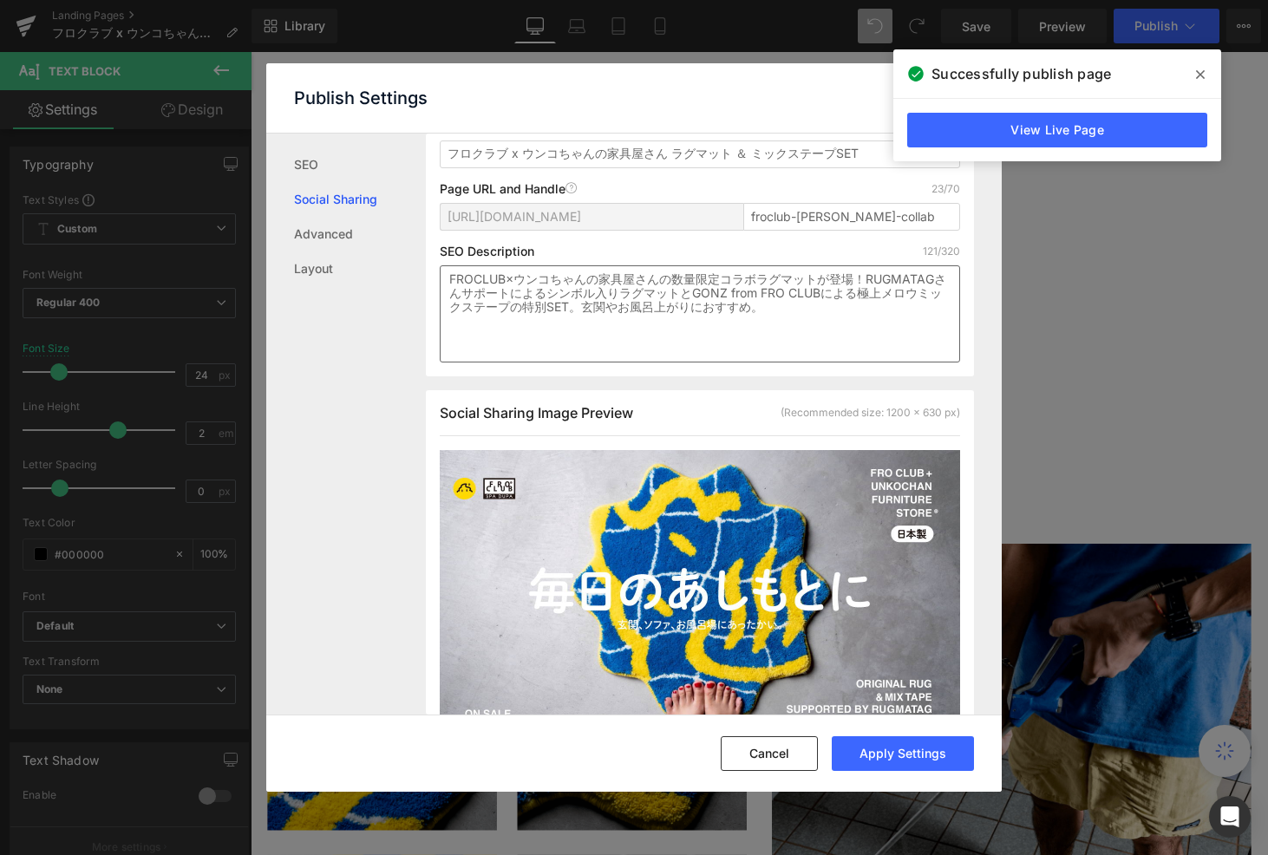
scroll to position [508, 0]
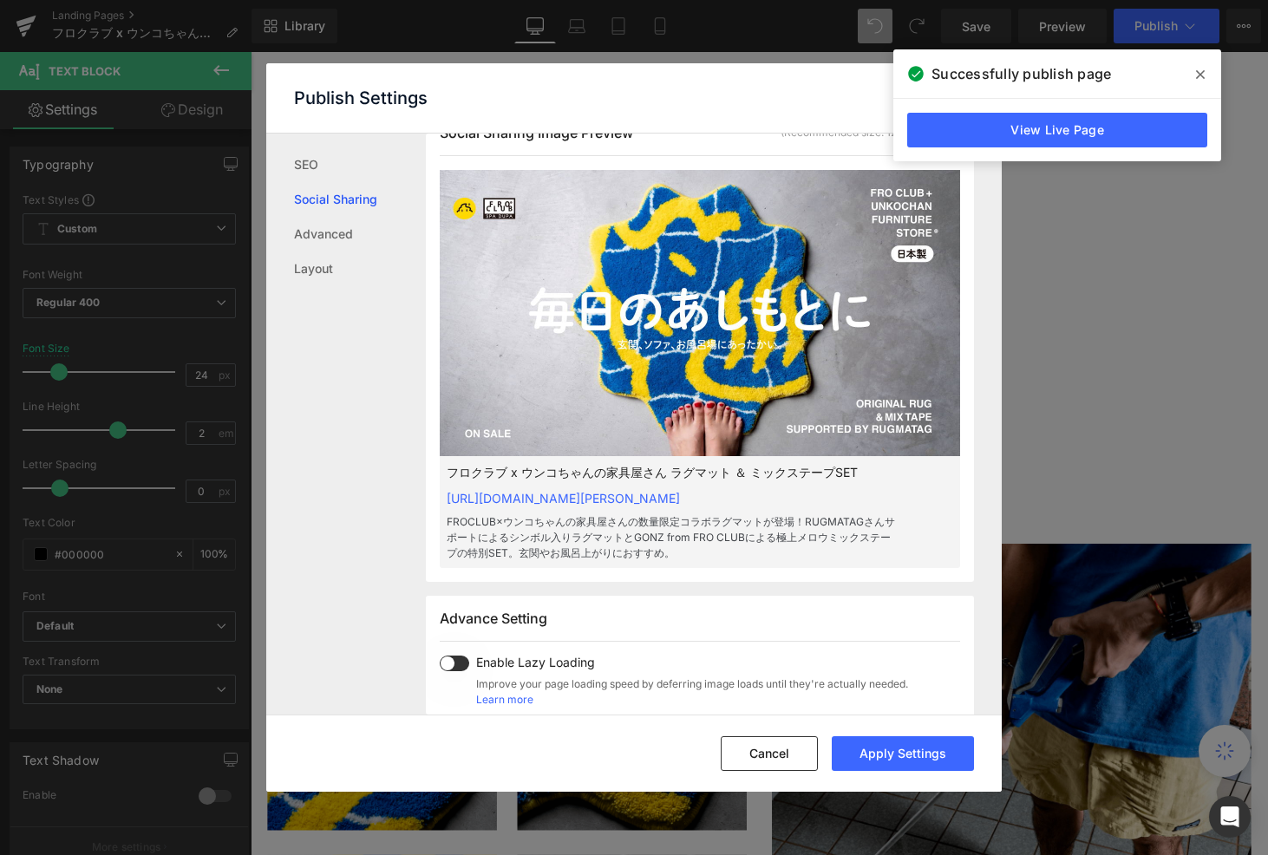
drag, startPoint x: 444, startPoint y: 501, endPoint x: 890, endPoint y: 495, distance: 446.0
click at [890, 495] on div "フロクラブ x ウンコちゃんの家具屋さん ラグマット ＆ ミックステープSET [URL][DOMAIN_NAME][PERSON_NAME] FROCLUB…" at bounding box center [700, 512] width 521 height 112
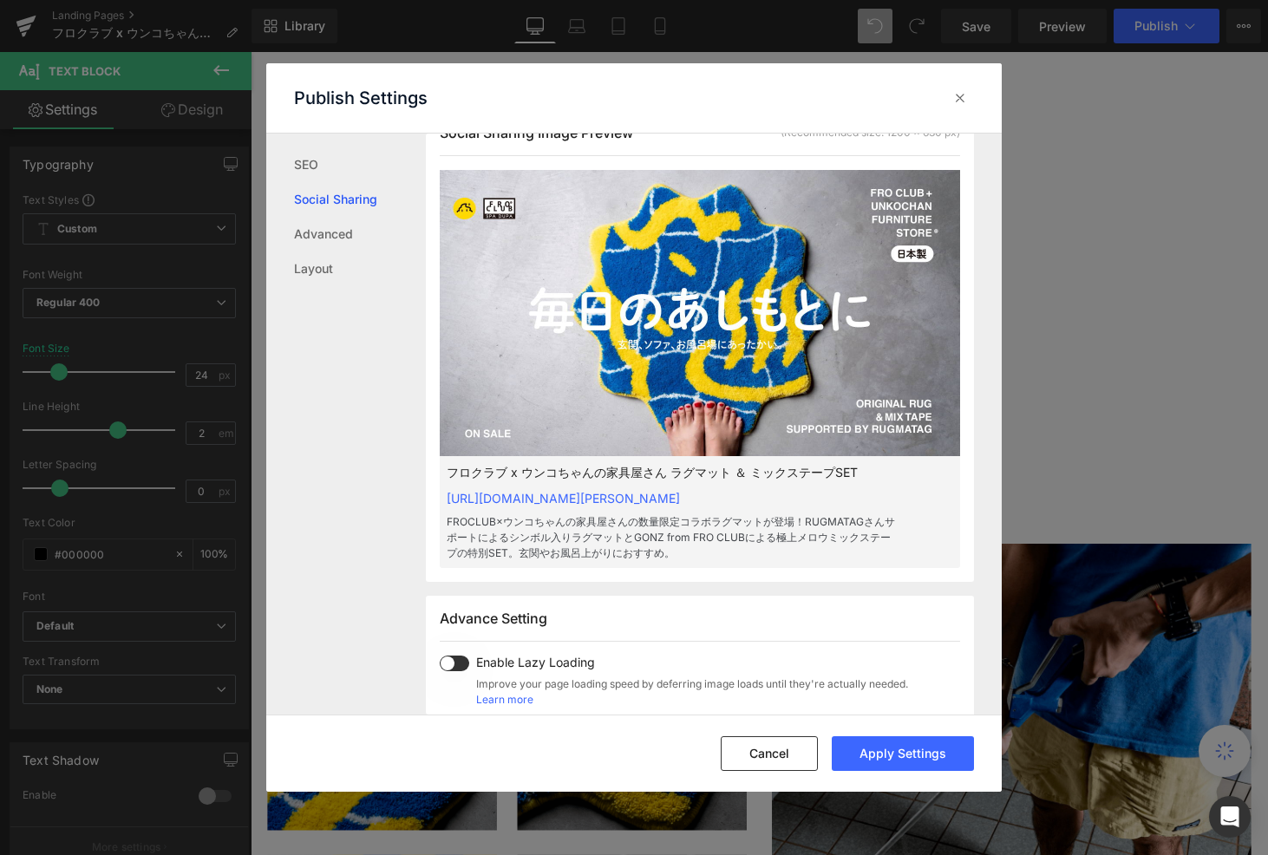
copy link "[URL][DOMAIN_NAME][PERSON_NAME]"
click at [921, 763] on button "Apply Settings" at bounding box center [903, 754] width 142 height 35
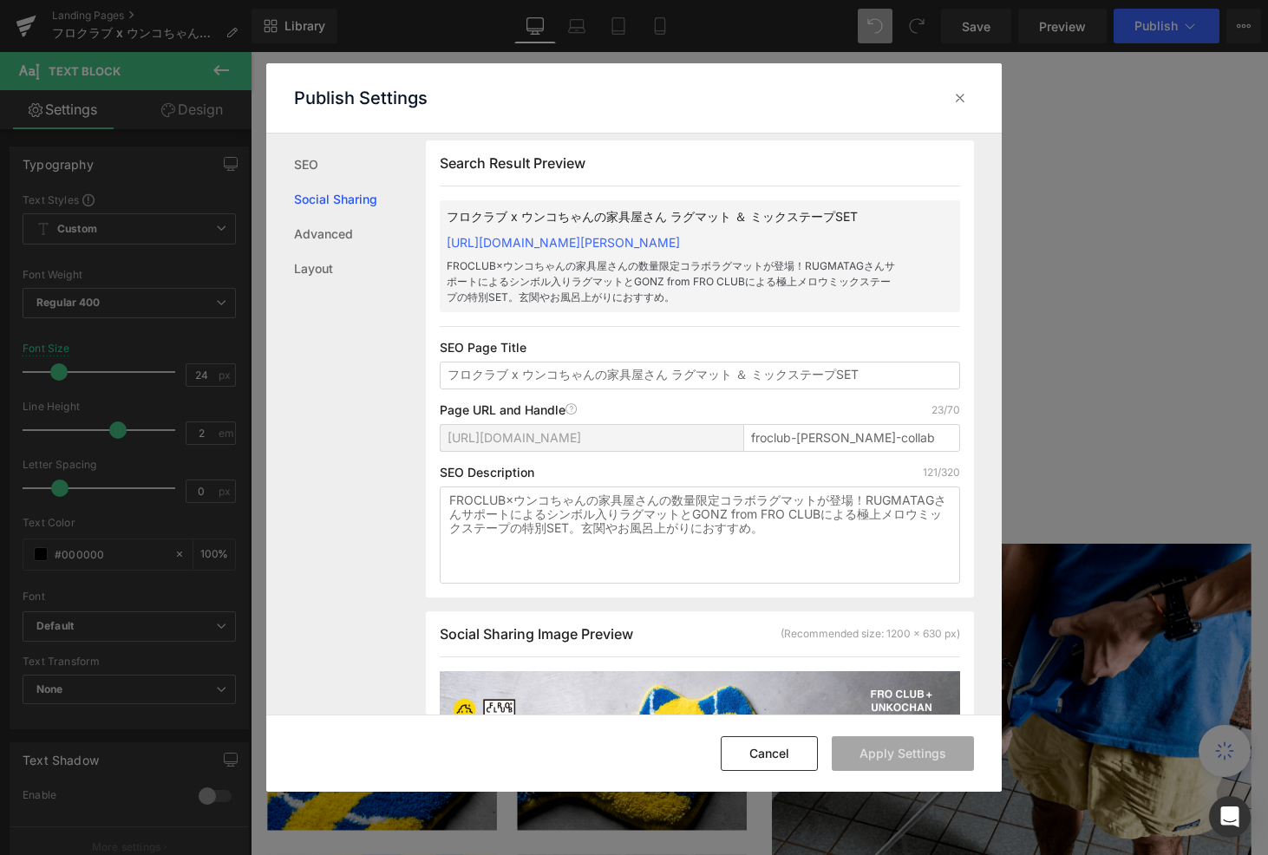
scroll to position [0, 0]
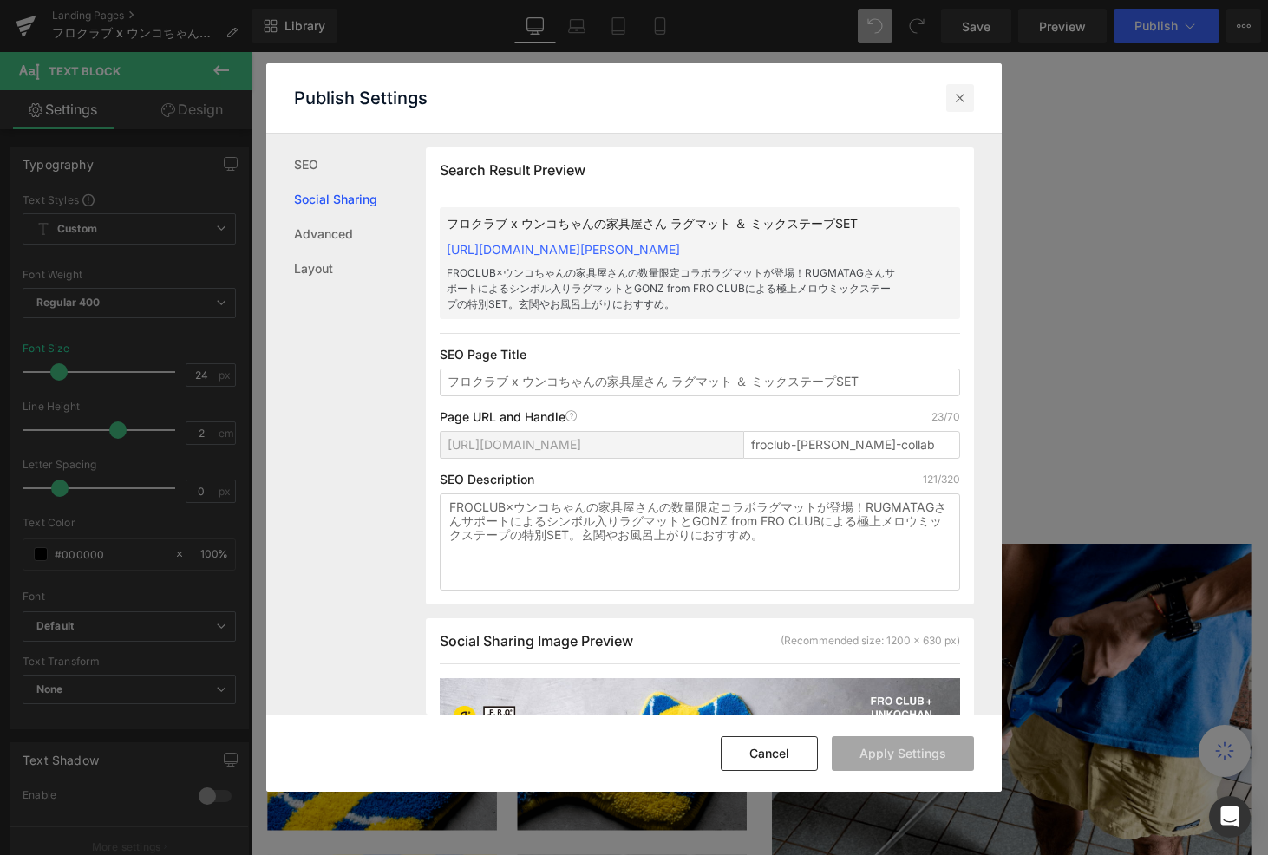
click at [961, 98] on icon at bounding box center [960, 97] width 17 height 17
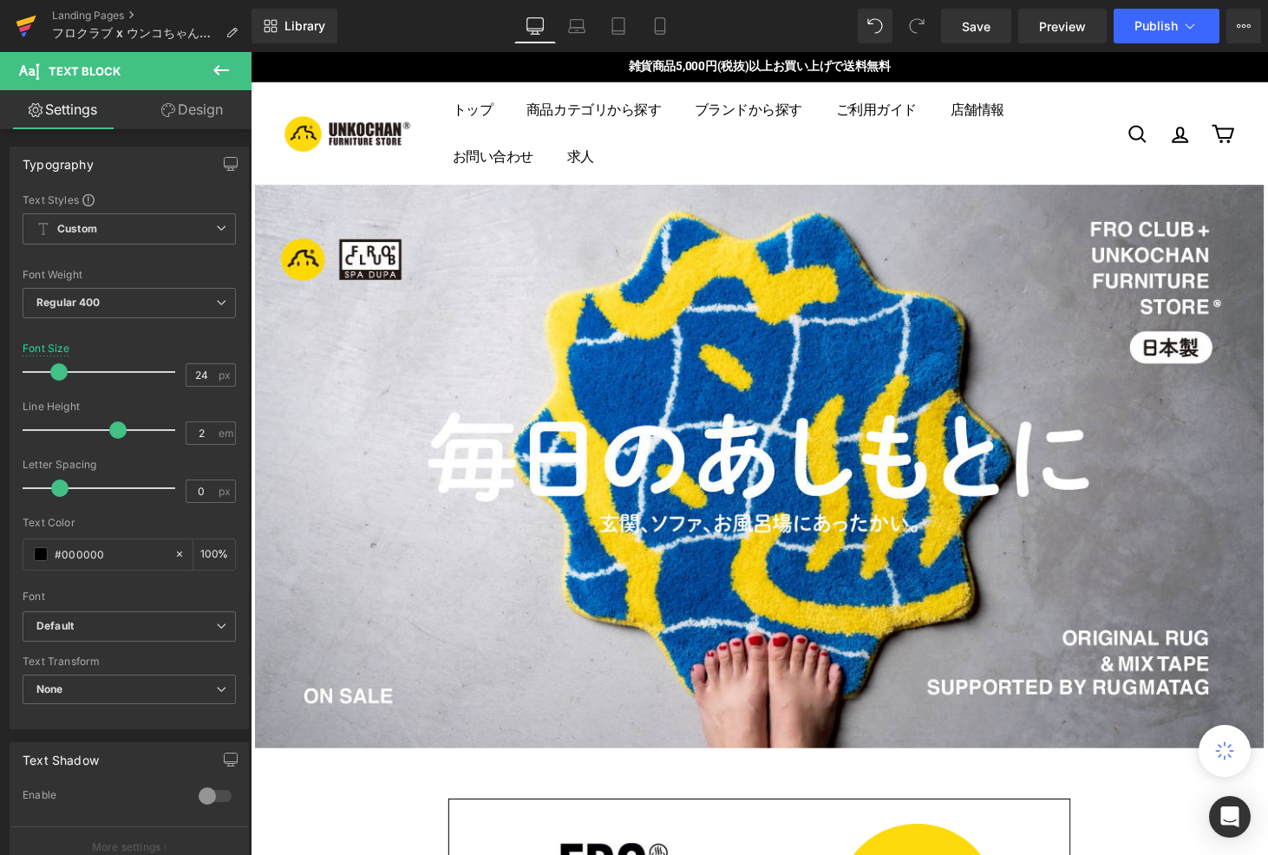
click at [23, 16] on icon at bounding box center [26, 25] width 21 height 43
